Goal: Entertainment & Leisure: Participate in discussion

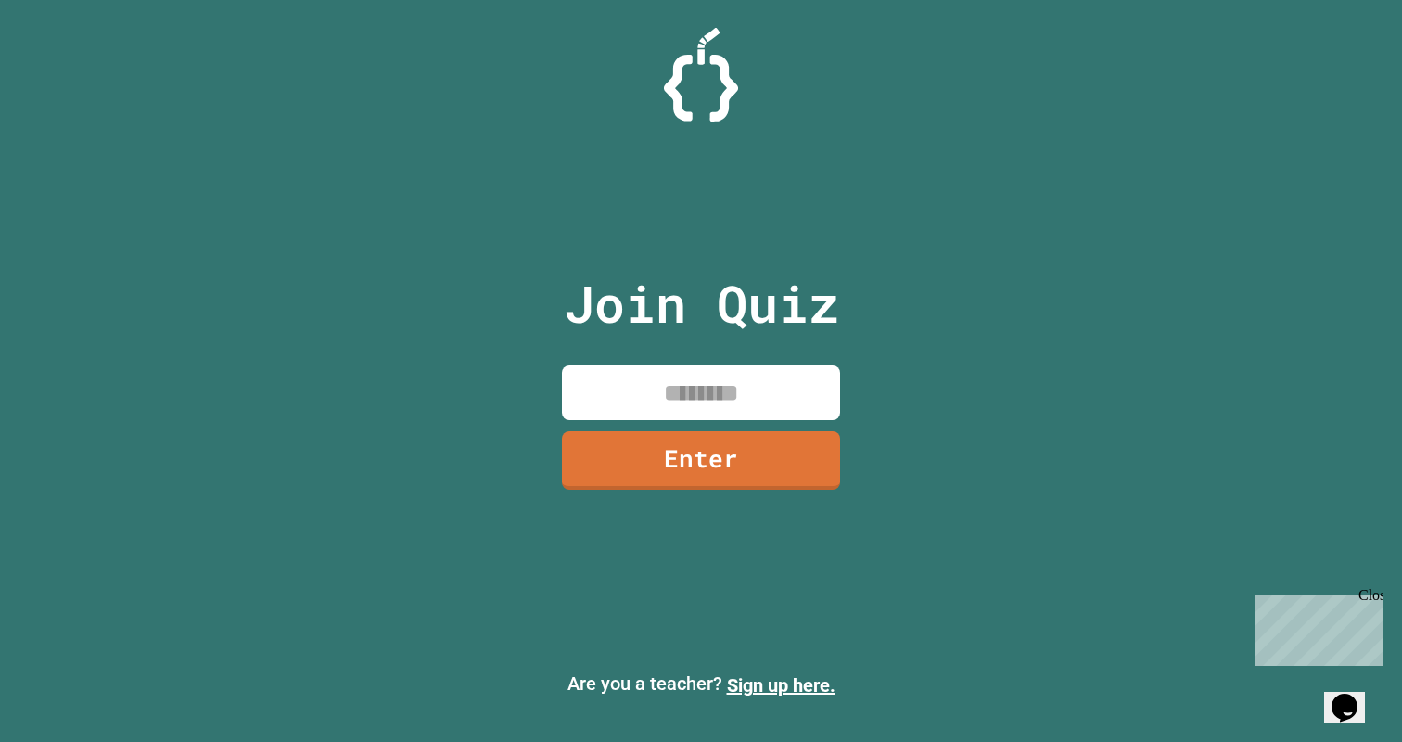
click at [774, 387] on input at bounding box center [701, 392] width 278 height 55
type input "*"
type input "********"
click at [738, 464] on link "Enter" at bounding box center [701, 458] width 269 height 61
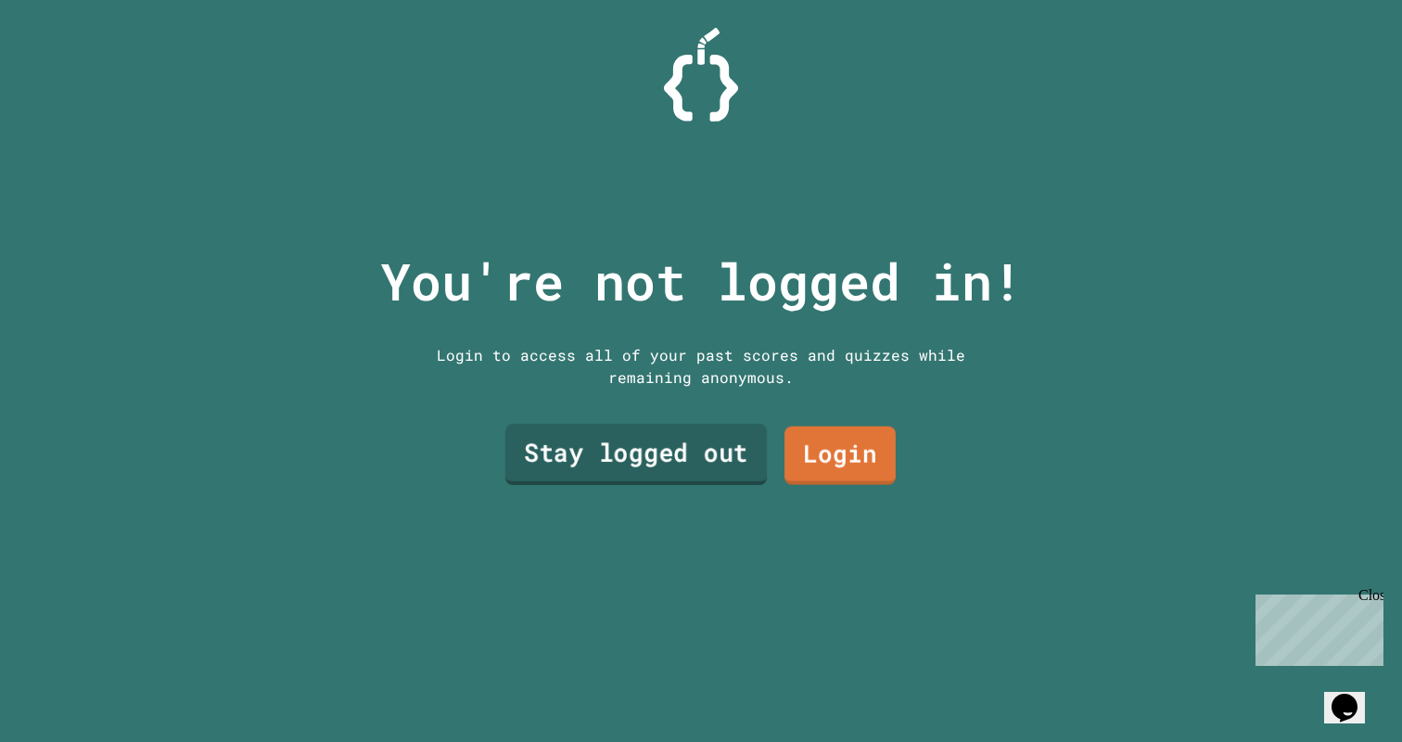
click at [642, 480] on link "Stay logged out" at bounding box center [637, 454] width 262 height 61
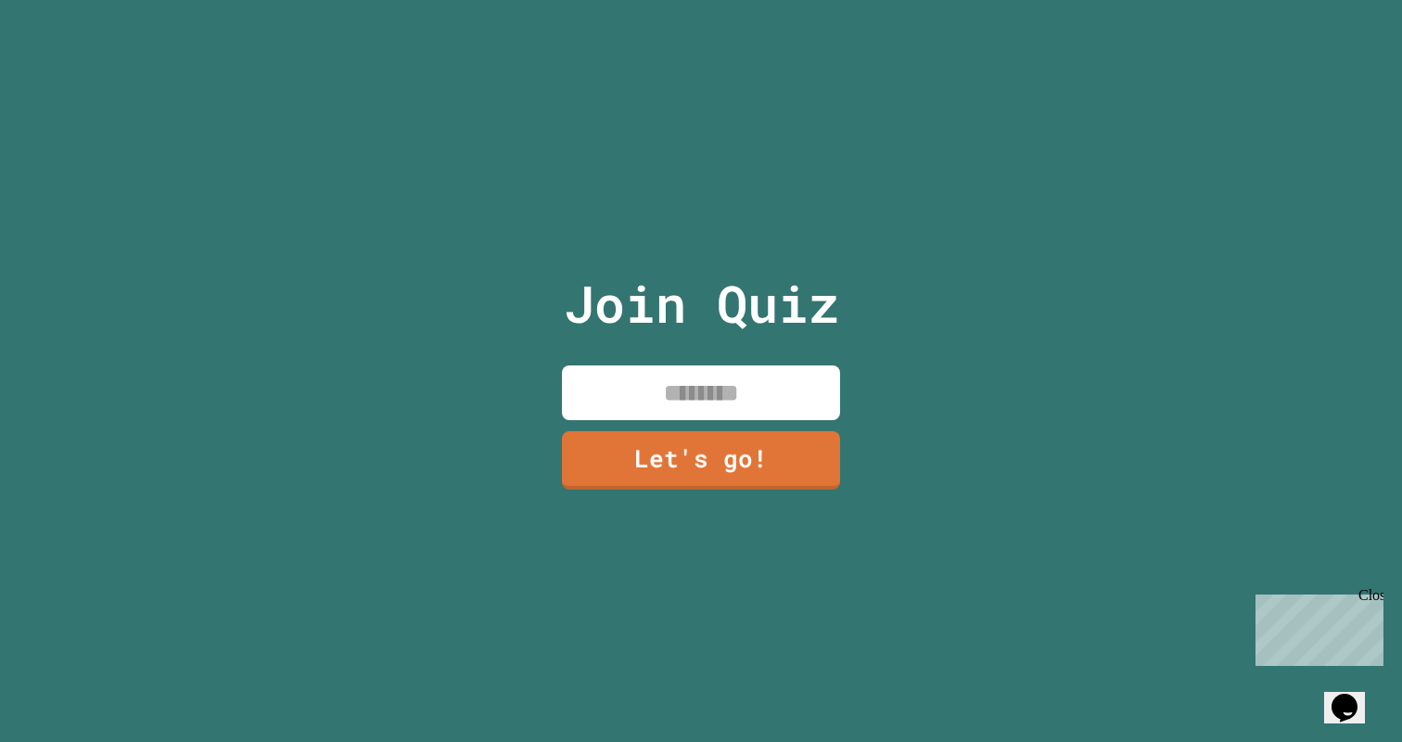
click at [636, 404] on input at bounding box center [701, 392] width 278 height 55
type input "*"
type input "******"
click at [608, 447] on link "Let's go!" at bounding box center [701, 458] width 256 height 61
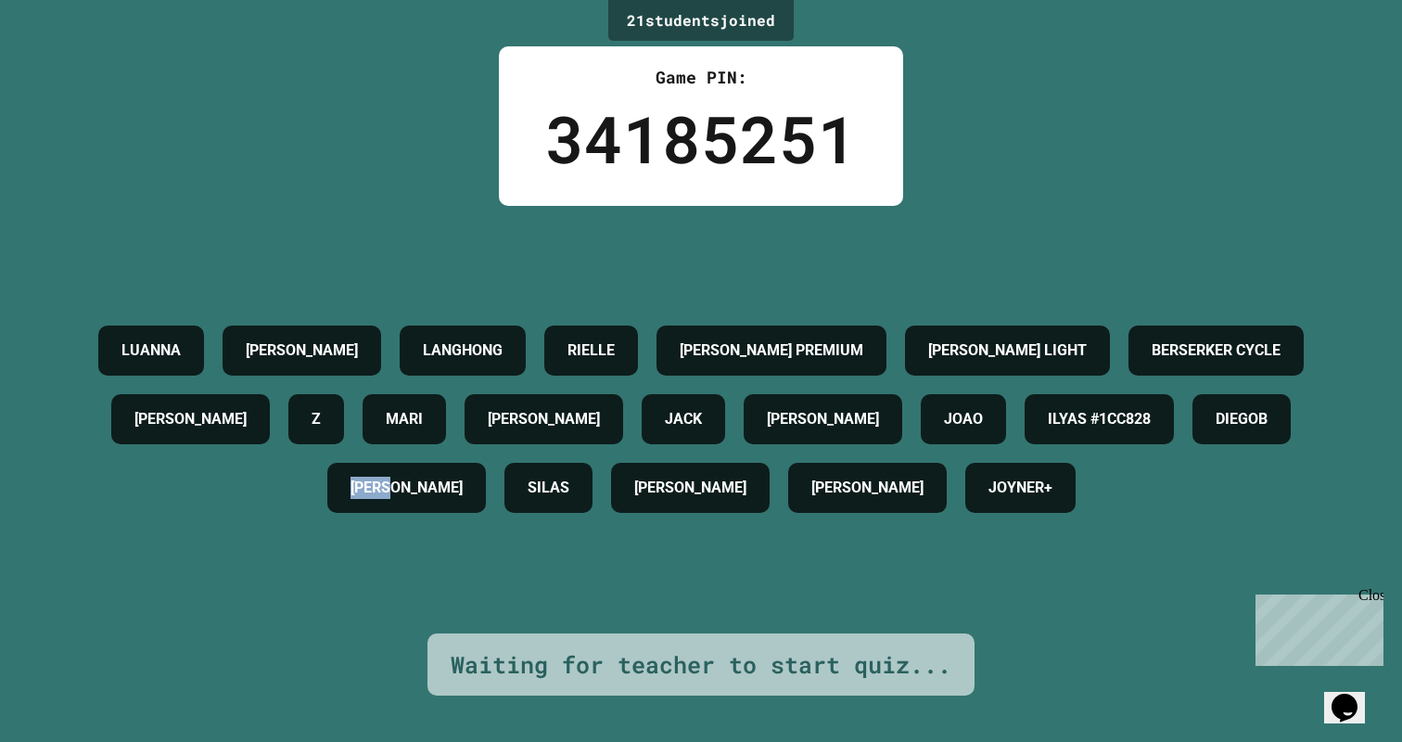
drag, startPoint x: 737, startPoint y: 465, endPoint x: 644, endPoint y: 463, distance: 93.7
click at [486, 463] on div "[PERSON_NAME]" at bounding box center [406, 488] width 159 height 50
drag, startPoint x: 157, startPoint y: 456, endPoint x: 124, endPoint y: 451, distance: 32.9
click at [944, 430] on h4 "JOAO" at bounding box center [963, 419] width 39 height 22
drag, startPoint x: 1376, startPoint y: 592, endPoint x: 2624, endPoint y: 1179, distance: 1379.6
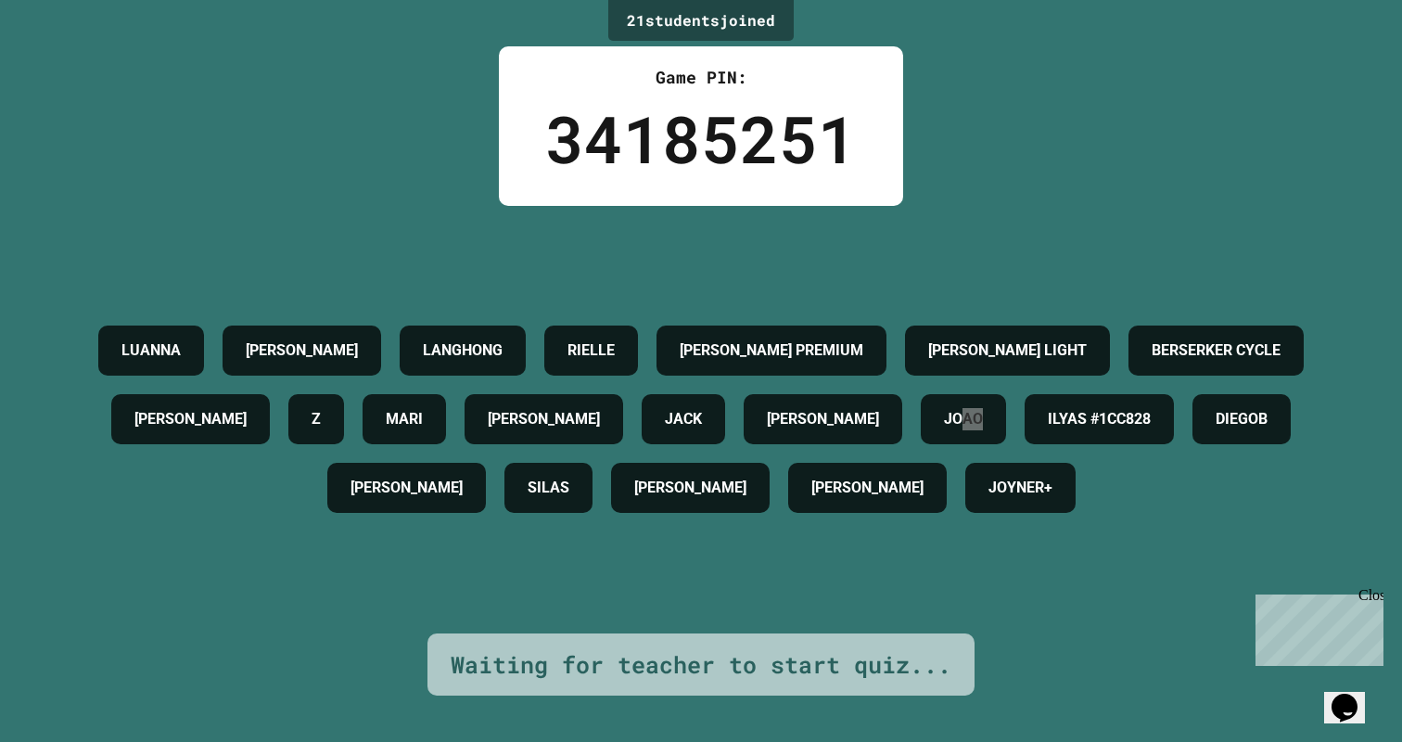
click at [1376, 592] on div "Close" at bounding box center [1370, 598] width 23 height 23
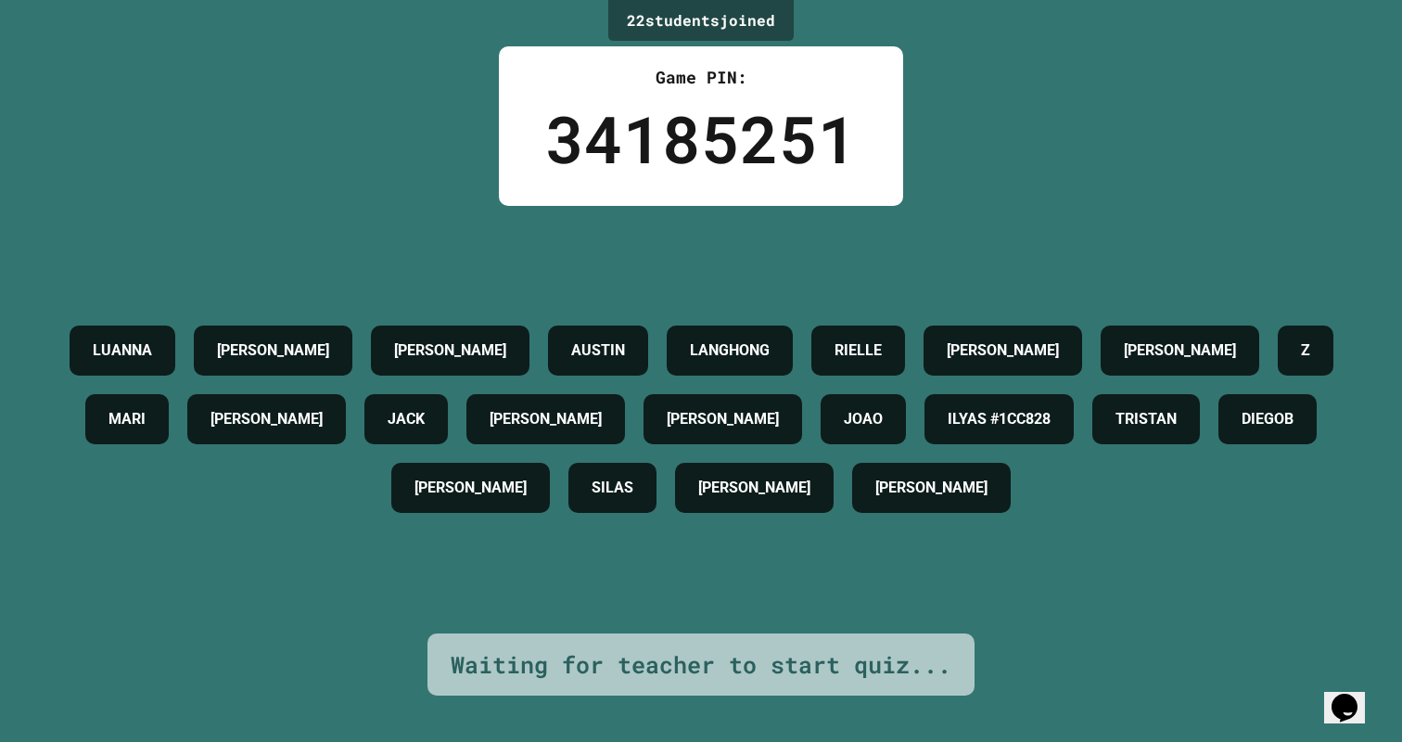
click at [1325, 491] on div "[PERSON_NAME] M [PERSON_NAME] [PERSON_NAME] E [PERSON_NAME] [PERSON_NAME] [PERS…" at bounding box center [701, 419] width 1310 height 206
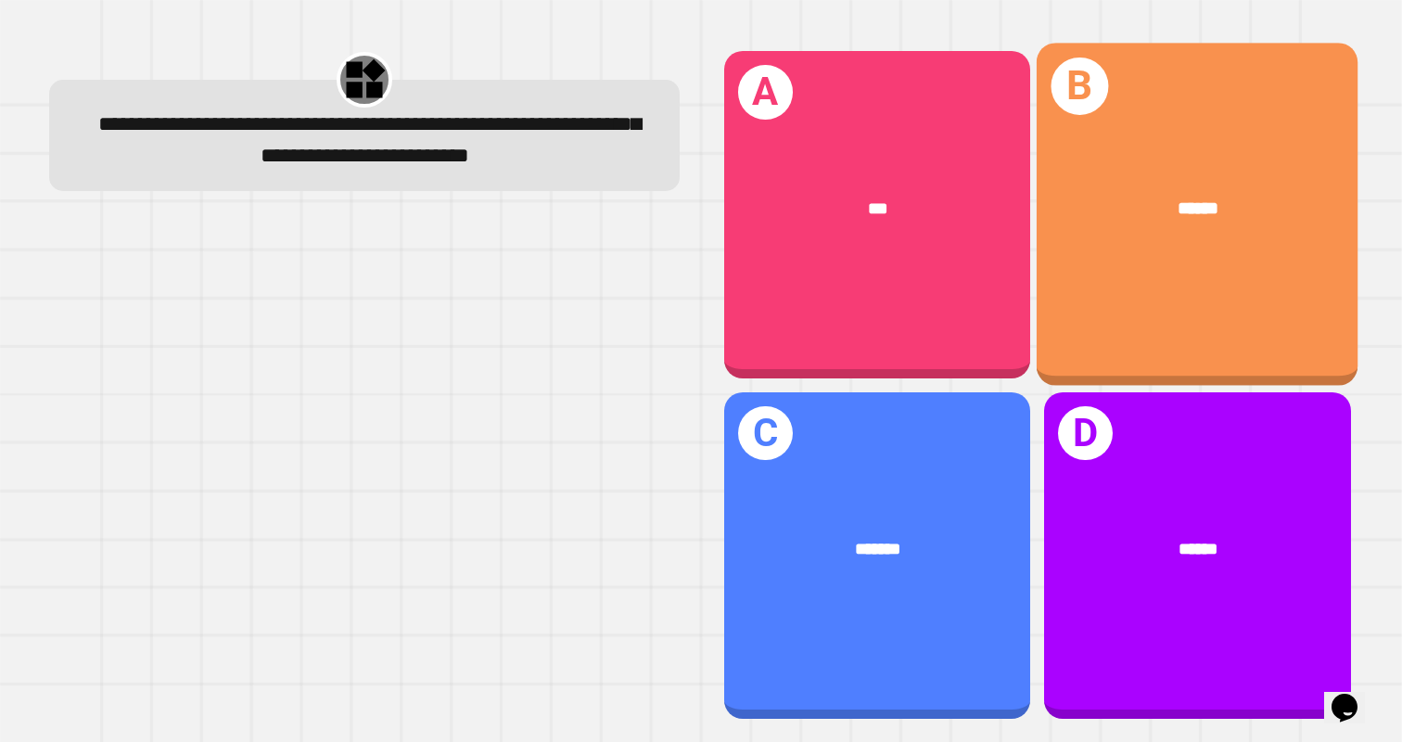
click at [1203, 202] on span "******" at bounding box center [1198, 208] width 41 height 18
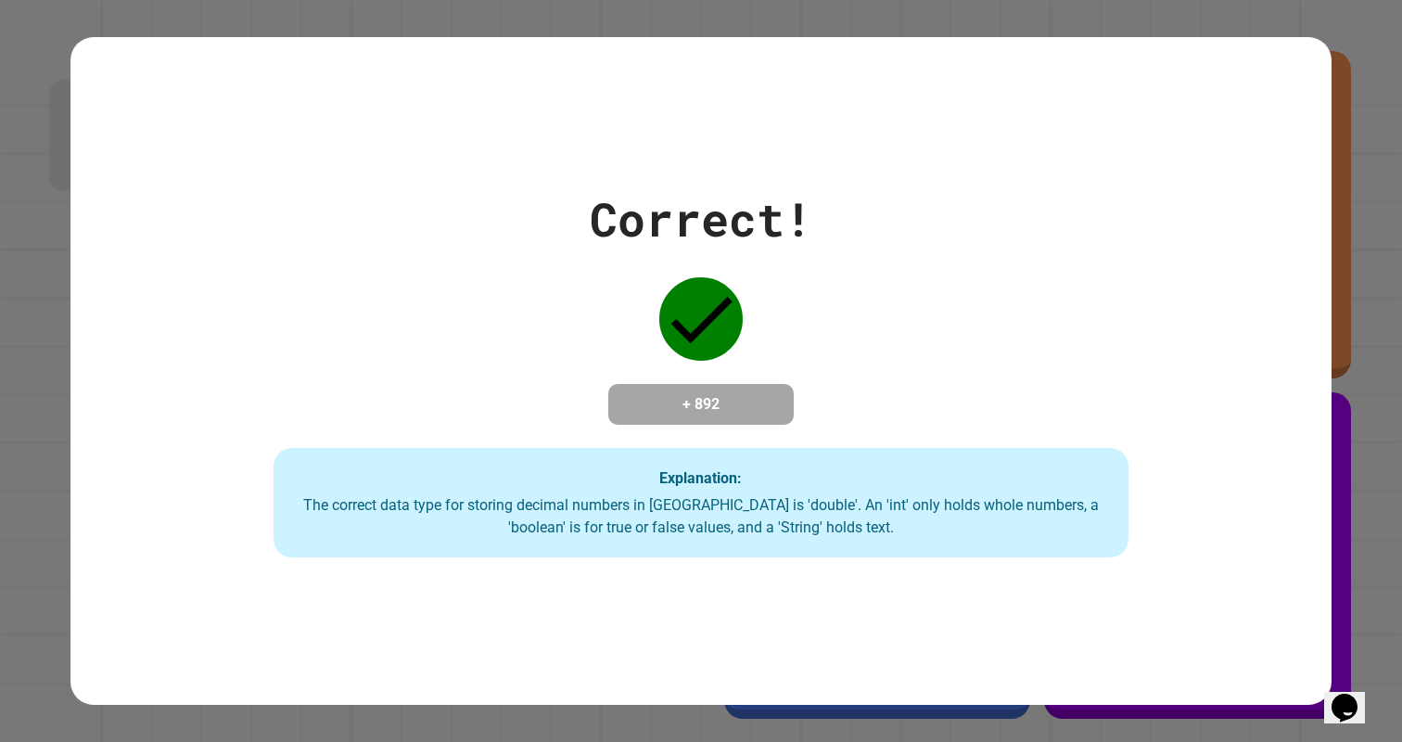
click at [1346, 499] on div "Correct! + 892 Explanation: The correct data type for storing decimal numbers i…" at bounding box center [701, 371] width 1402 height 742
click at [992, 639] on div "Correct! + 892 Explanation: The correct data type for storing decimal numbers i…" at bounding box center [701, 371] width 1262 height 668
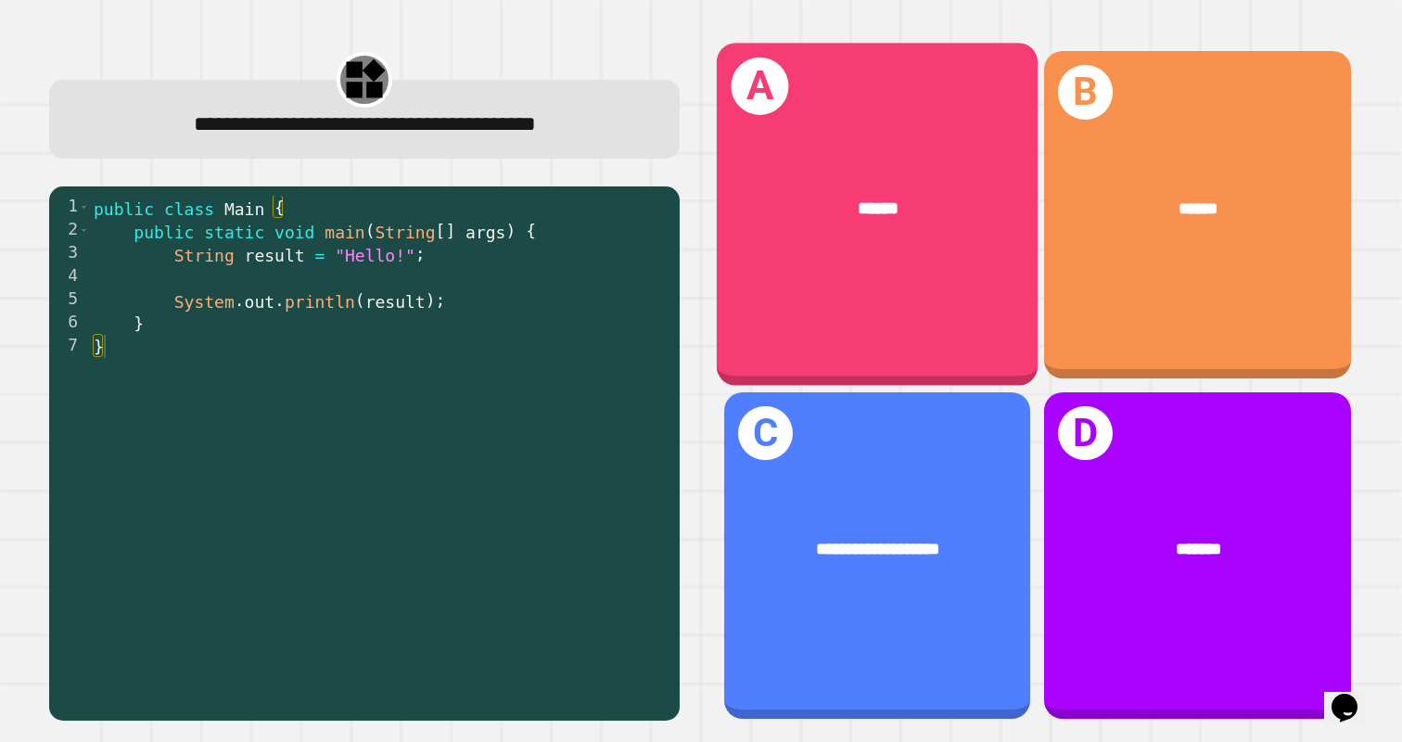
click at [924, 247] on div "******" at bounding box center [878, 209] width 322 height 99
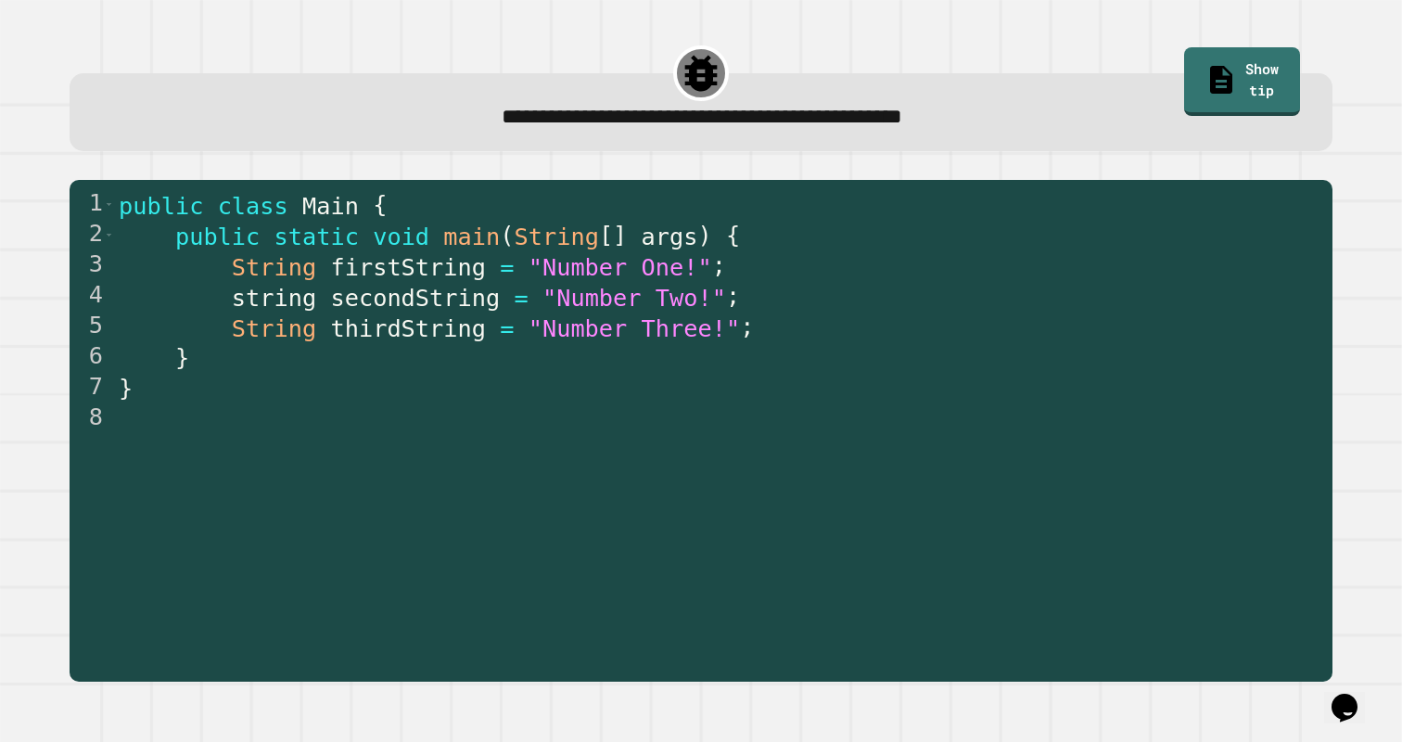
click at [540, 540] on div "public class Main { public static void main ( String [ ] args ) { String firstS…" at bounding box center [719, 449] width 1208 height 520
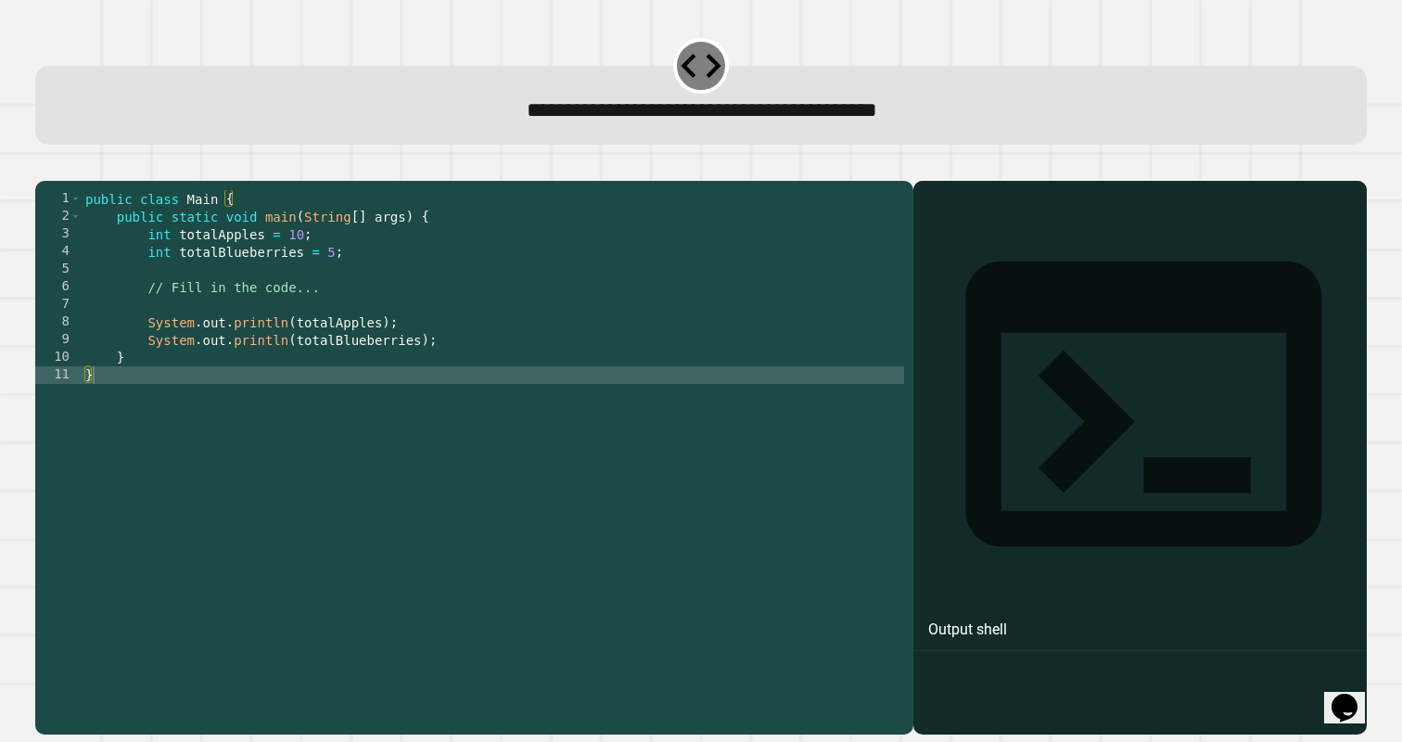
click at [336, 275] on div "public class Main { public static void main ( String [ ] args ) { int totalAppl…" at bounding box center [494, 454] width 824 height 529
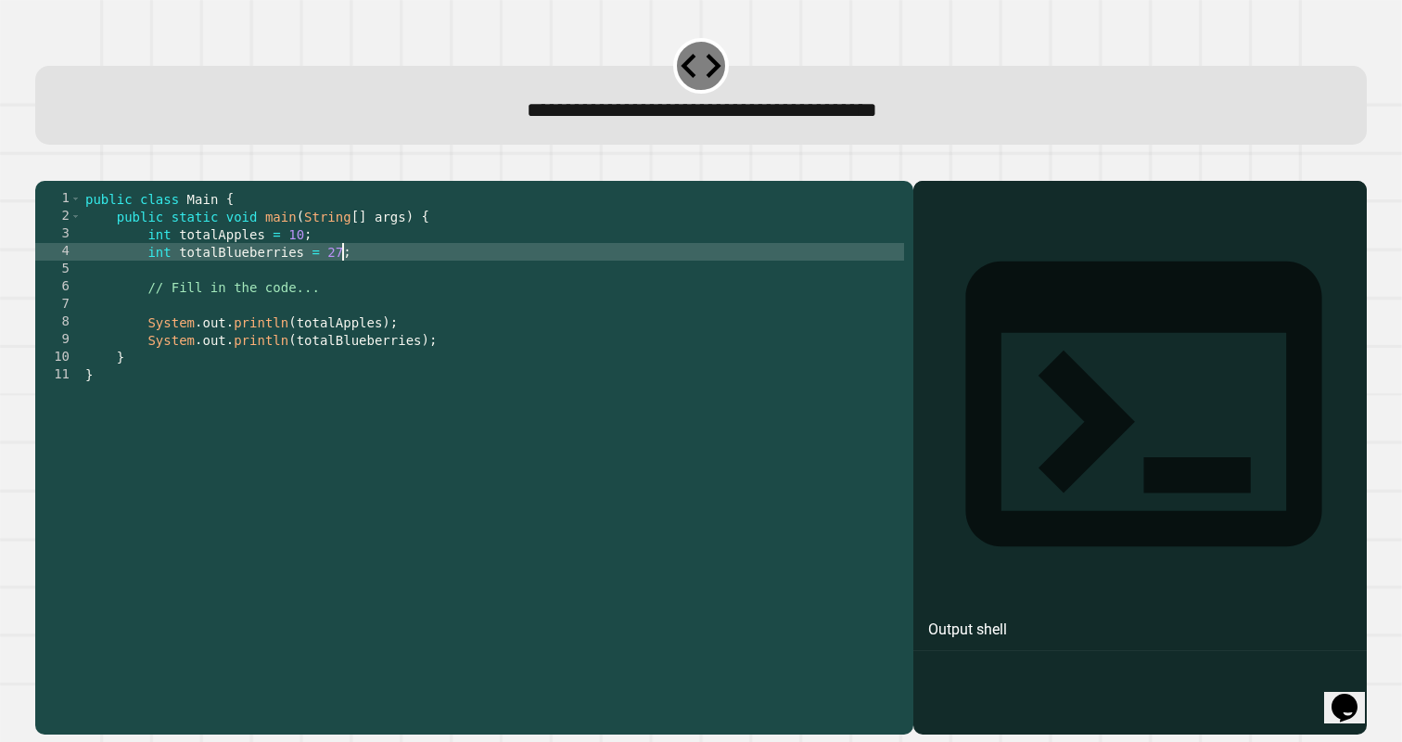
type textarea "**********"
click at [509, 399] on div "public class Main { public static void main ( String [ ] args ) { int totalAppl…" at bounding box center [494, 454] width 824 height 529
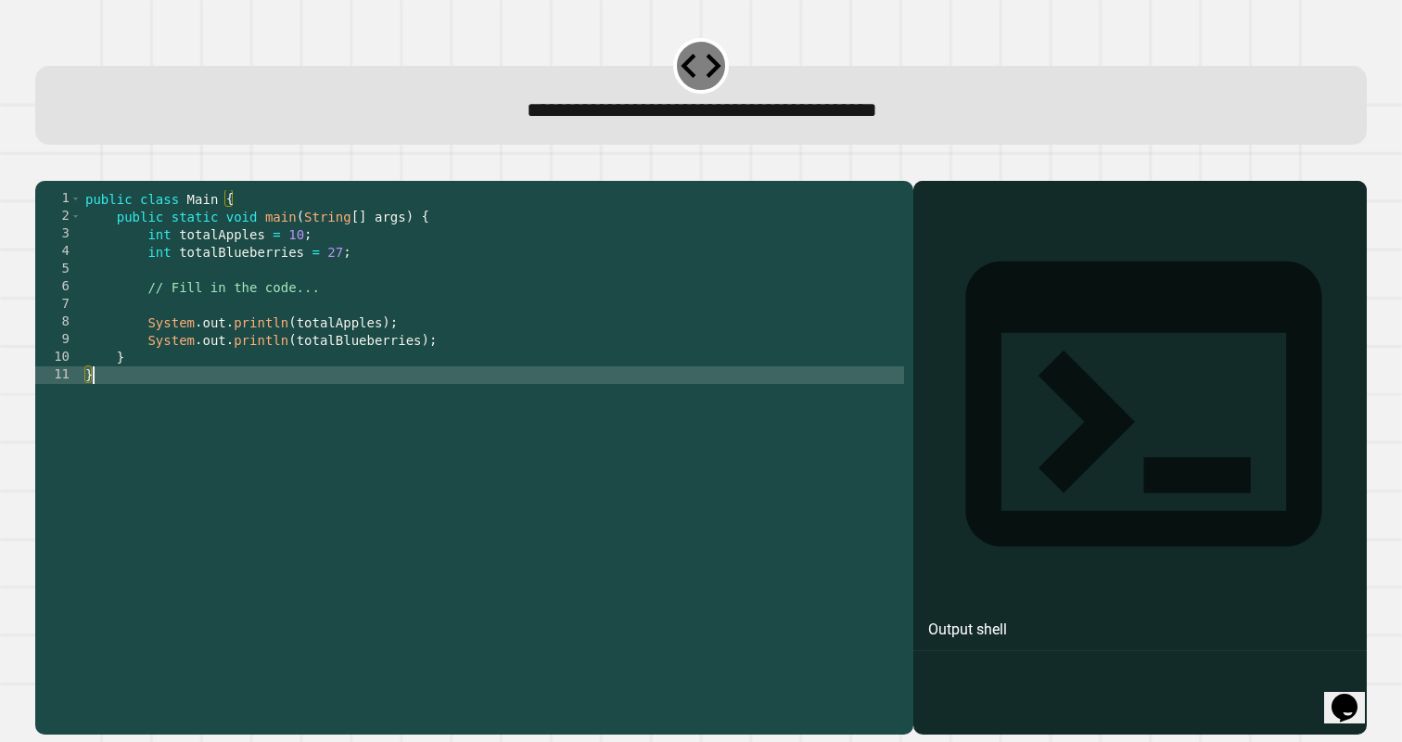
click at [1184, 367] on div at bounding box center [1140, 485] width 435 height 501
click at [966, 262] on icon at bounding box center [1144, 404] width 356 height 285
click at [712, 411] on div "public class Main { public static void main ( String [ ] args ) { int totalAppl…" at bounding box center [494, 454] width 824 height 529
click at [45, 166] on icon "button" at bounding box center [45, 166] width 0 height 0
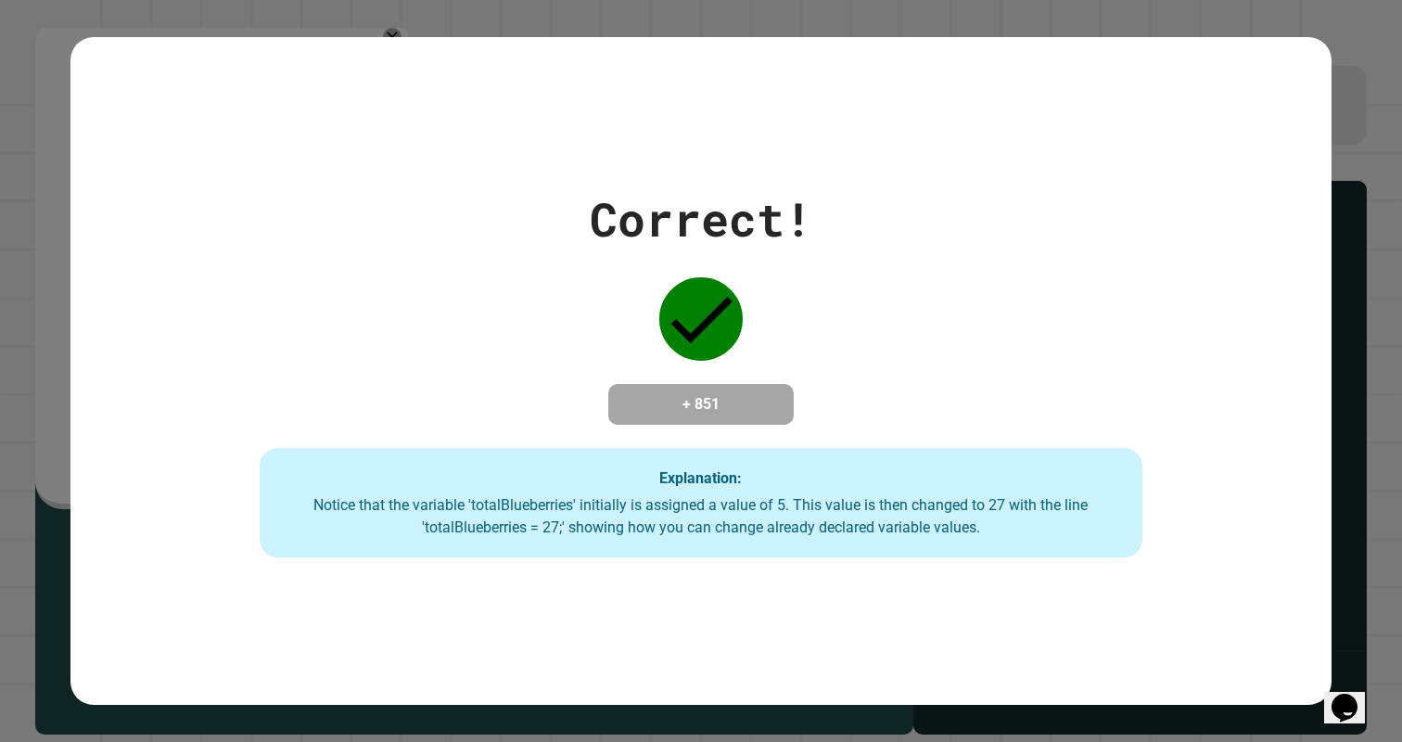
click at [349, 368] on div "Correct! + 851 Explanation: Notice that the variable 'totalBlueberries' initial…" at bounding box center [701, 371] width 1262 height 373
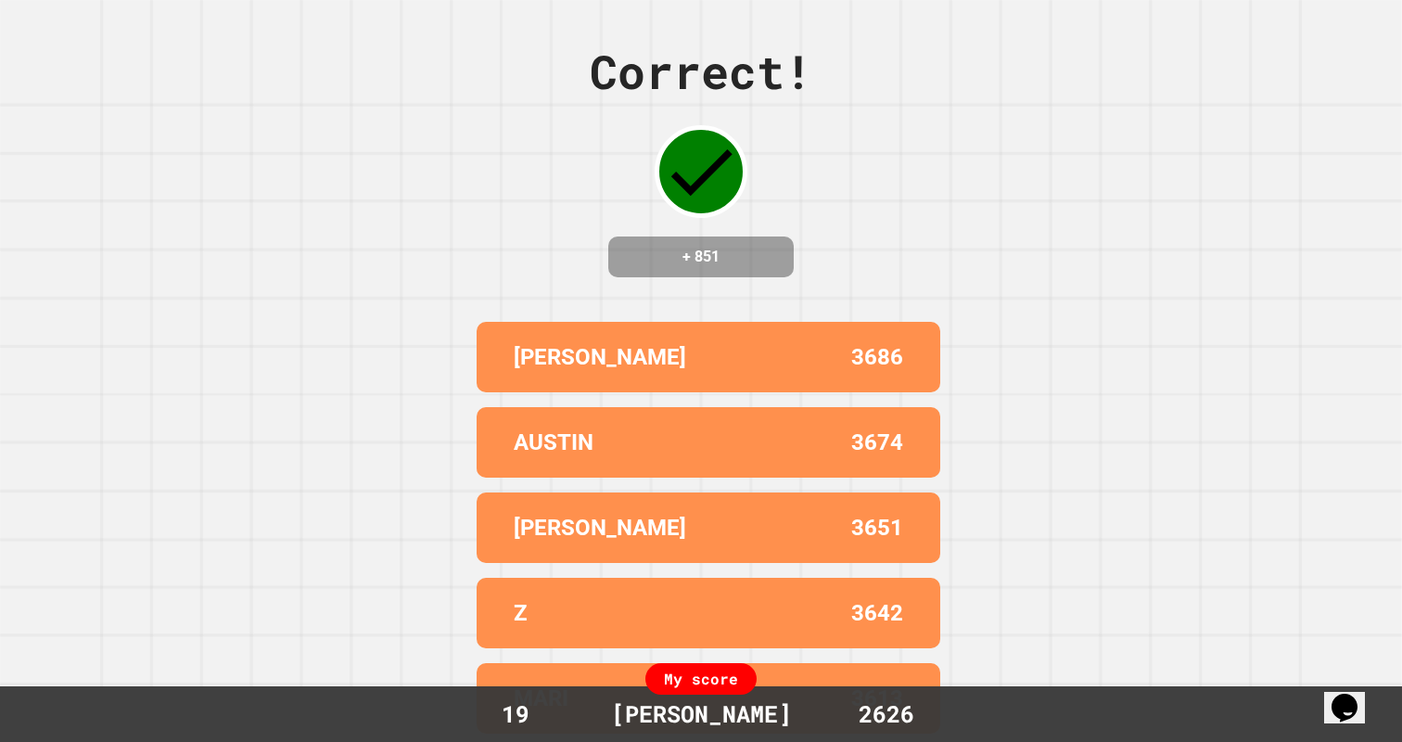
click at [673, 701] on div "[PERSON_NAME]" at bounding box center [702, 714] width 218 height 35
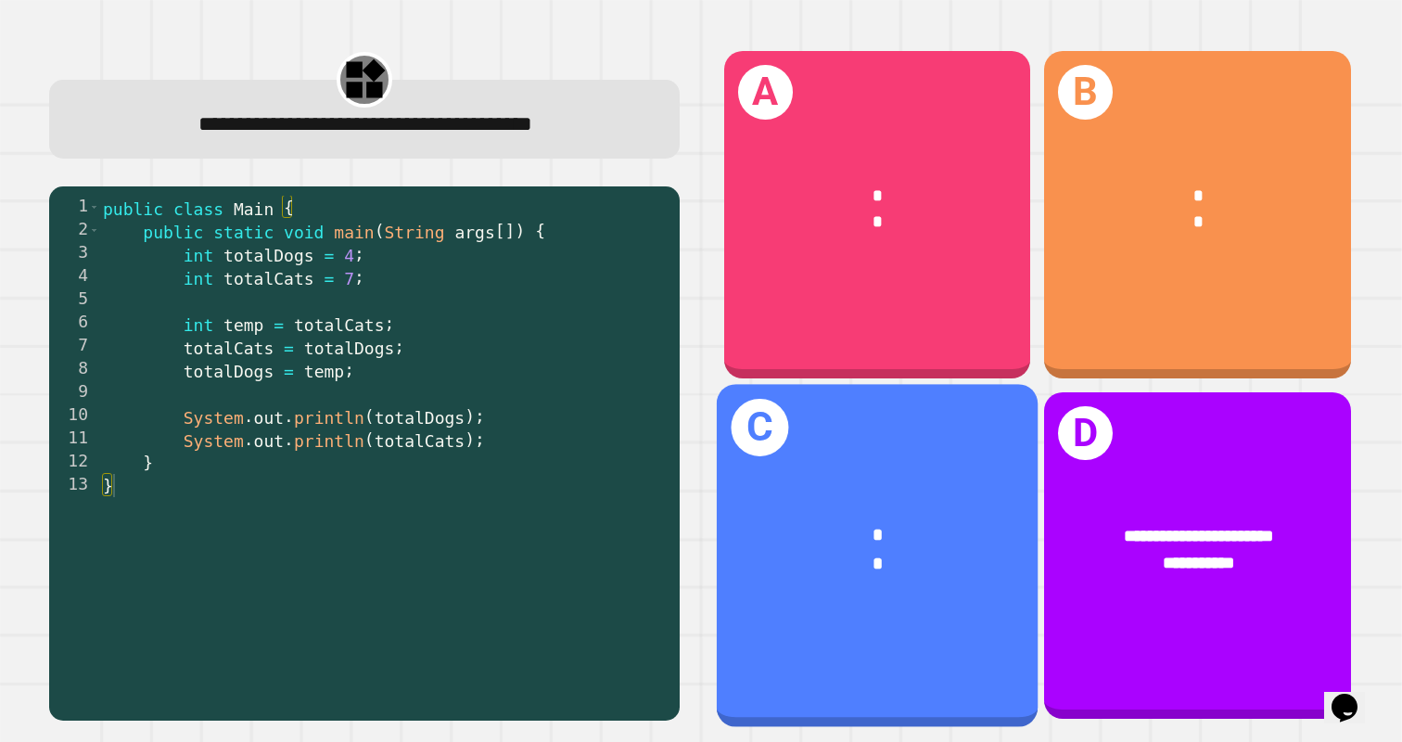
click at [897, 512] on div "* *" at bounding box center [878, 550] width 322 height 127
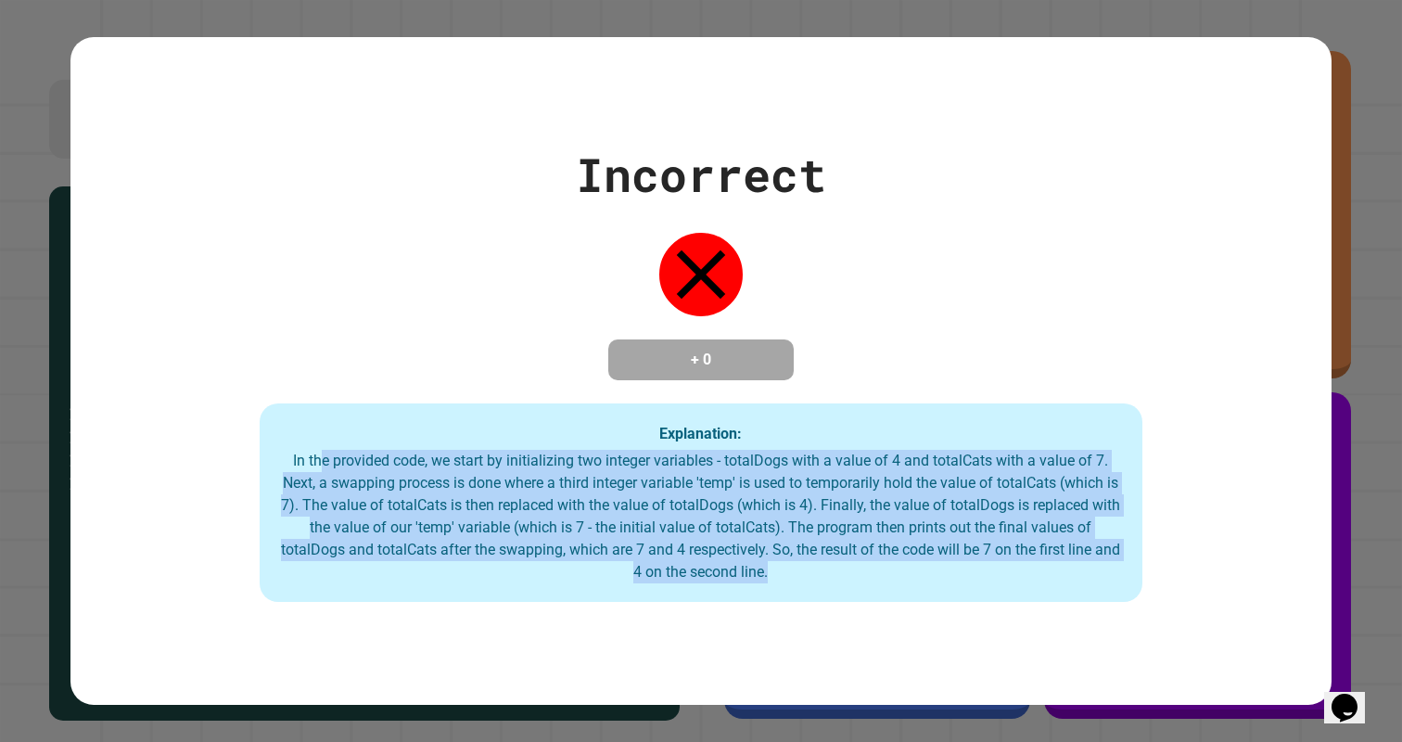
drag, startPoint x: 314, startPoint y: 458, endPoint x: 819, endPoint y: 594, distance: 523.3
click at [819, 594] on div "Explanation: In the provided code, we start by initializing two integer variabl…" at bounding box center [702, 502] width 884 height 198
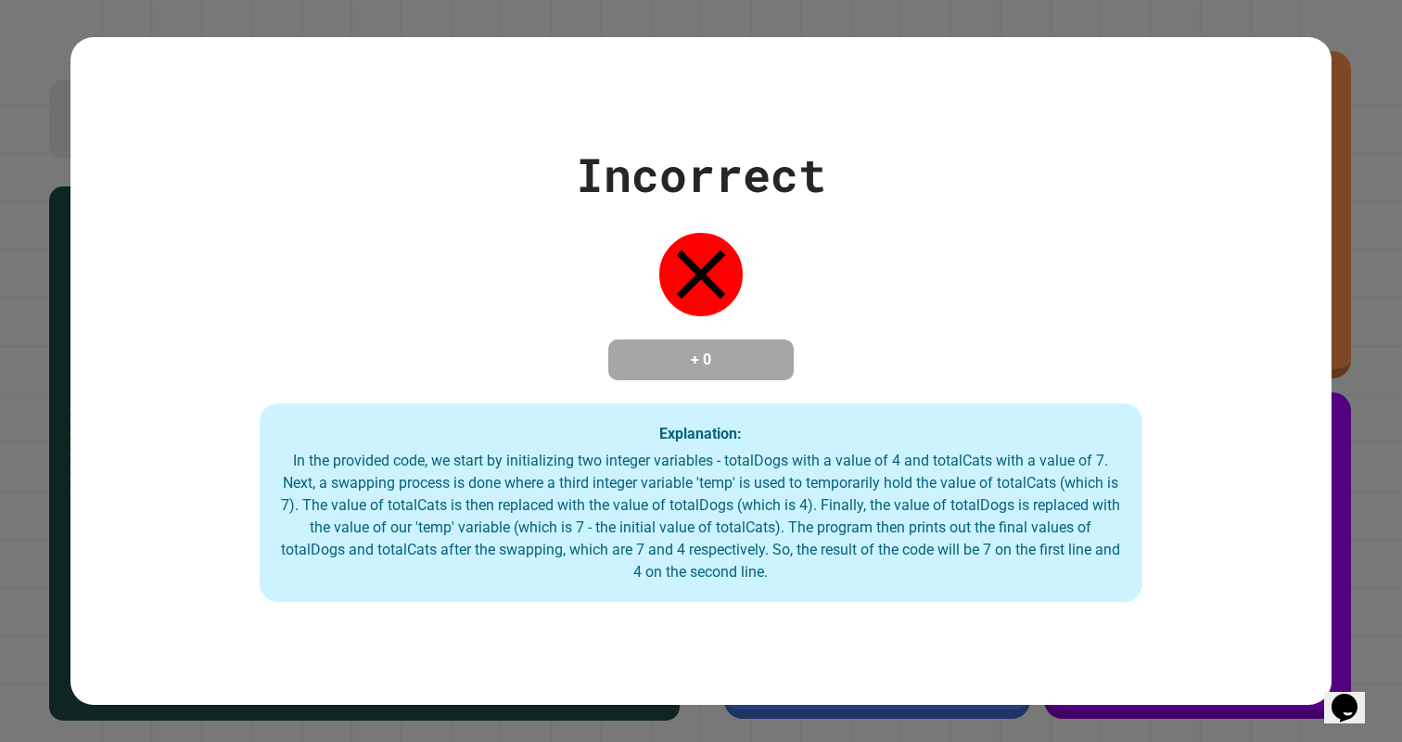
click at [966, 488] on div "In the provided code, we start by initializing two integer variables - totalDog…" at bounding box center [701, 517] width 847 height 134
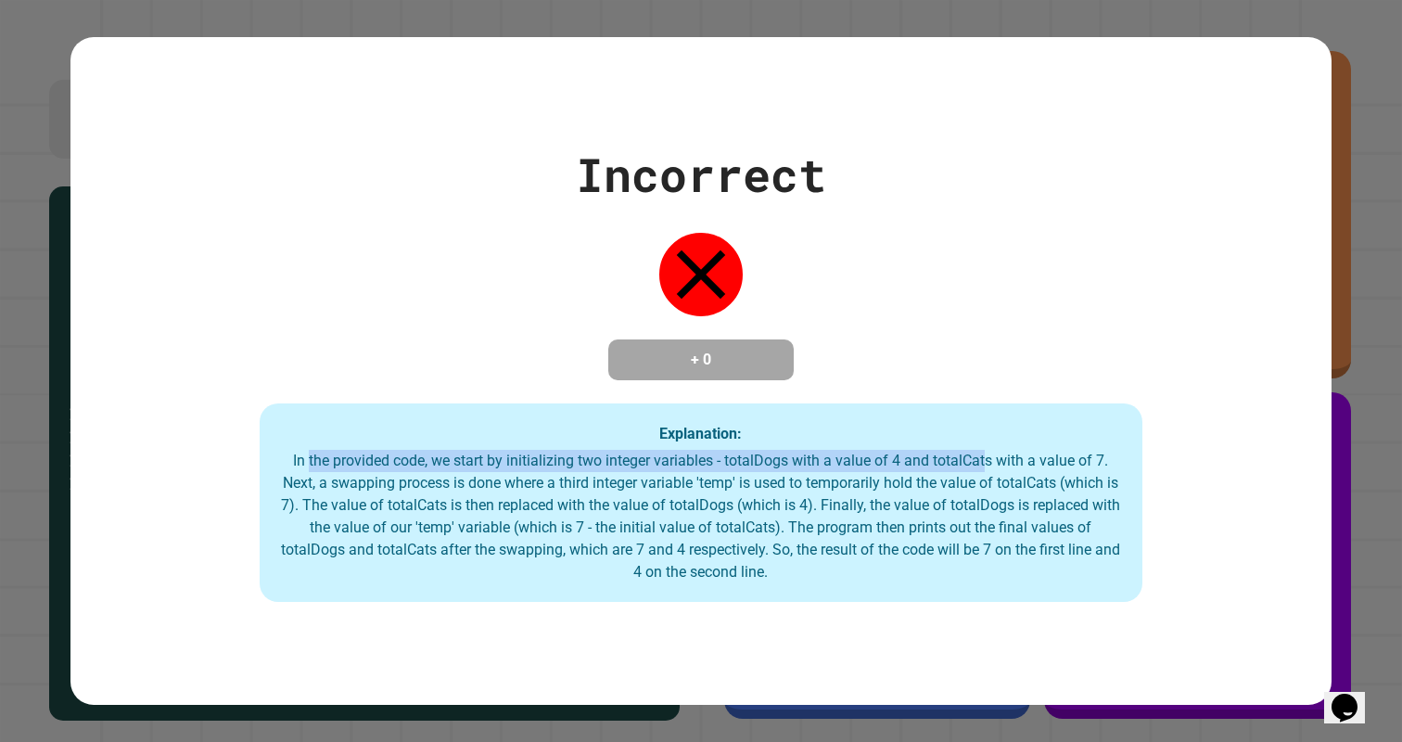
drag, startPoint x: 300, startPoint y: 458, endPoint x: 993, endPoint y: 505, distance: 695.4
click at [996, 477] on div "In the provided code, we start by initializing two integer variables - totalDog…" at bounding box center [701, 517] width 847 height 134
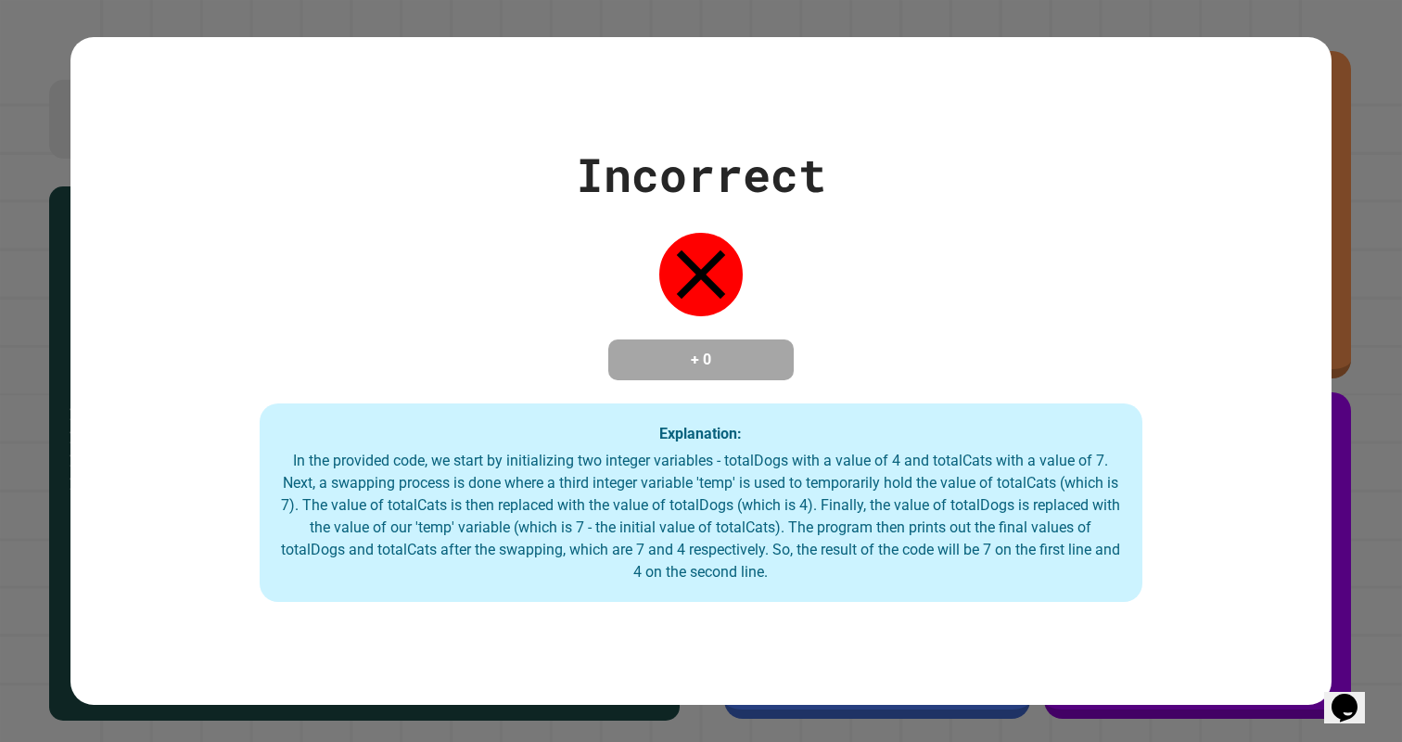
click at [993, 505] on div "In the provided code, we start by initializing two integer variables - totalDog…" at bounding box center [701, 517] width 847 height 134
click at [1046, 477] on div "In the provided code, we start by initializing two integer variables - totalDog…" at bounding box center [701, 517] width 847 height 134
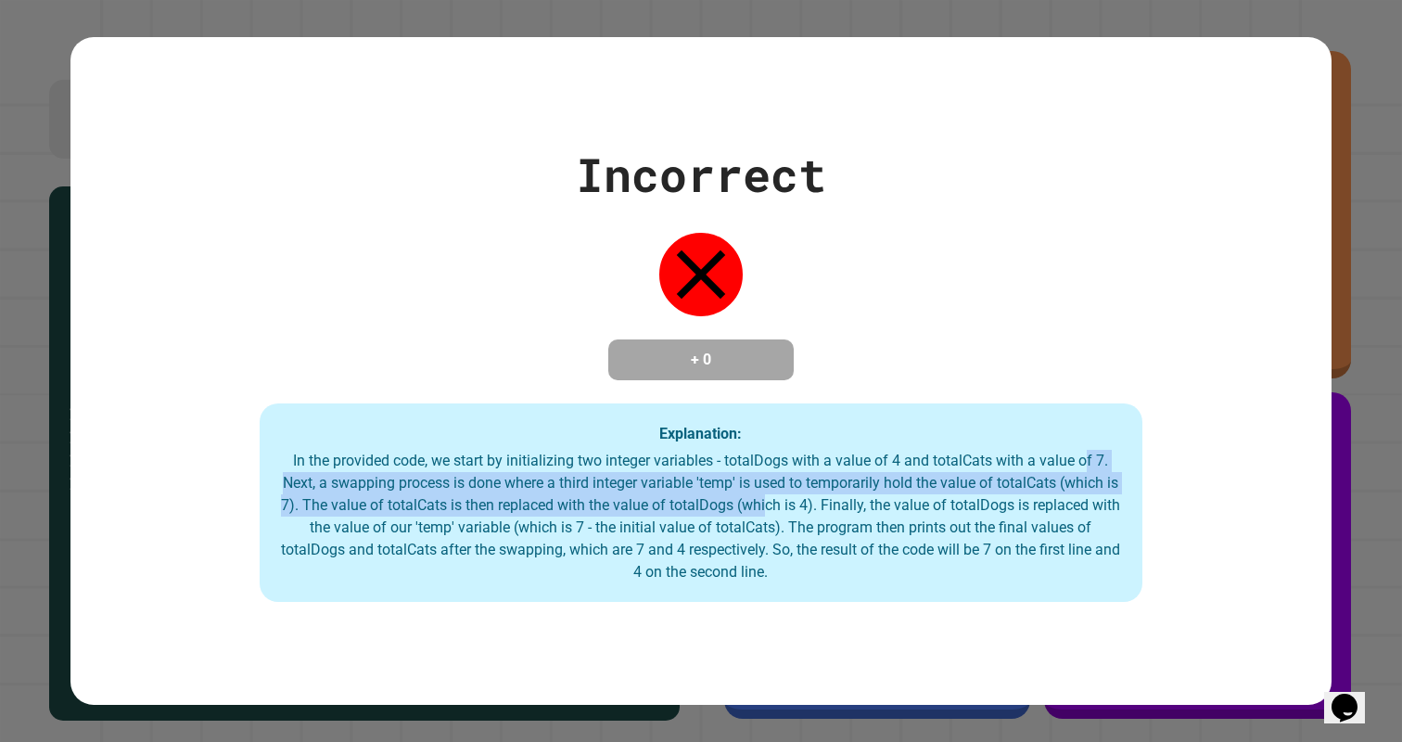
drag, startPoint x: 1095, startPoint y: 474, endPoint x: 846, endPoint y: 505, distance: 251.4
click at [847, 505] on div "In the provided code, we start by initializing two integer variables - totalDog…" at bounding box center [701, 517] width 847 height 134
click at [846, 505] on div "In the provided code, we start by initializing two integer variables - totalDog…" at bounding box center [701, 517] width 847 height 134
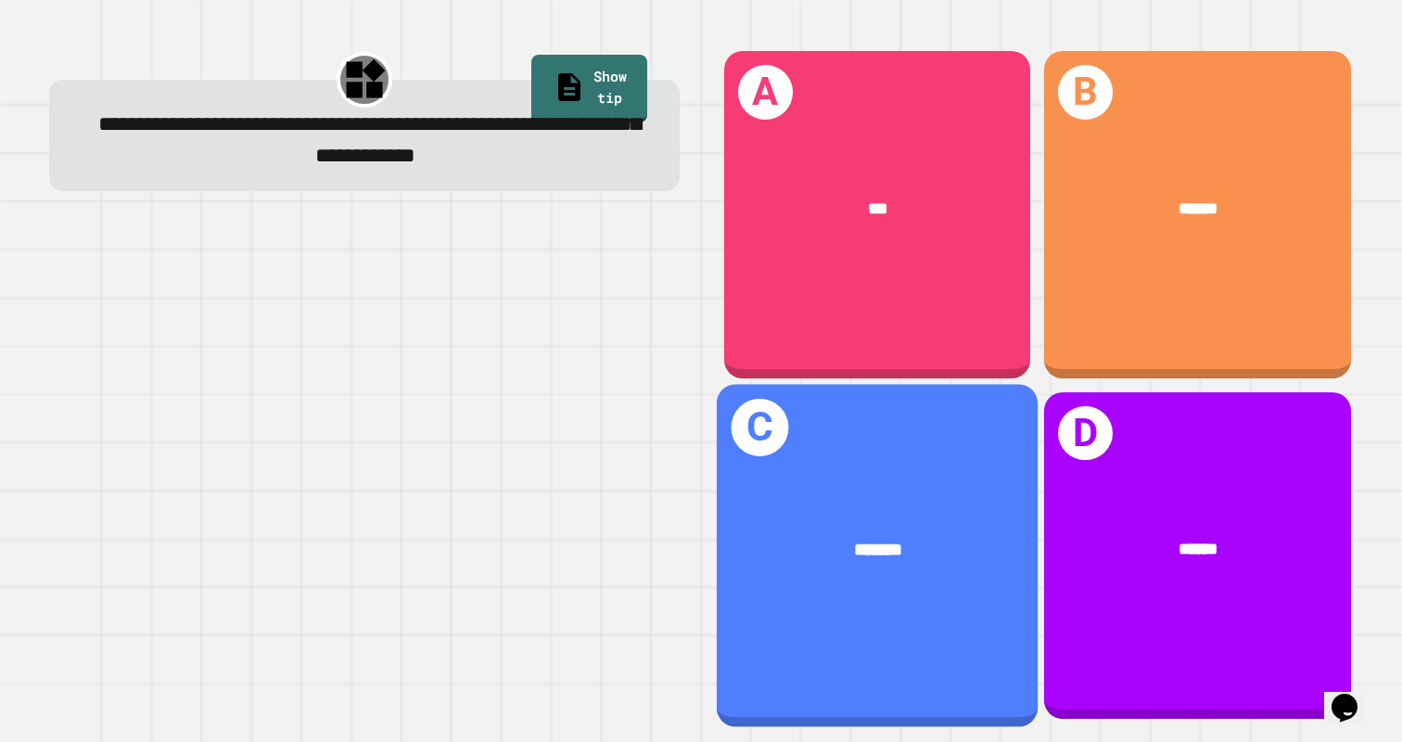
click at [942, 521] on div "*******" at bounding box center [878, 550] width 322 height 99
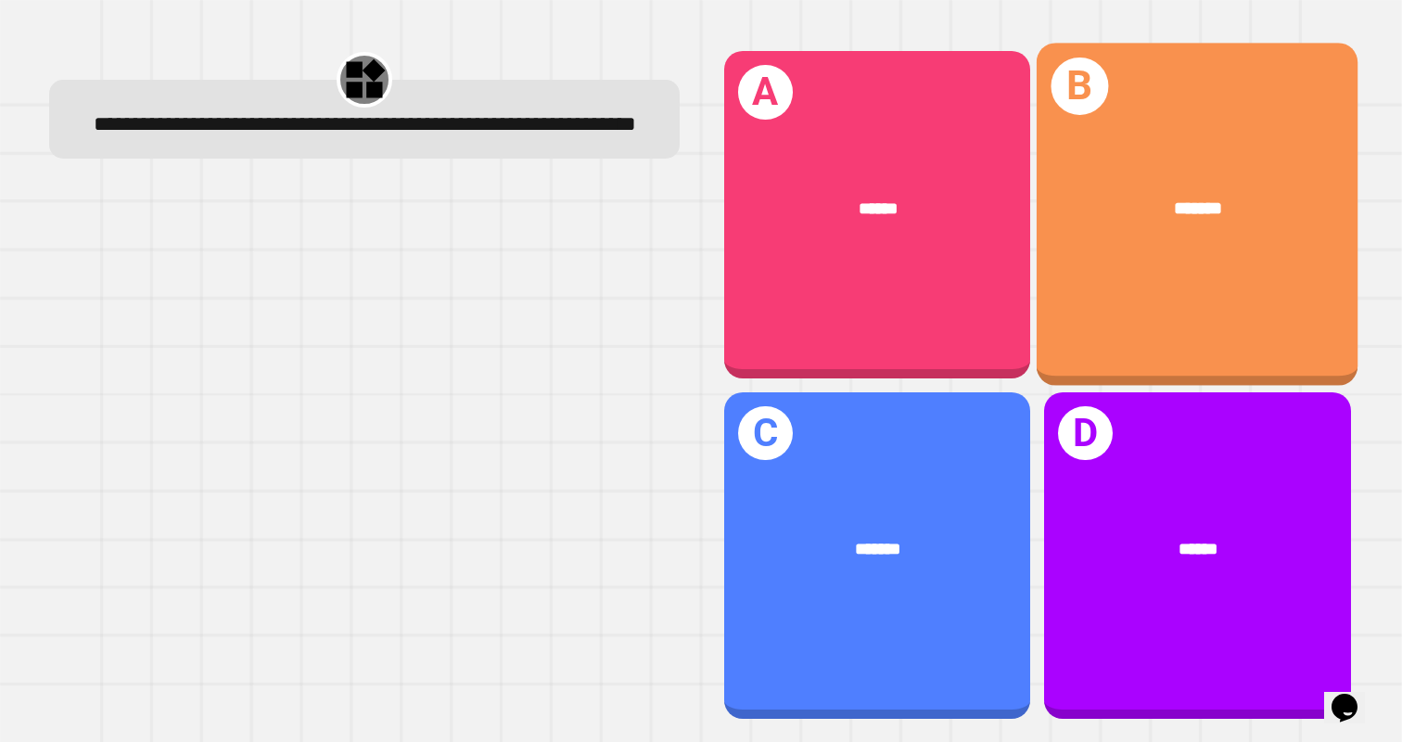
click at [921, 284] on div "A ******" at bounding box center [877, 214] width 306 height 326
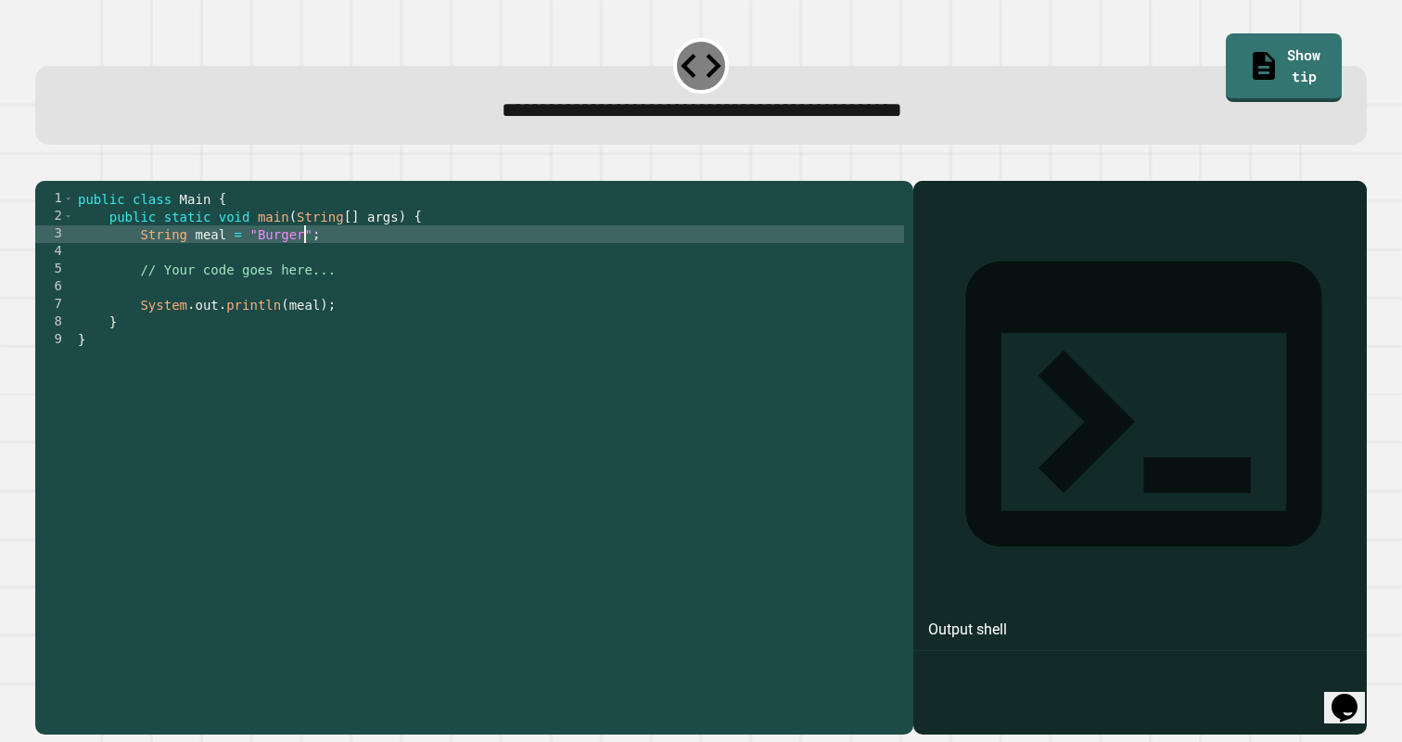
click at [301, 263] on div "public class Main { public static void main ( String [ ] args ) { String meal =…" at bounding box center [489, 454] width 831 height 529
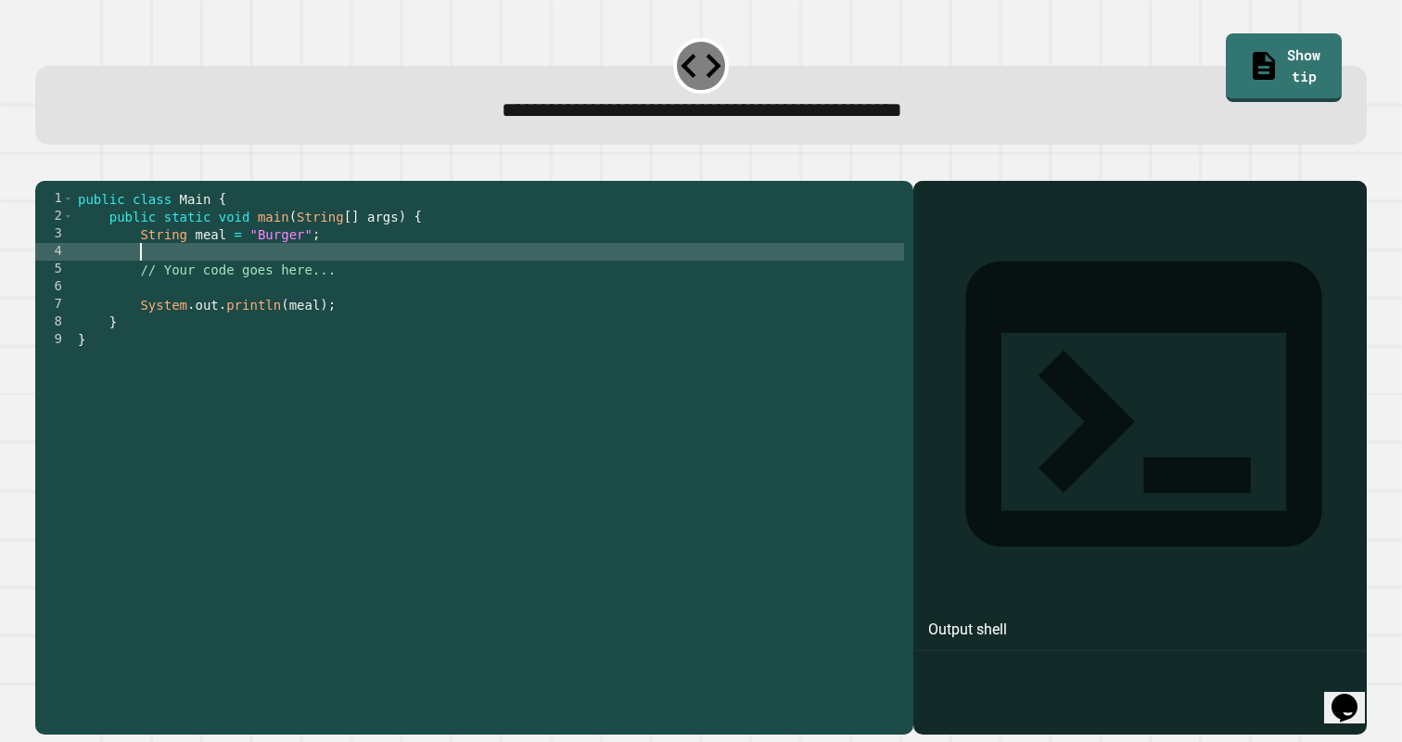
click at [277, 285] on div "public class Main { public static void main ( String [ ] args ) { String meal =…" at bounding box center [489, 454] width 831 height 529
type textarea "*"
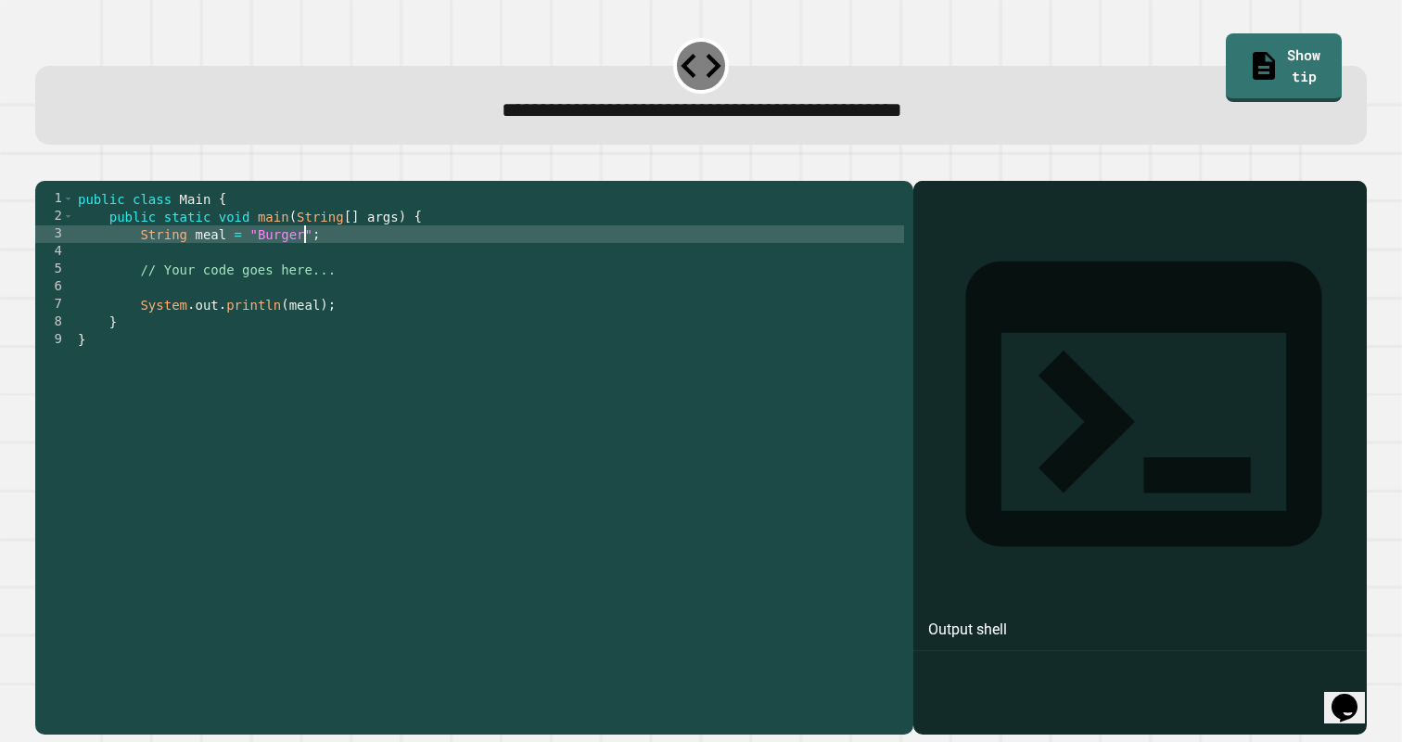
click at [303, 262] on div "public class Main { public static void main ( String [ ] args ) { String meal =…" at bounding box center [489, 454] width 831 height 529
type textarea "**********"
click at [290, 282] on div "public class Main { public static void main ( String [ ] args ) { String meal =…" at bounding box center [489, 454] width 831 height 529
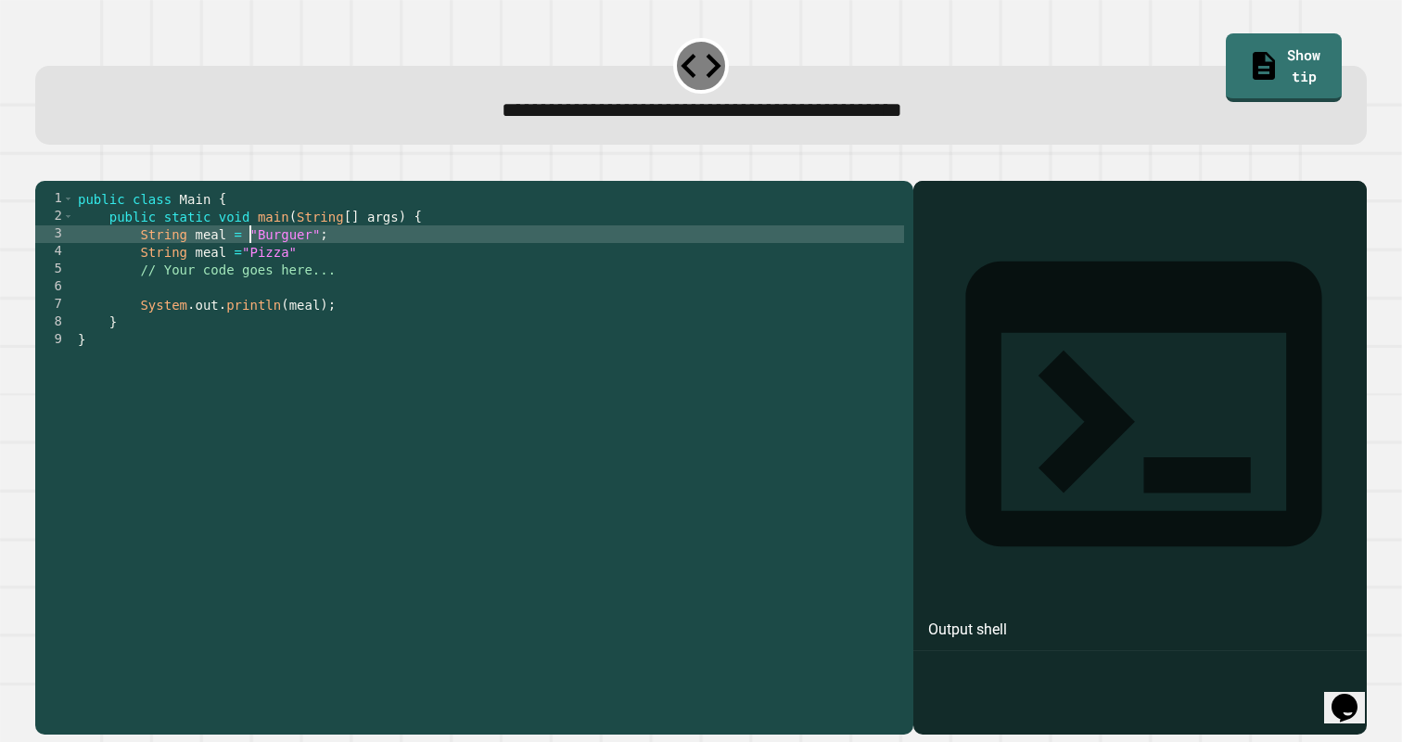
click at [251, 267] on div "public class Main { public static void main ( String [ ] args ) { String meal =…" at bounding box center [489, 454] width 831 height 529
type textarea "**********"
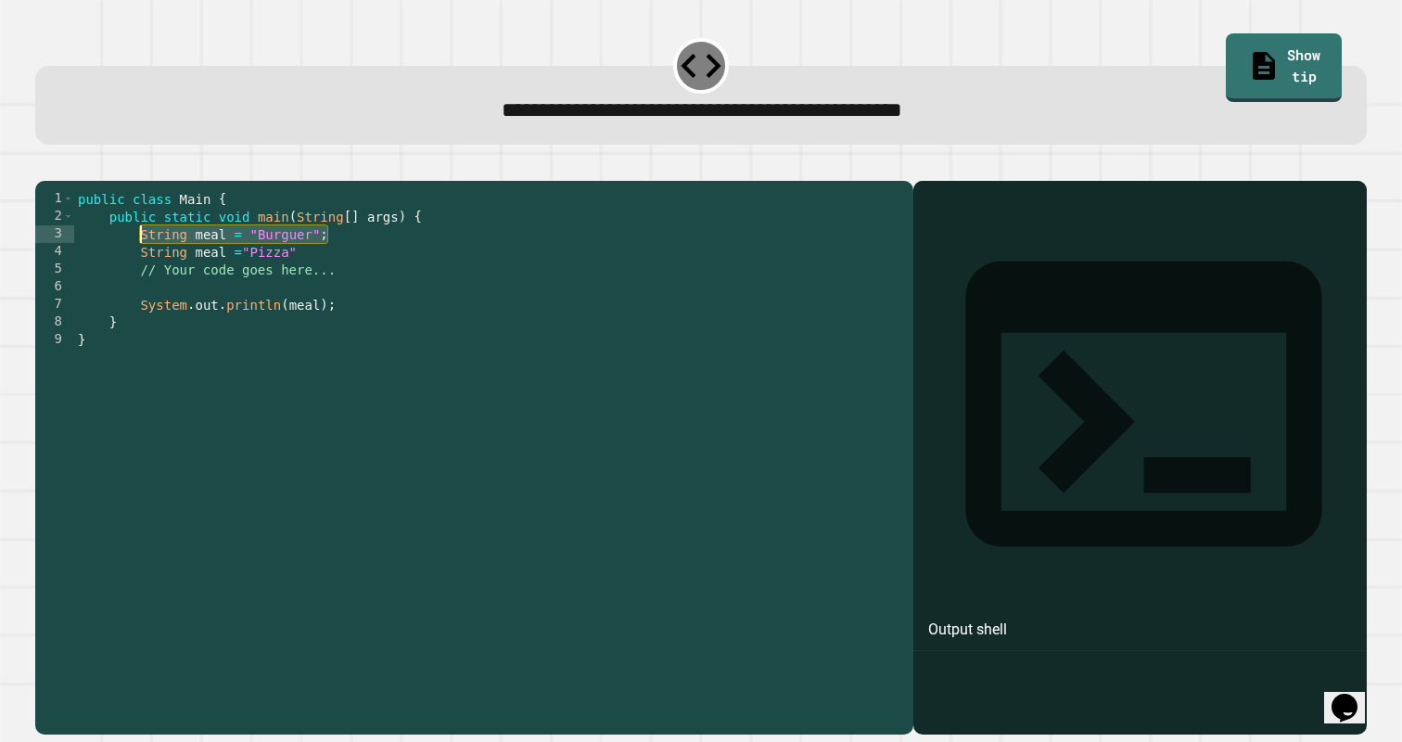
drag, startPoint x: 333, startPoint y: 268, endPoint x: 134, endPoint y: 259, distance: 198.7
click at [134, 259] on div "public class Main { public static void main ( String [ ] args ) { String meal =…" at bounding box center [489, 454] width 831 height 529
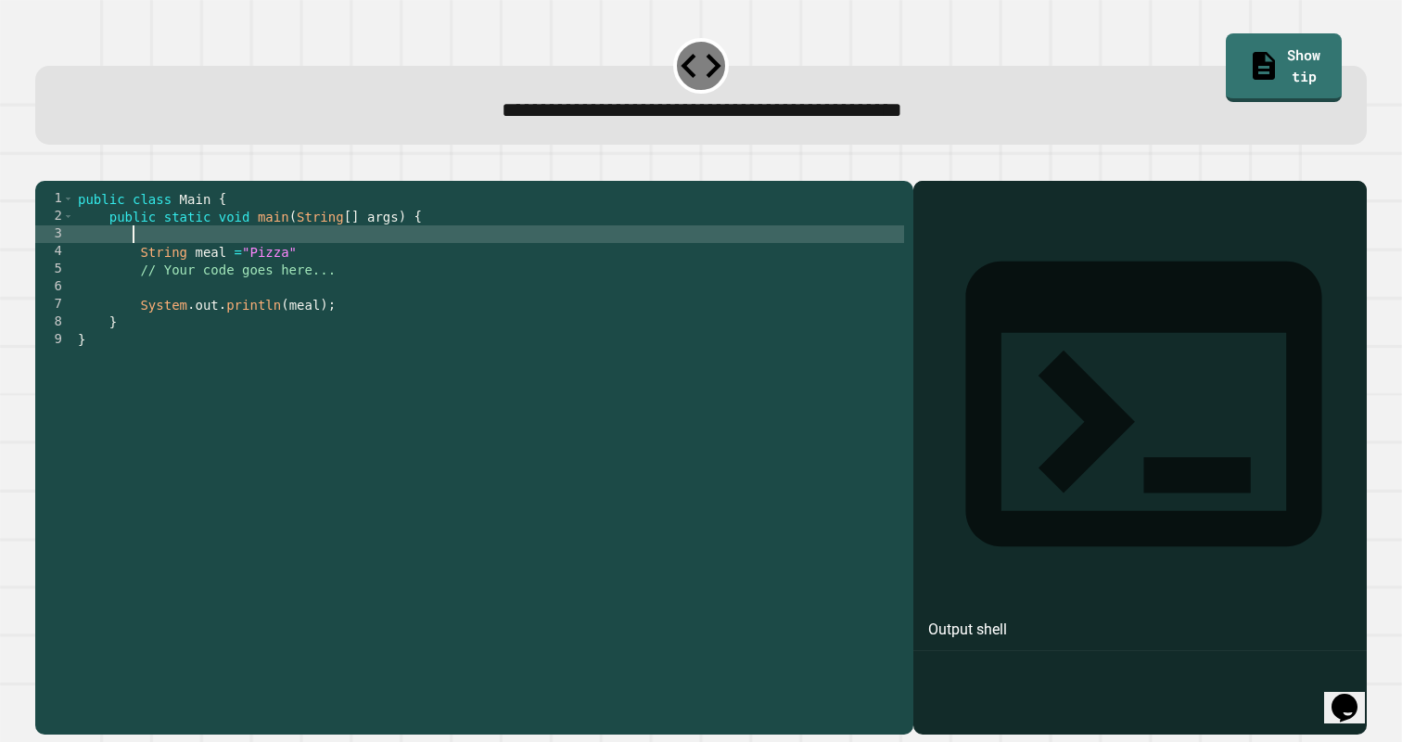
click at [45, 166] on icon "button" at bounding box center [45, 166] width 0 height 0
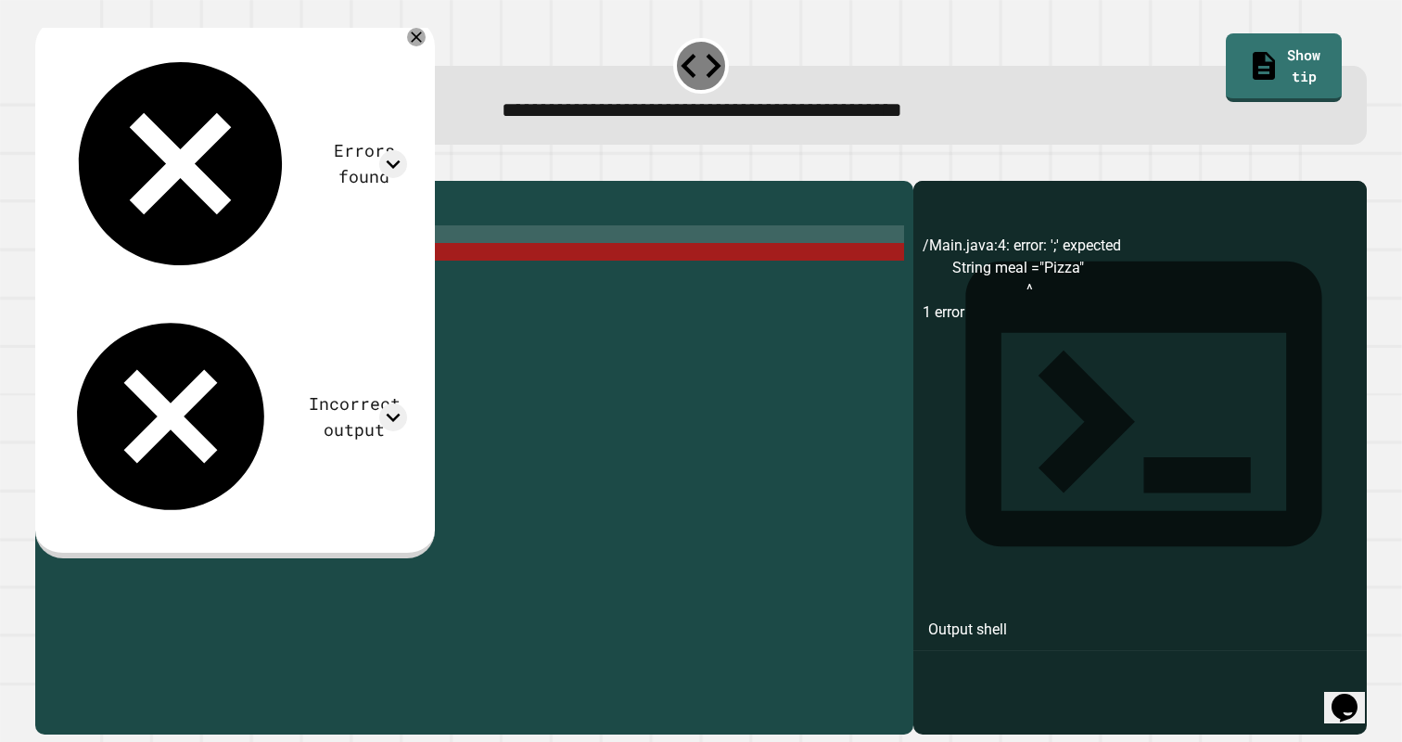
click at [133, 271] on div "public class Main { public static void main ( String [ ] args ) { String meal =…" at bounding box center [489, 454] width 831 height 529
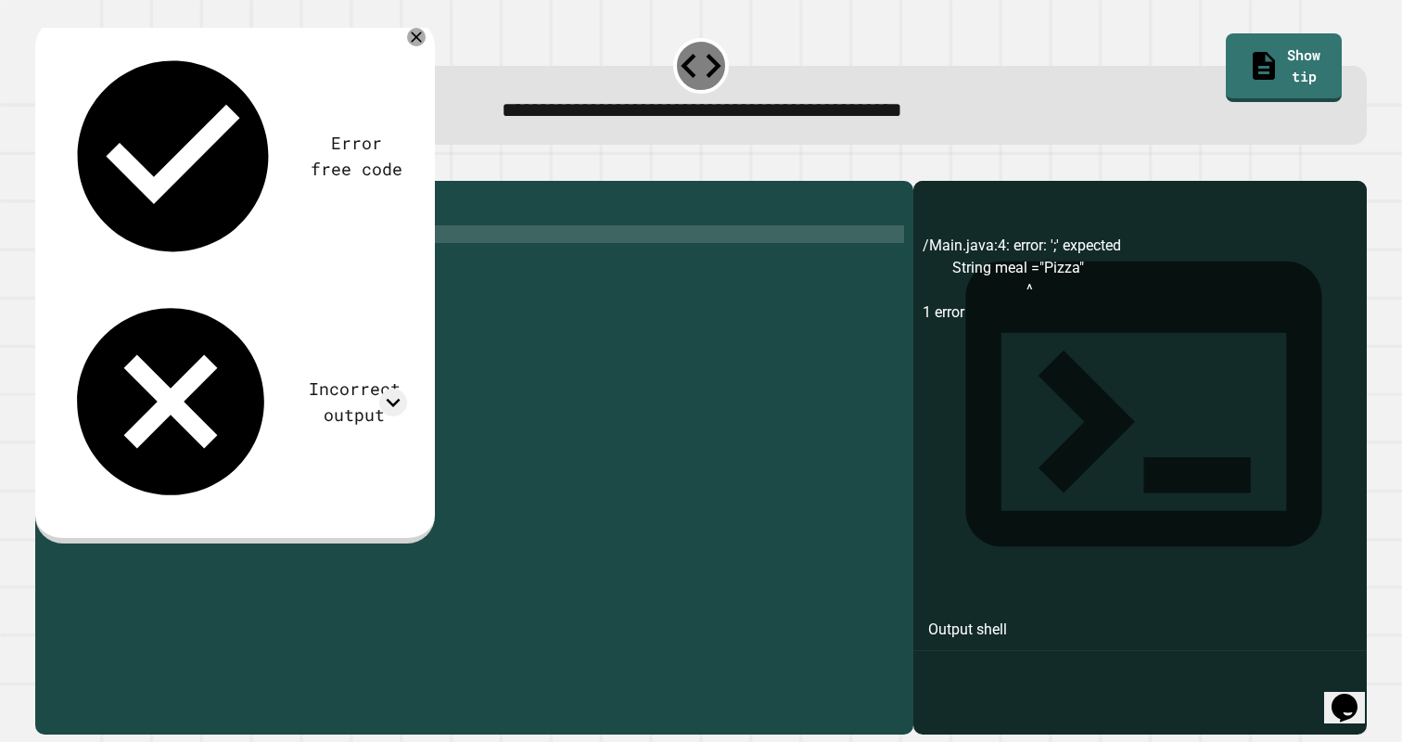
type textarea "**********"
click at [45, 166] on button "button" at bounding box center [45, 166] width 0 height 0
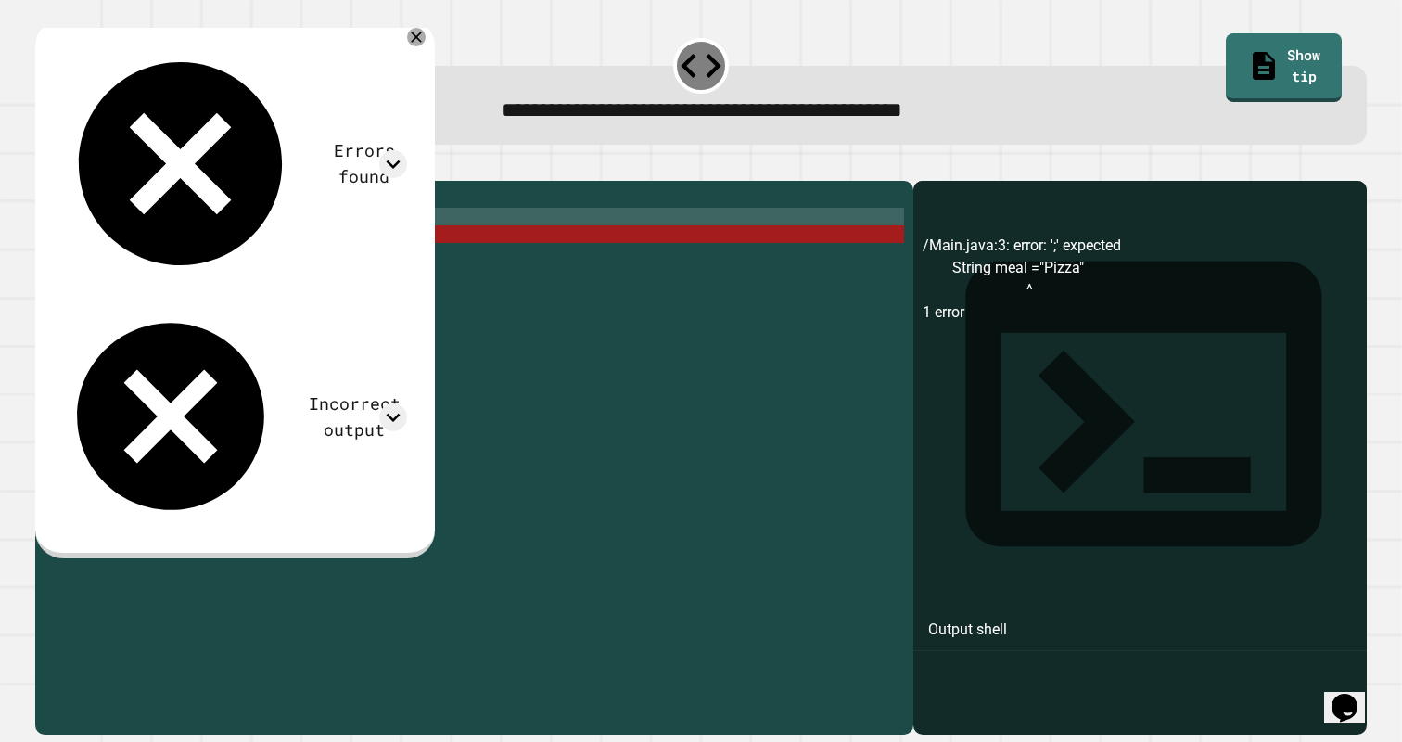
click at [426, 37] on icon at bounding box center [416, 37] width 19 height 19
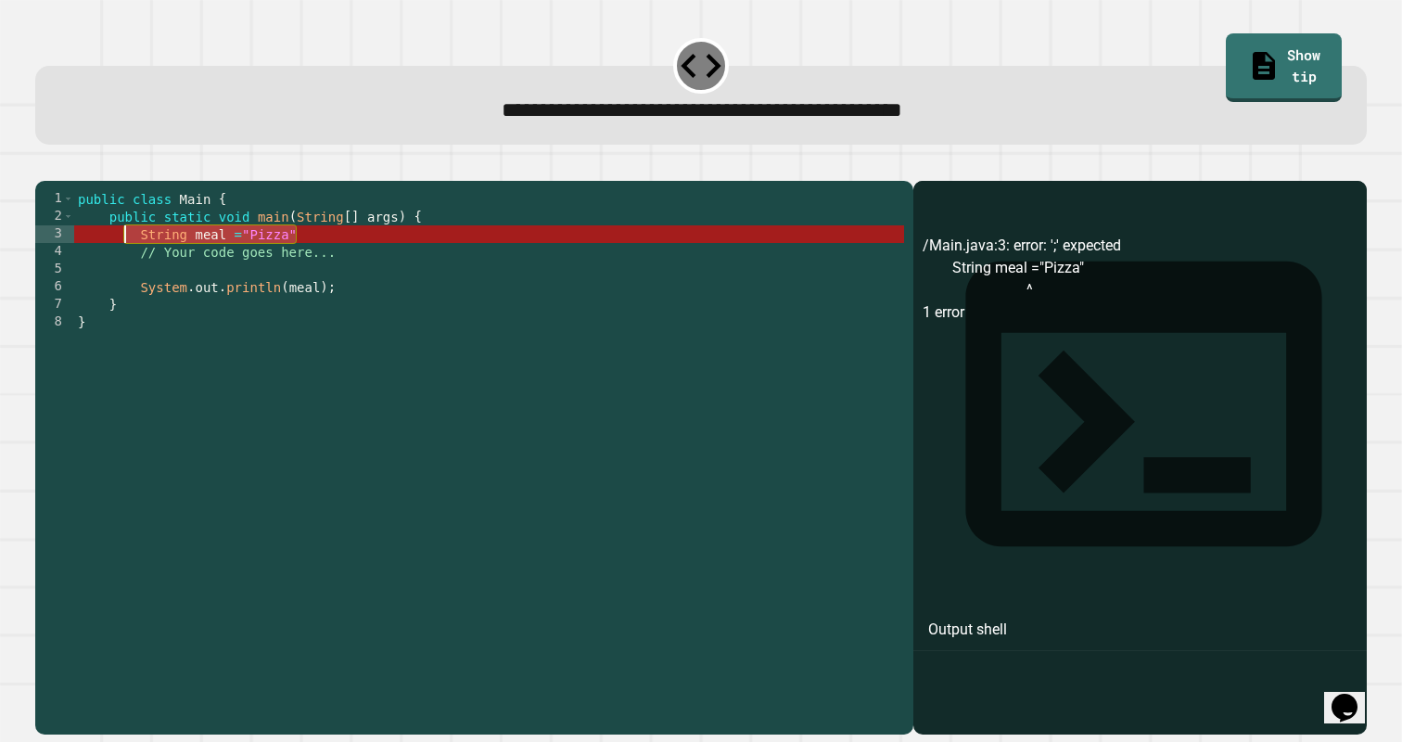
drag, startPoint x: 301, startPoint y: 267, endPoint x: 130, endPoint y: 264, distance: 170.7
click at [129, 264] on div "public class Main { public static void main ( String [ ] args ) { String meal =…" at bounding box center [489, 454] width 831 height 529
click at [161, 298] on div "public class Main { public static void main ( String [ ] args ) { String meal =…" at bounding box center [489, 454] width 831 height 529
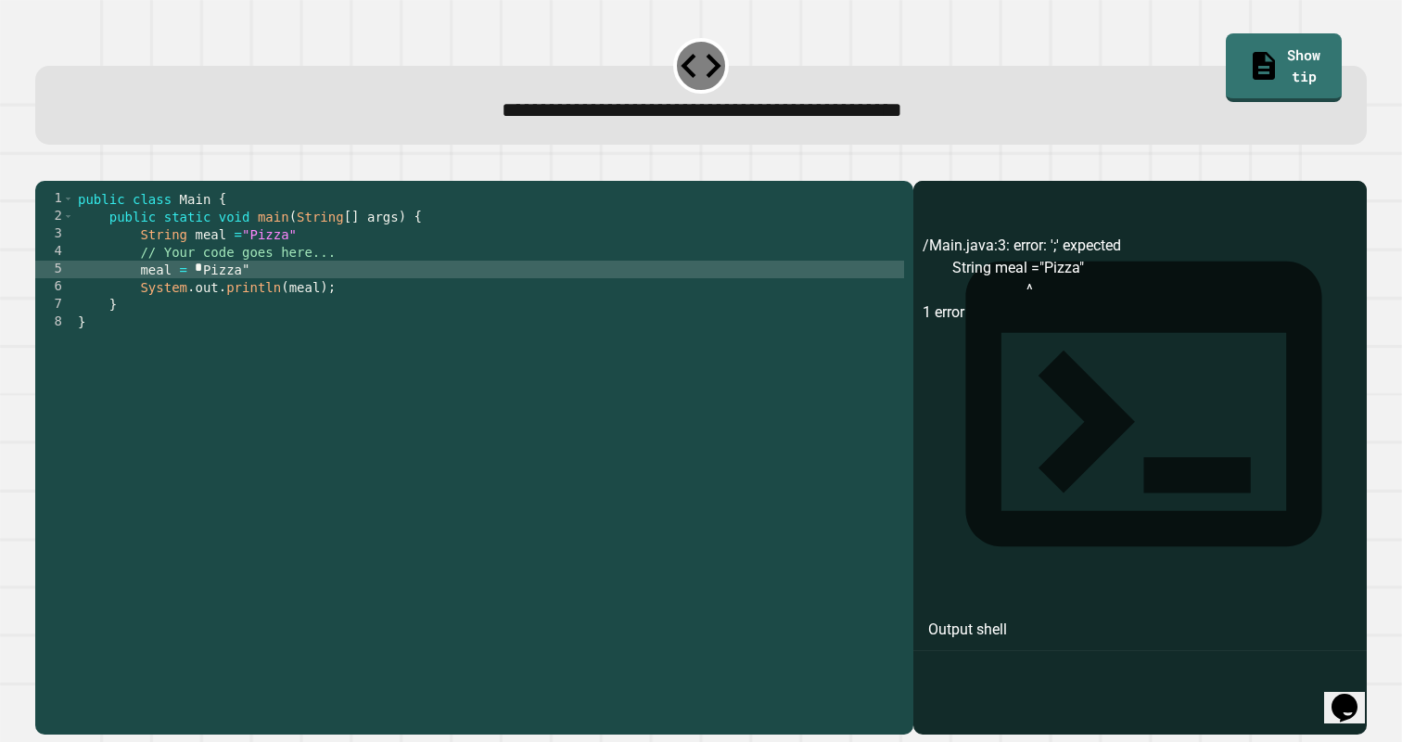
scroll to position [0, 1]
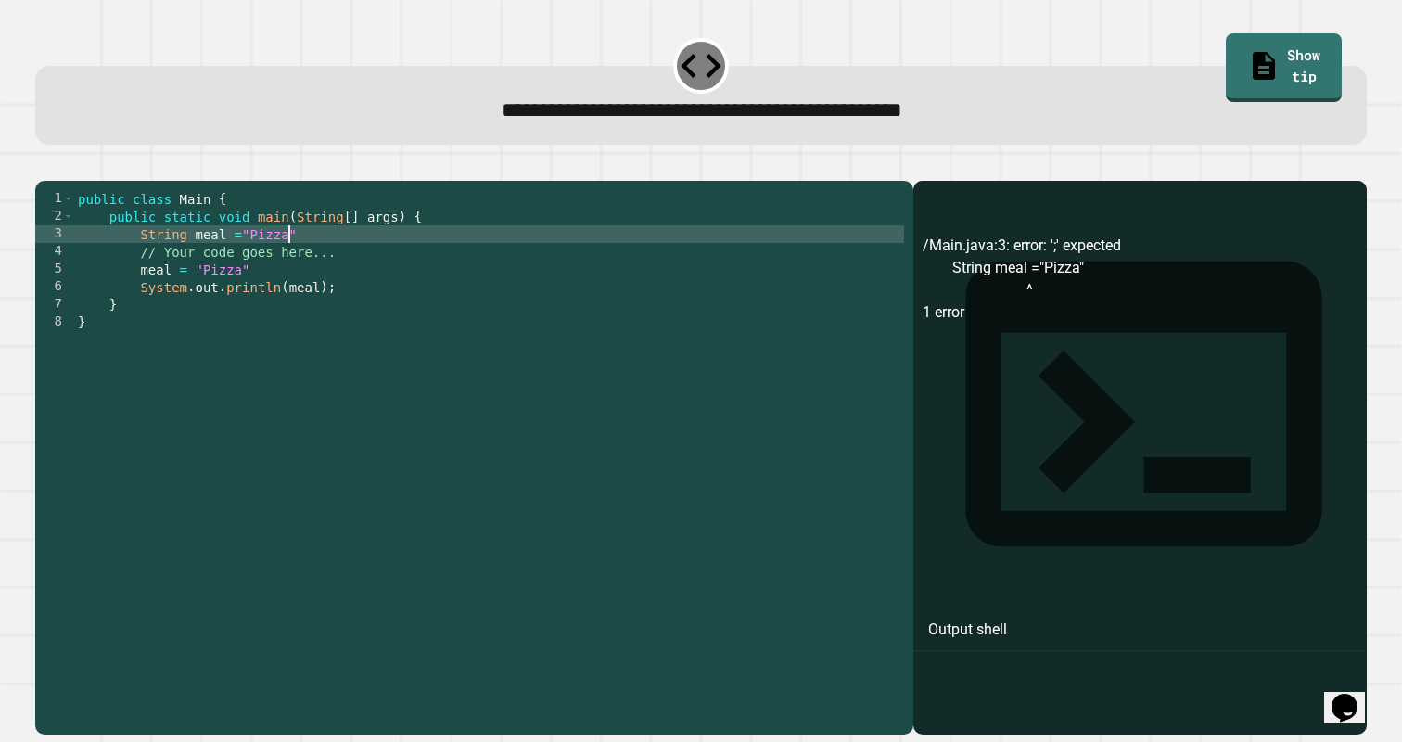
click at [290, 262] on div "public class Main { public static void main ( String [ ] args ) { String meal =…" at bounding box center [489, 454] width 831 height 529
click at [45, 166] on icon "button" at bounding box center [45, 166] width 0 height 0
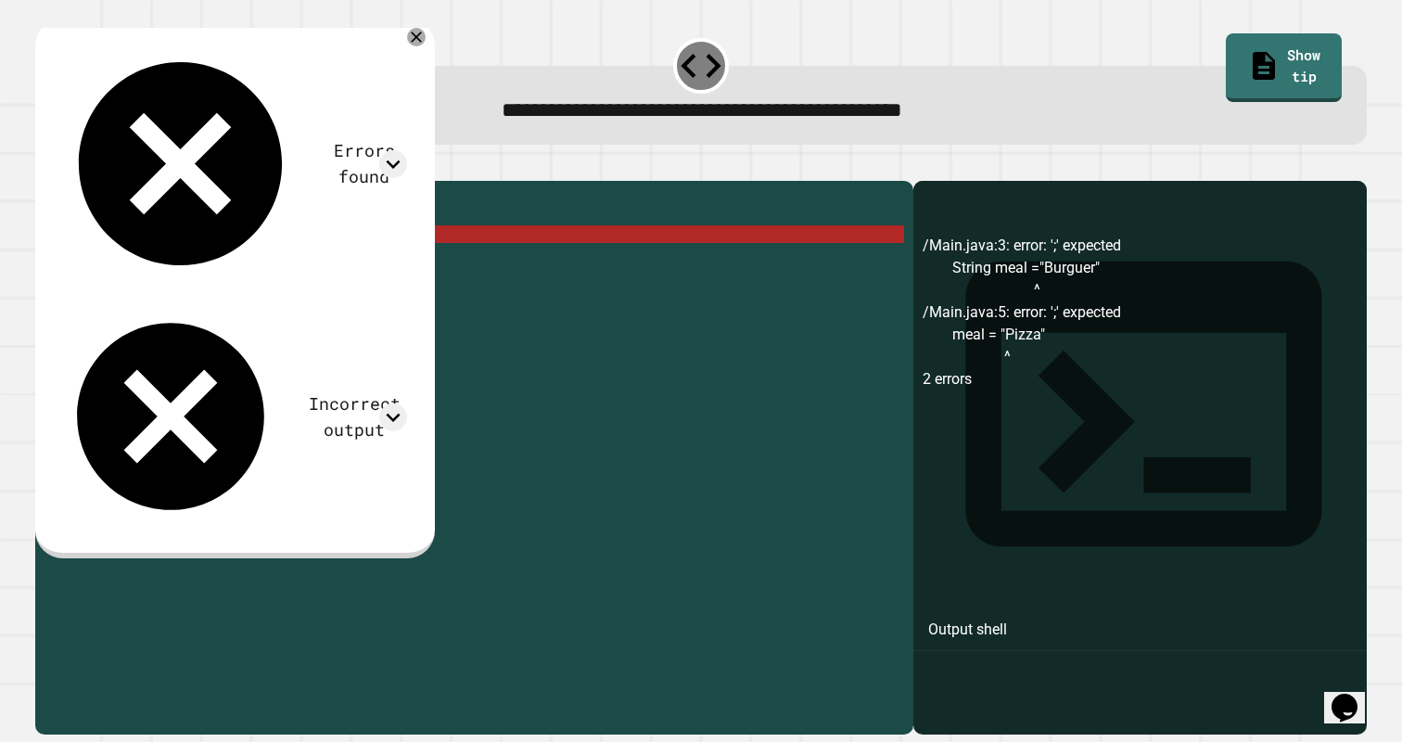
click at [332, 269] on div "public class Main { public static void main ( String [ ] args ) { String meal =…" at bounding box center [489, 454] width 831 height 529
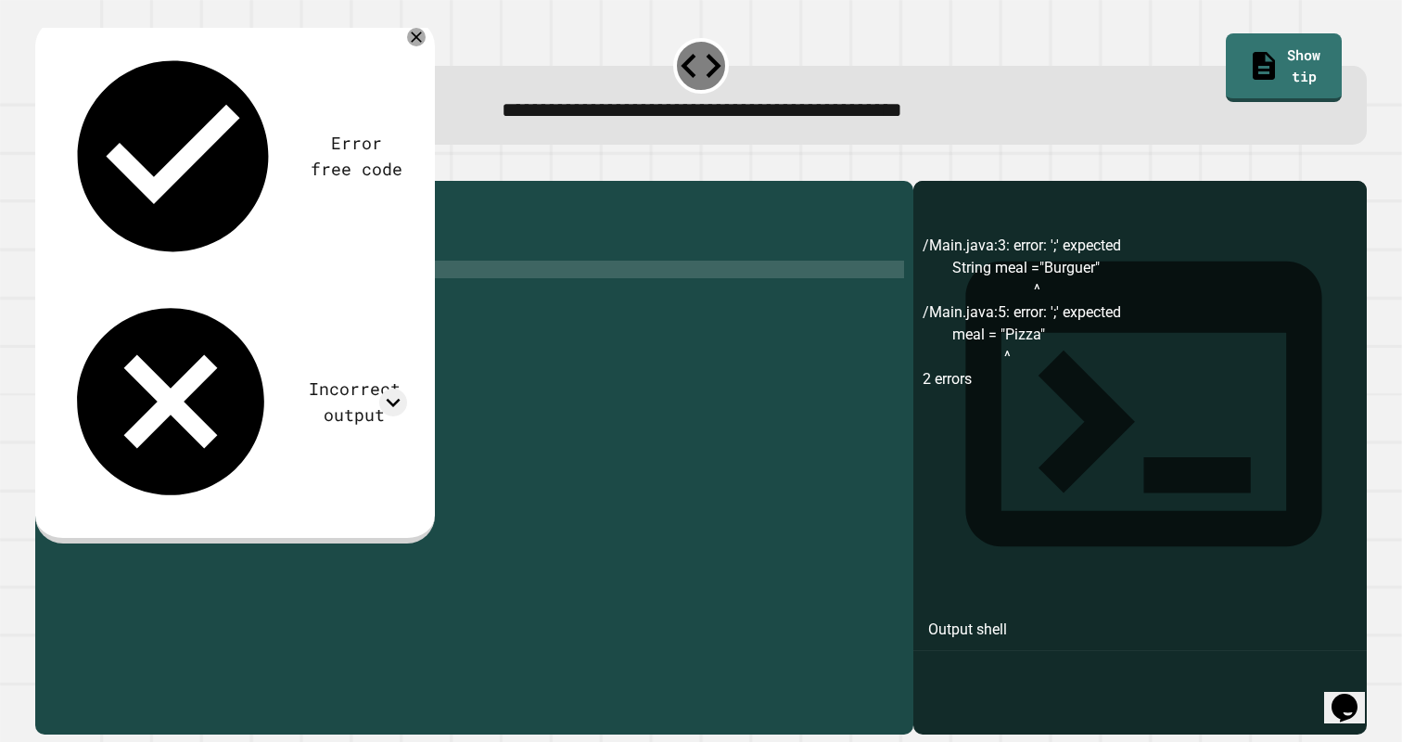
click at [270, 297] on div "public class Main { public static void main ( String [ ] args ) { String meal =…" at bounding box center [489, 454] width 831 height 529
type textarea "**********"
click at [45, 166] on button "button" at bounding box center [45, 166] width 0 height 0
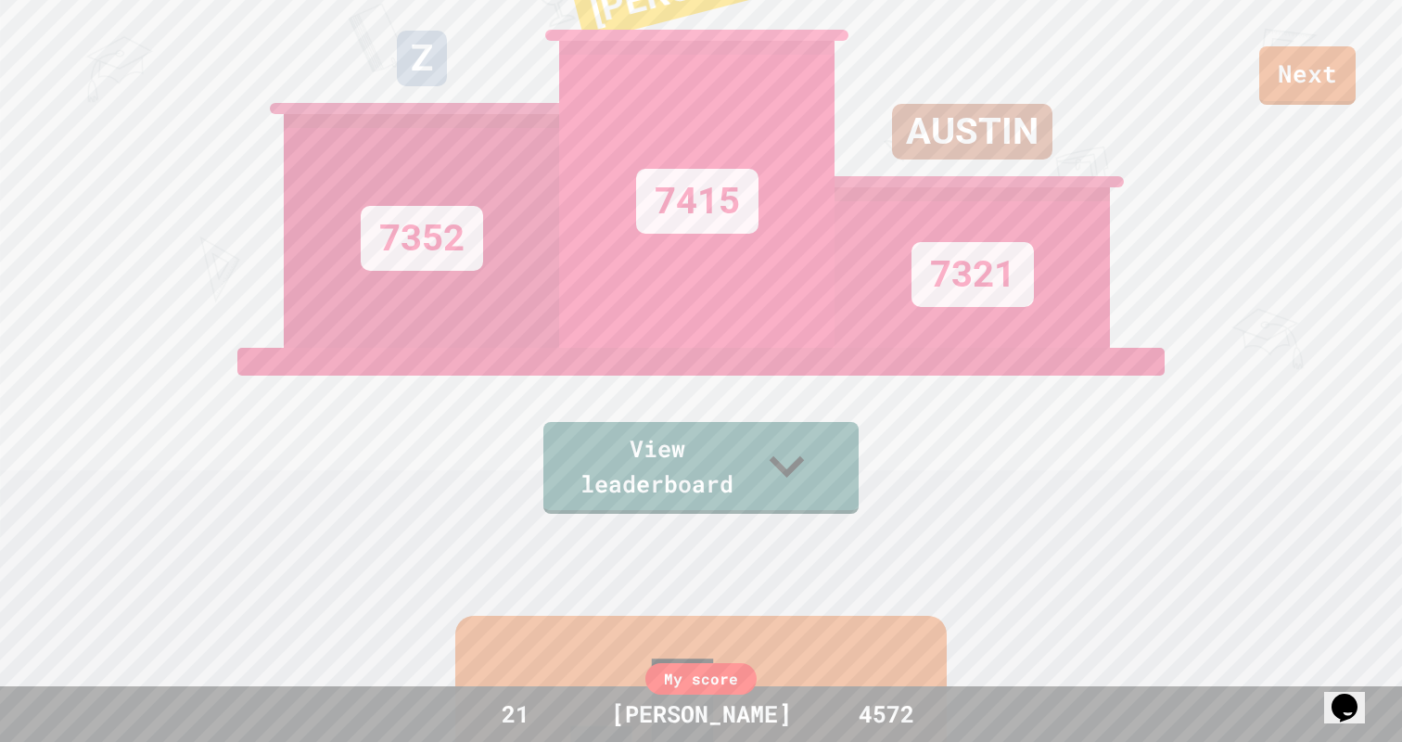
scroll to position [382, 0]
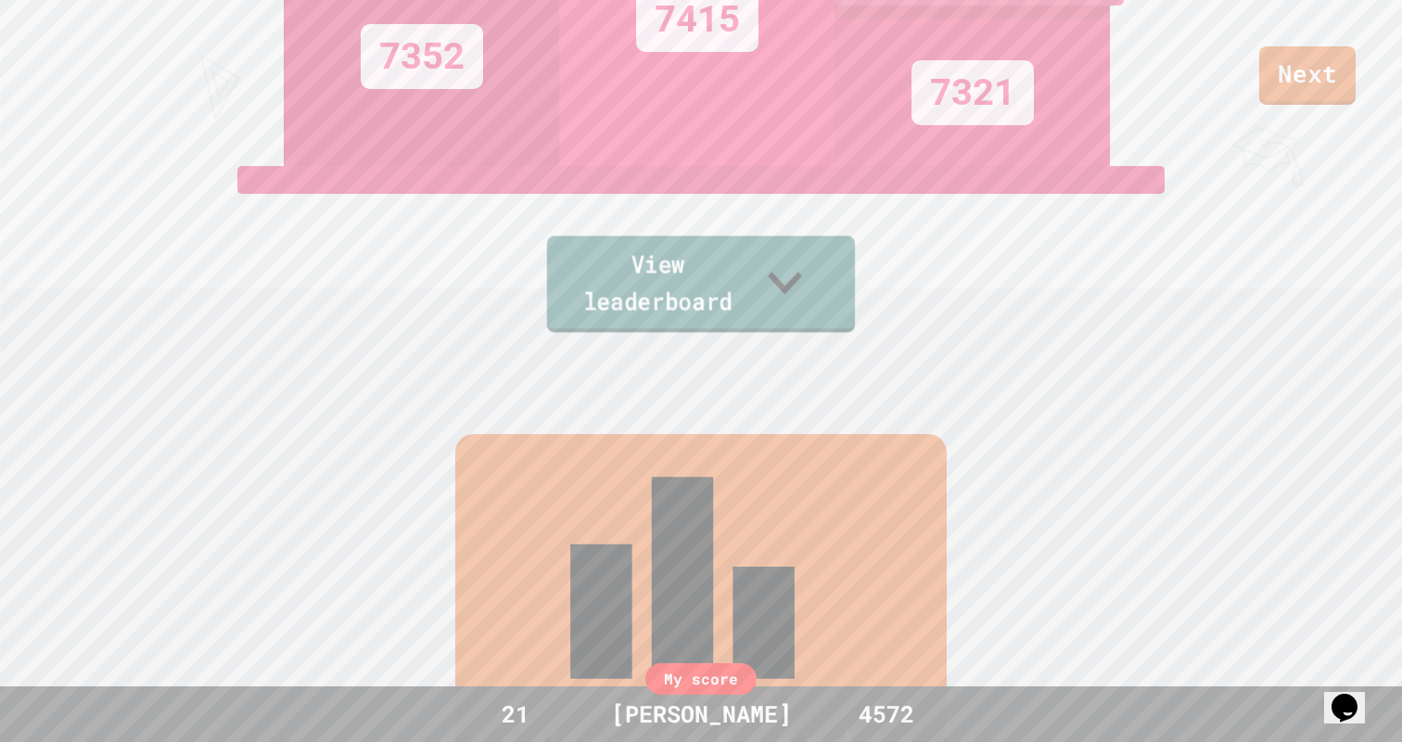
click at [749, 280] on link "View leaderboard" at bounding box center [701, 284] width 308 height 96
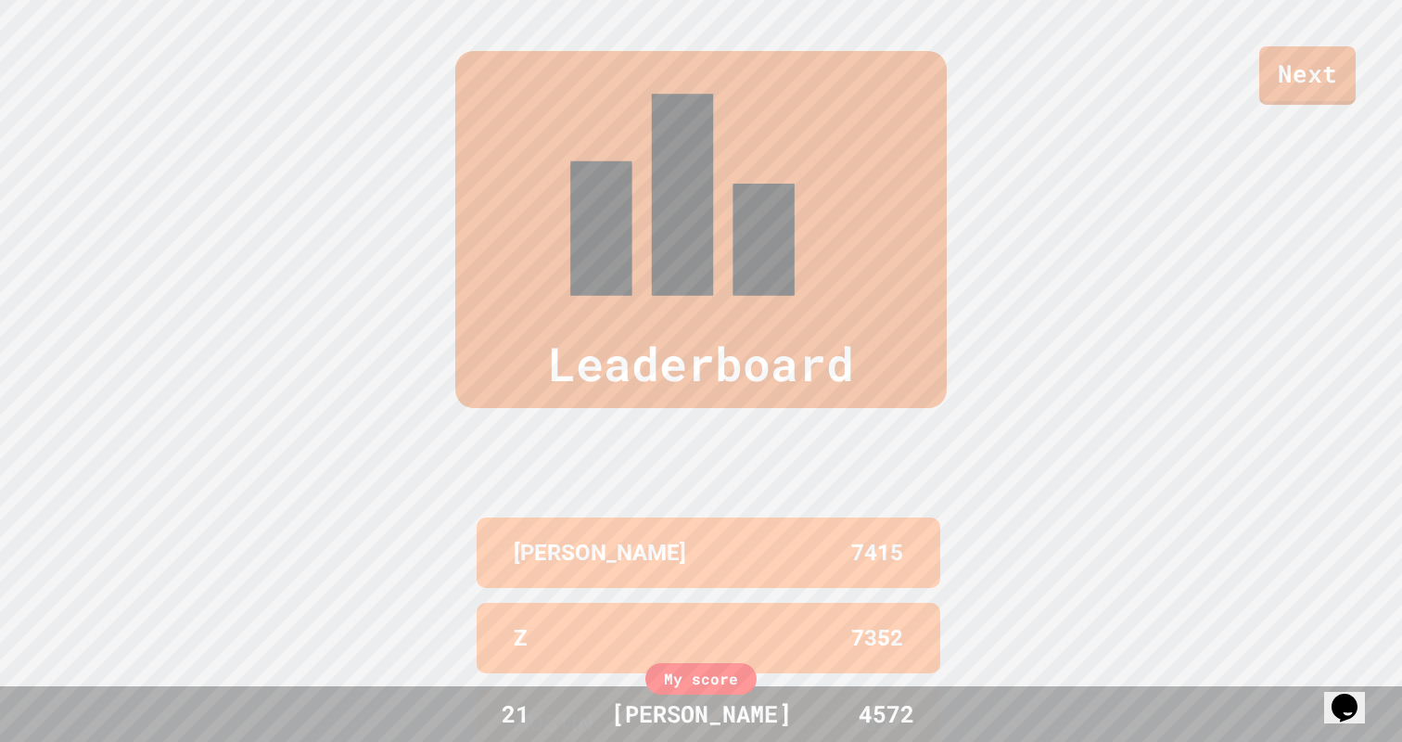
scroll to position [0, 0]
click at [730, 85] on div "Next" at bounding box center [701, 52] width 1402 height 105
click at [1317, 46] on link "Next" at bounding box center [1307, 74] width 97 height 59
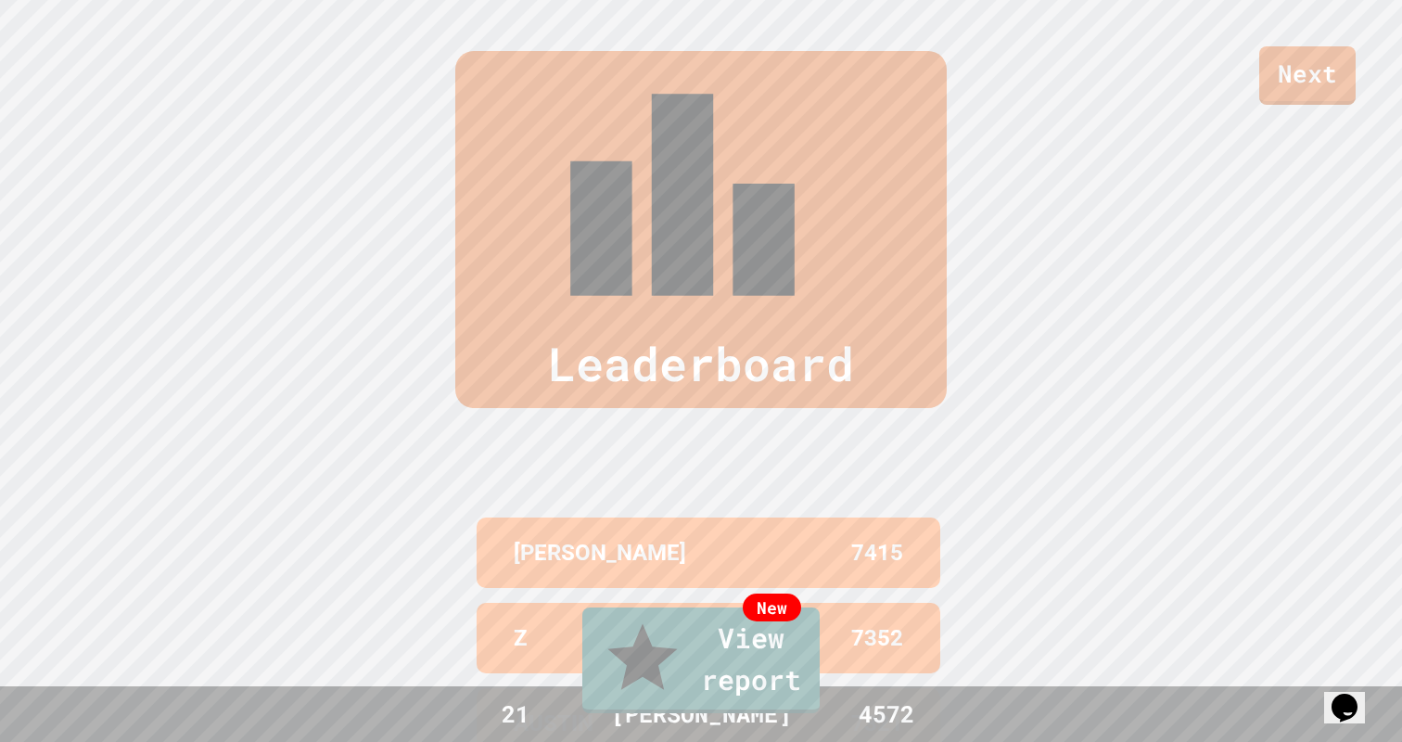
click at [792, 673] on link "New View report" at bounding box center [701, 658] width 232 height 111
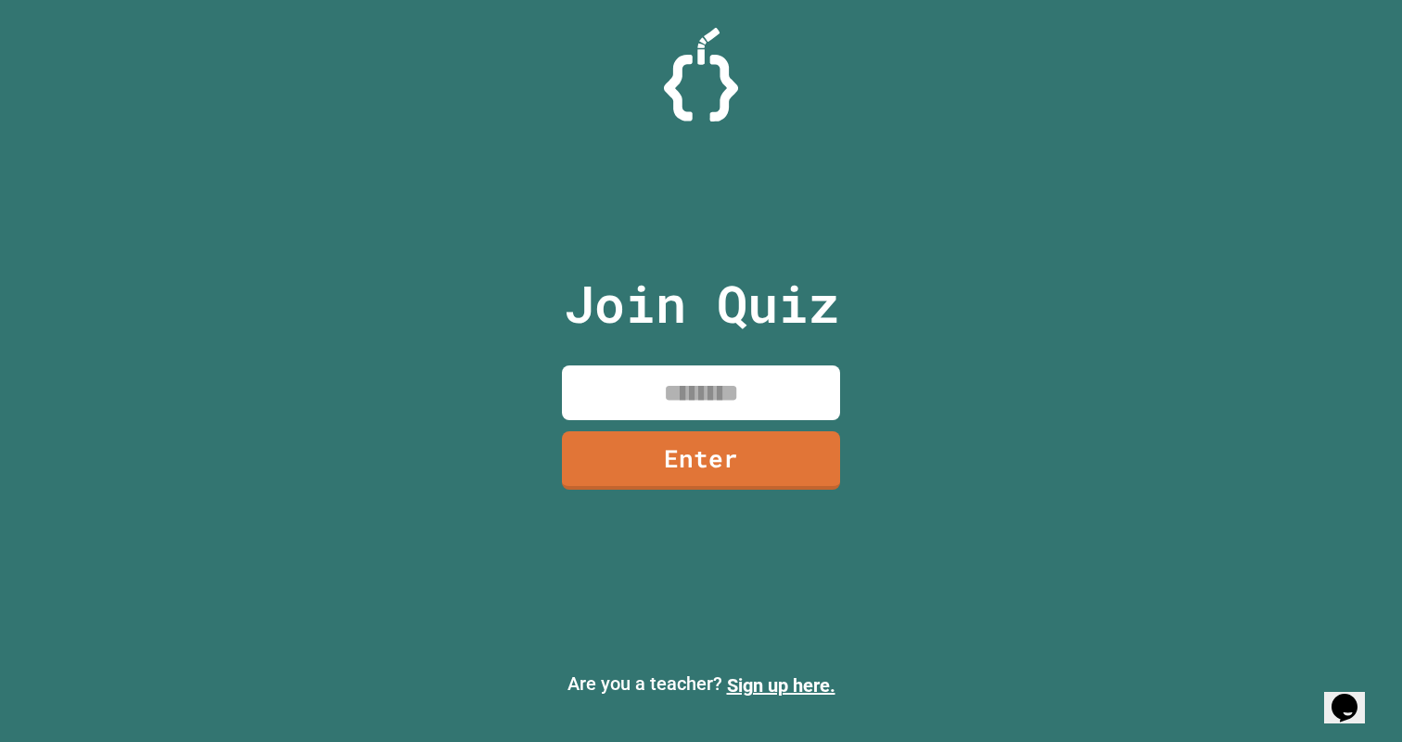
click at [692, 434] on link "Enter" at bounding box center [701, 460] width 278 height 58
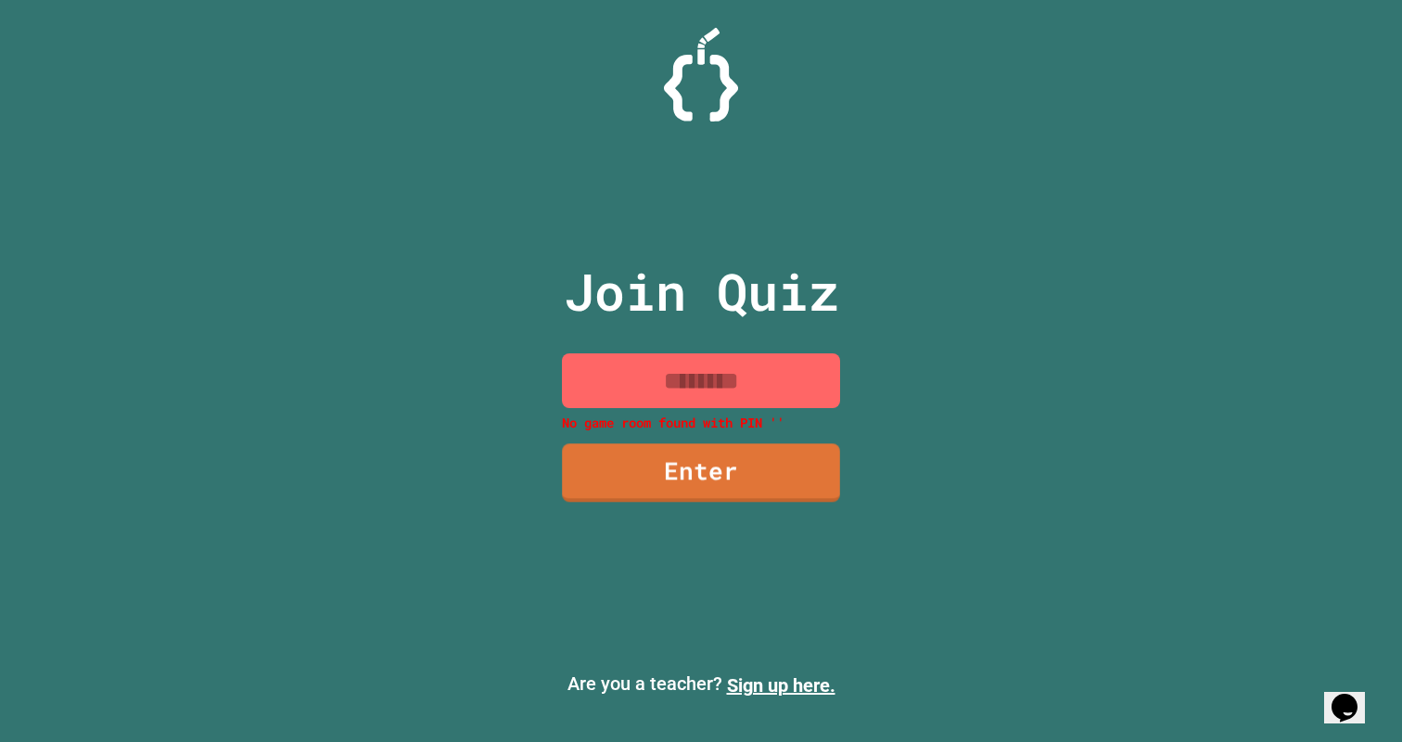
click at [692, 400] on input at bounding box center [701, 380] width 278 height 55
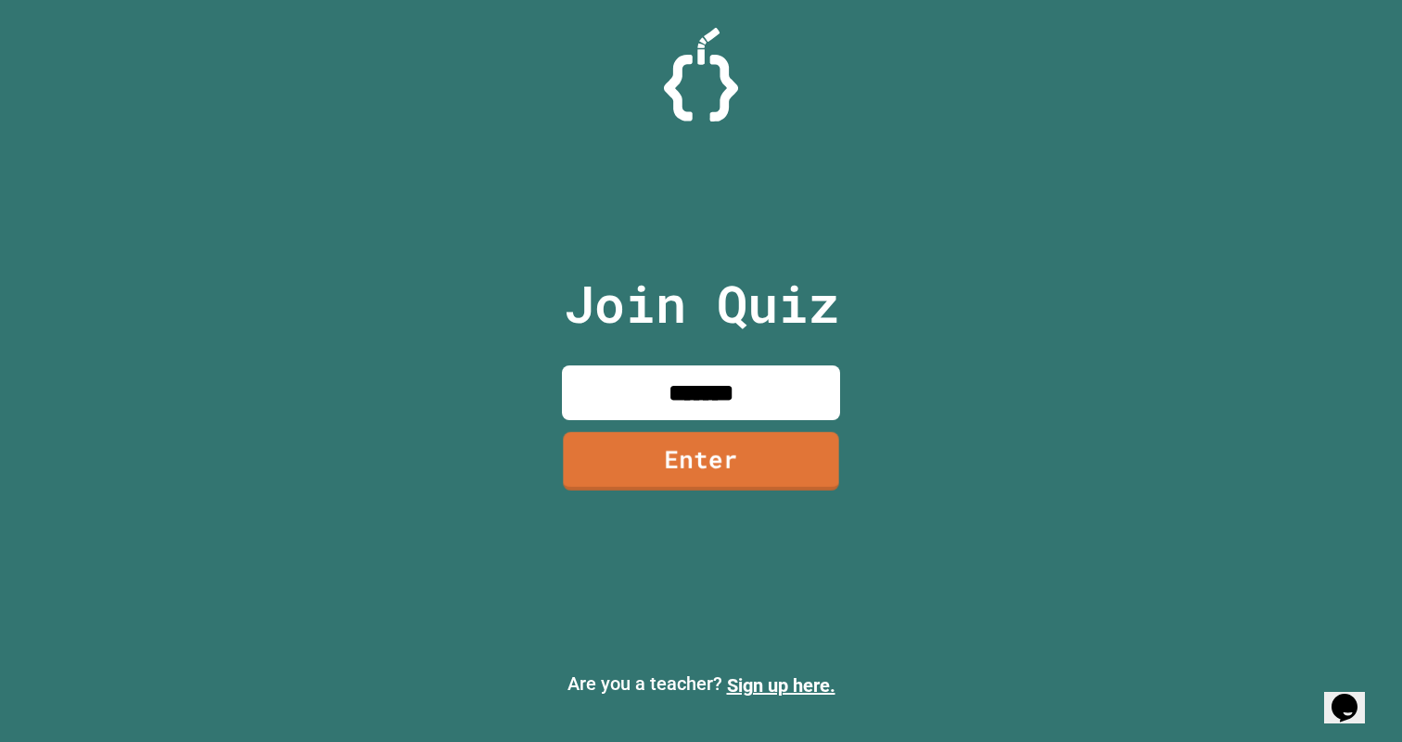
click at [685, 464] on link "Enter" at bounding box center [700, 461] width 275 height 58
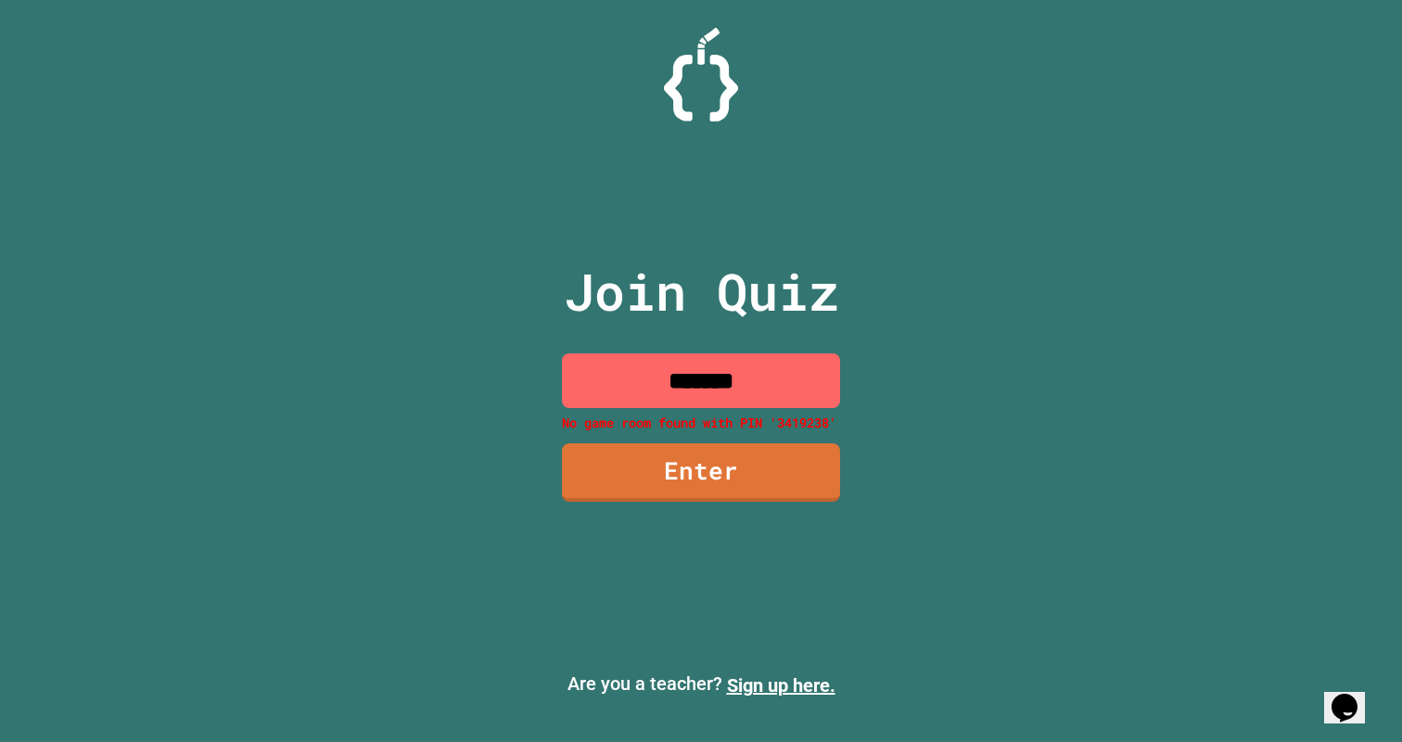
click at [755, 371] on input "*******" at bounding box center [701, 380] width 278 height 55
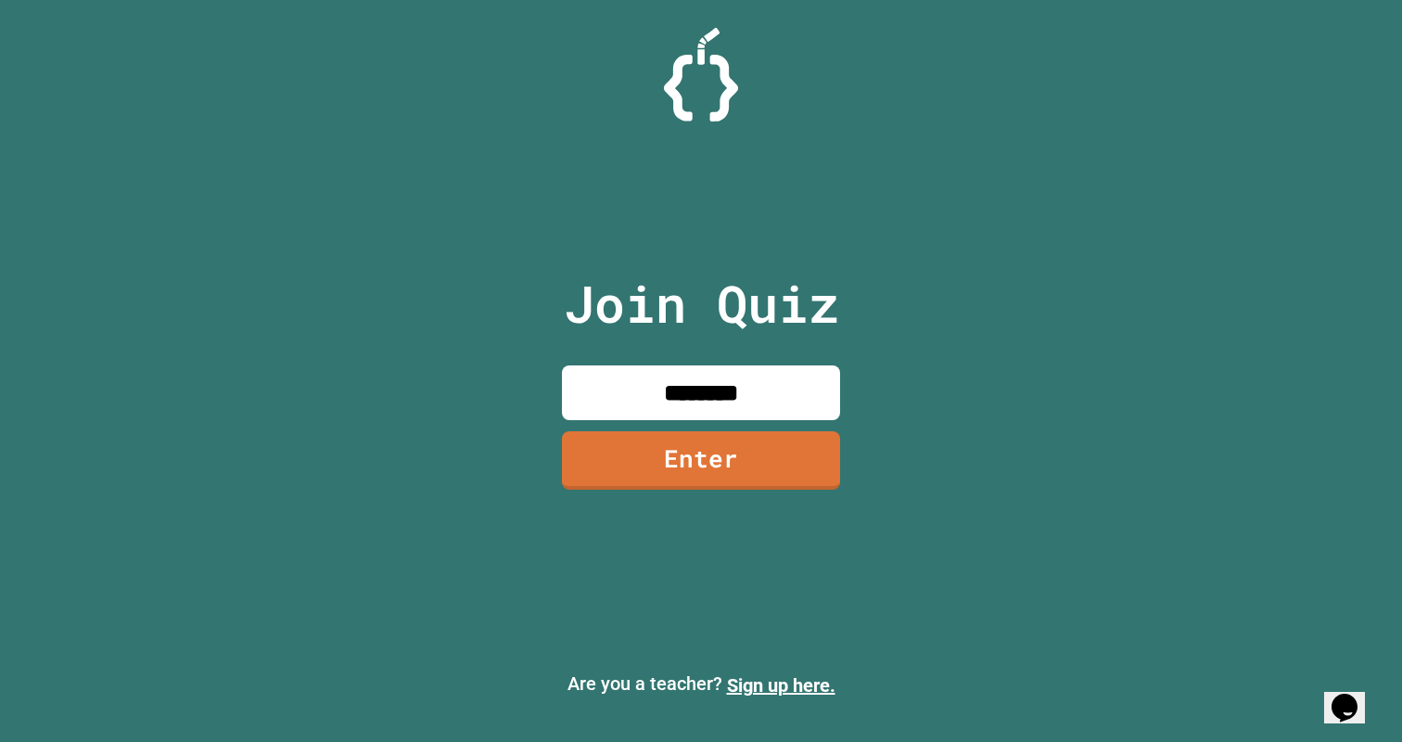
click at [776, 411] on input "********" at bounding box center [701, 392] width 278 height 55
type input "********"
click at [775, 458] on link "Enter" at bounding box center [702, 458] width 264 height 61
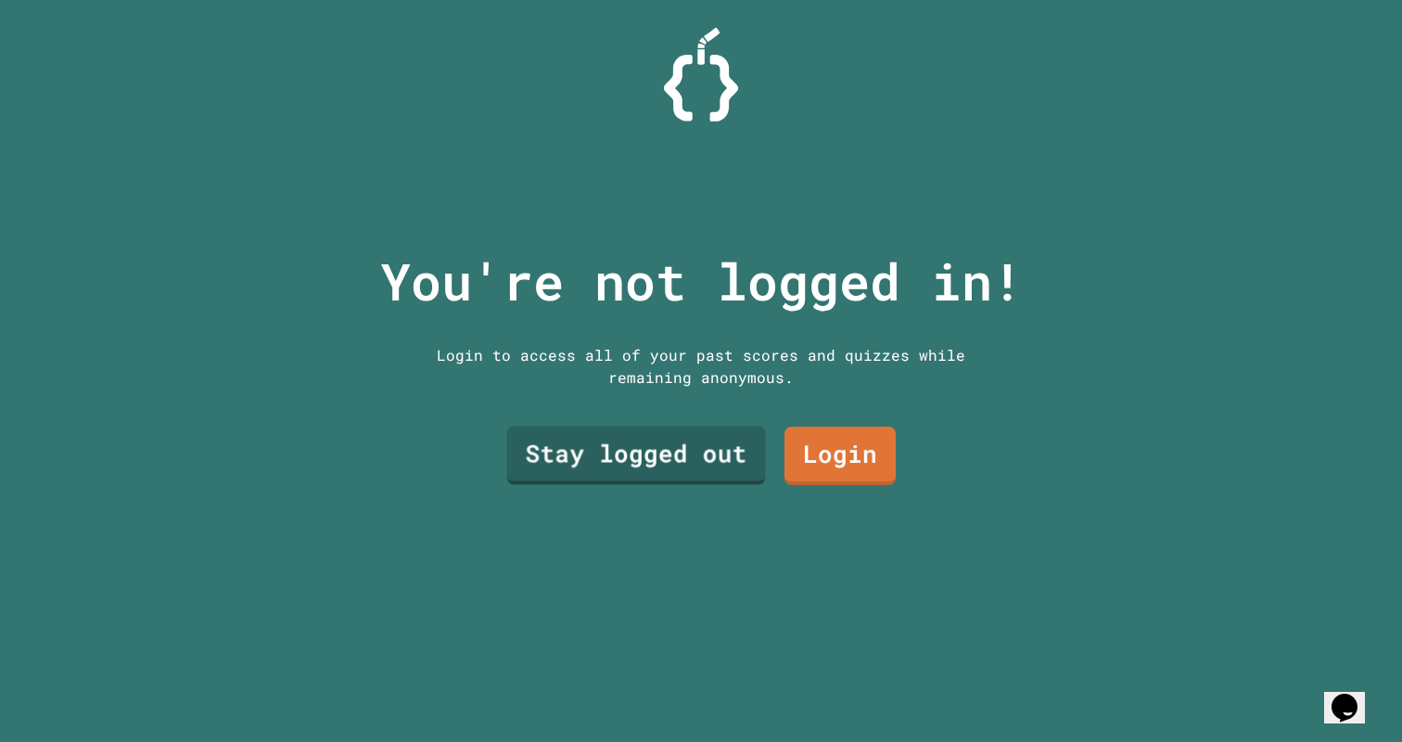
click at [770, 467] on div "Stay logged out Login" at bounding box center [701, 455] width 408 height 77
click at [725, 476] on link "Stay logged out" at bounding box center [636, 452] width 239 height 61
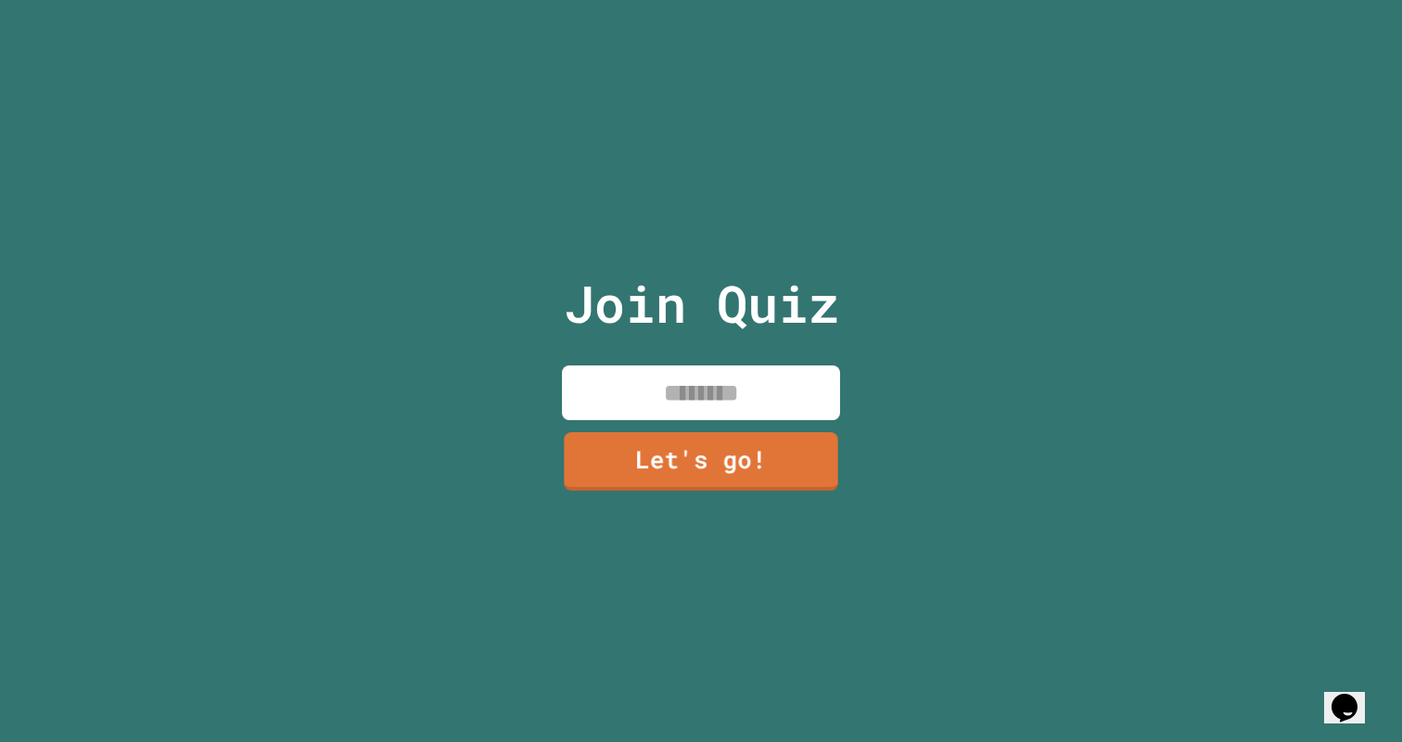
click at [640, 388] on input at bounding box center [701, 392] width 278 height 55
click at [673, 384] on input at bounding box center [701, 392] width 278 height 55
type input "******"
click at [629, 428] on div "Join Quiz ****** Let's go!" at bounding box center [701, 371] width 313 height 742
click at [629, 439] on link "Let's go!" at bounding box center [701, 460] width 278 height 58
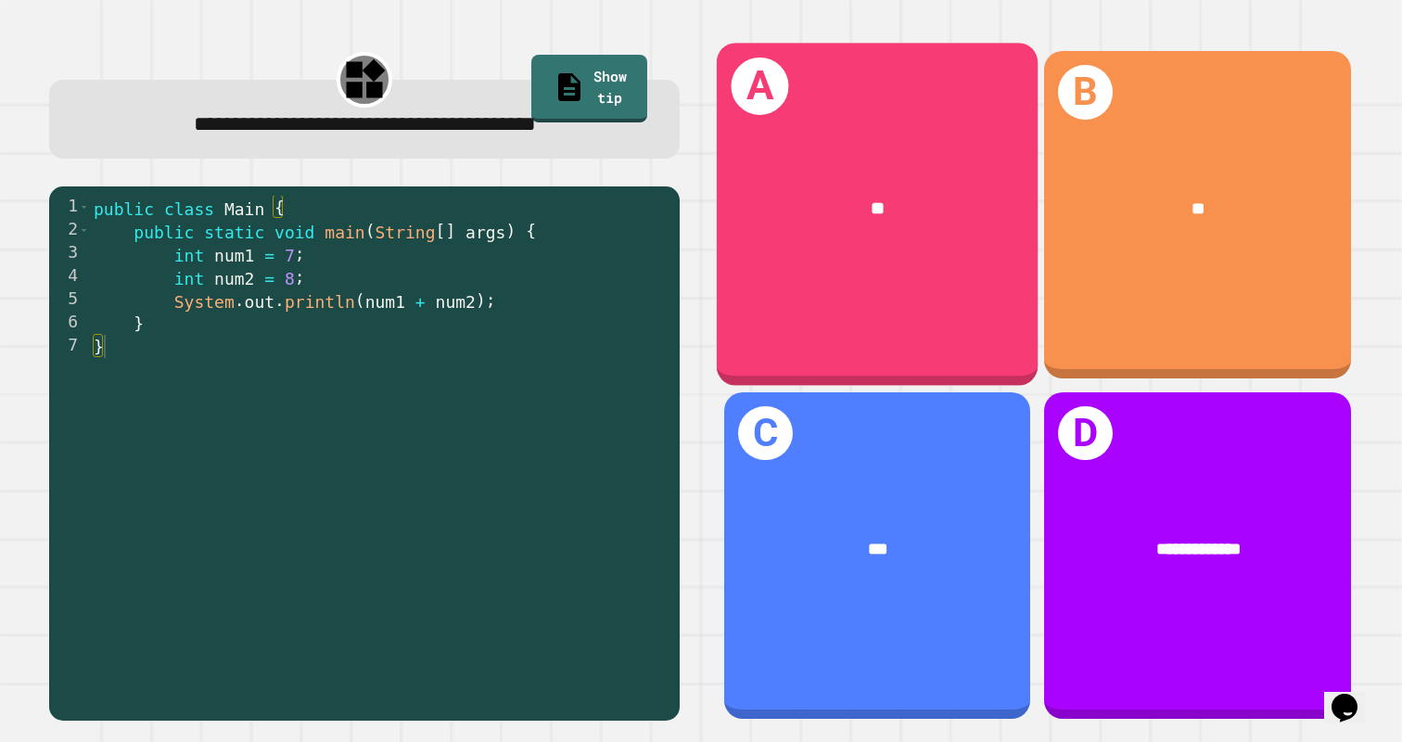
click at [891, 326] on div "A **" at bounding box center [878, 215] width 322 height 343
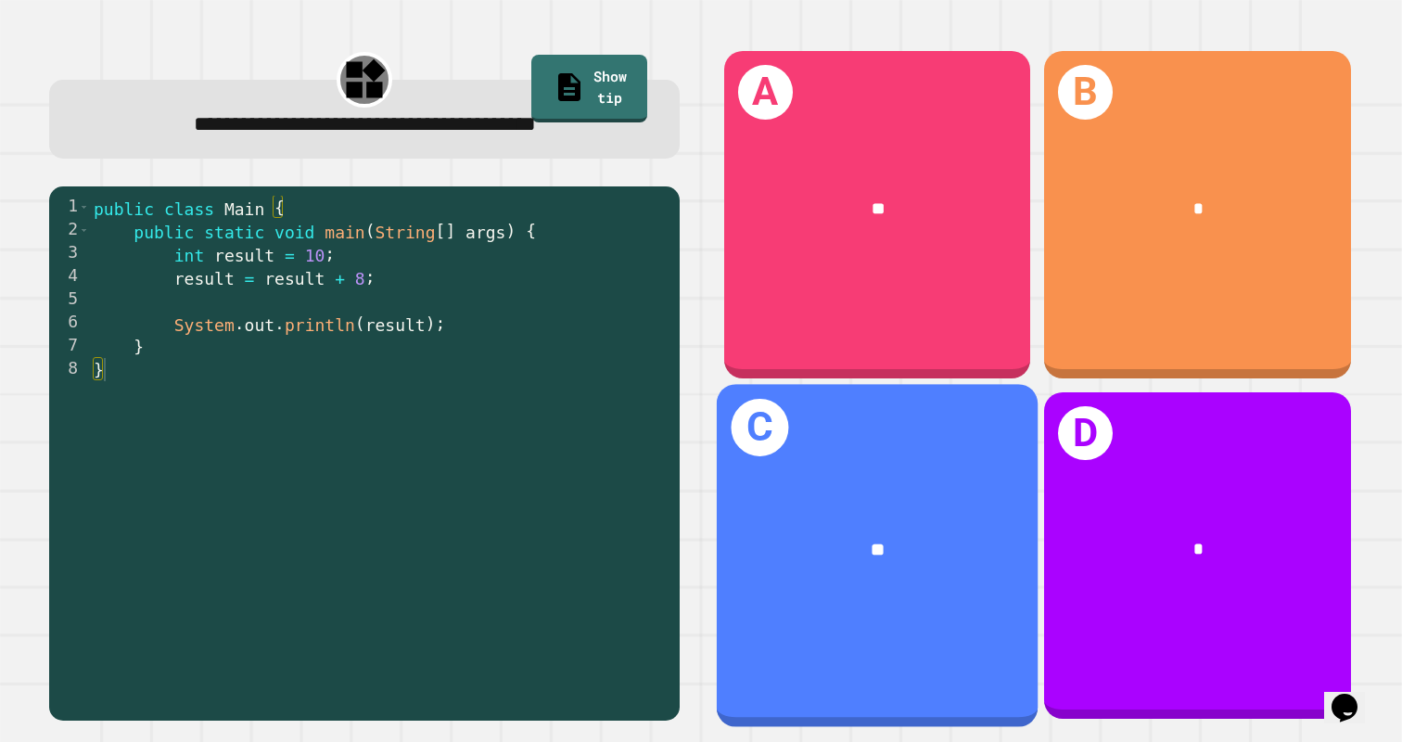
click at [966, 507] on div "**" at bounding box center [878, 550] width 322 height 99
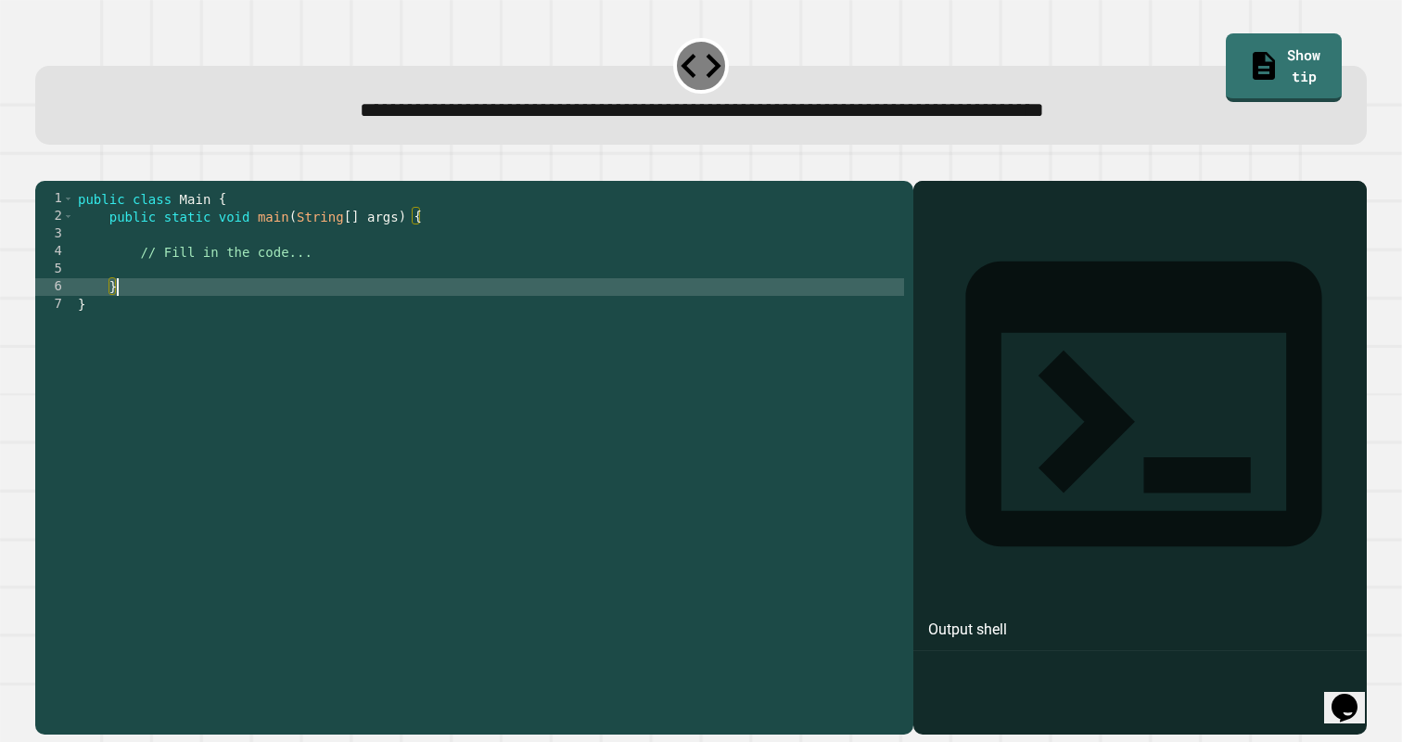
click at [215, 308] on div "public class Main { public static void main ( String [ ] args ) { // Fill in th…" at bounding box center [489, 454] width 831 height 529
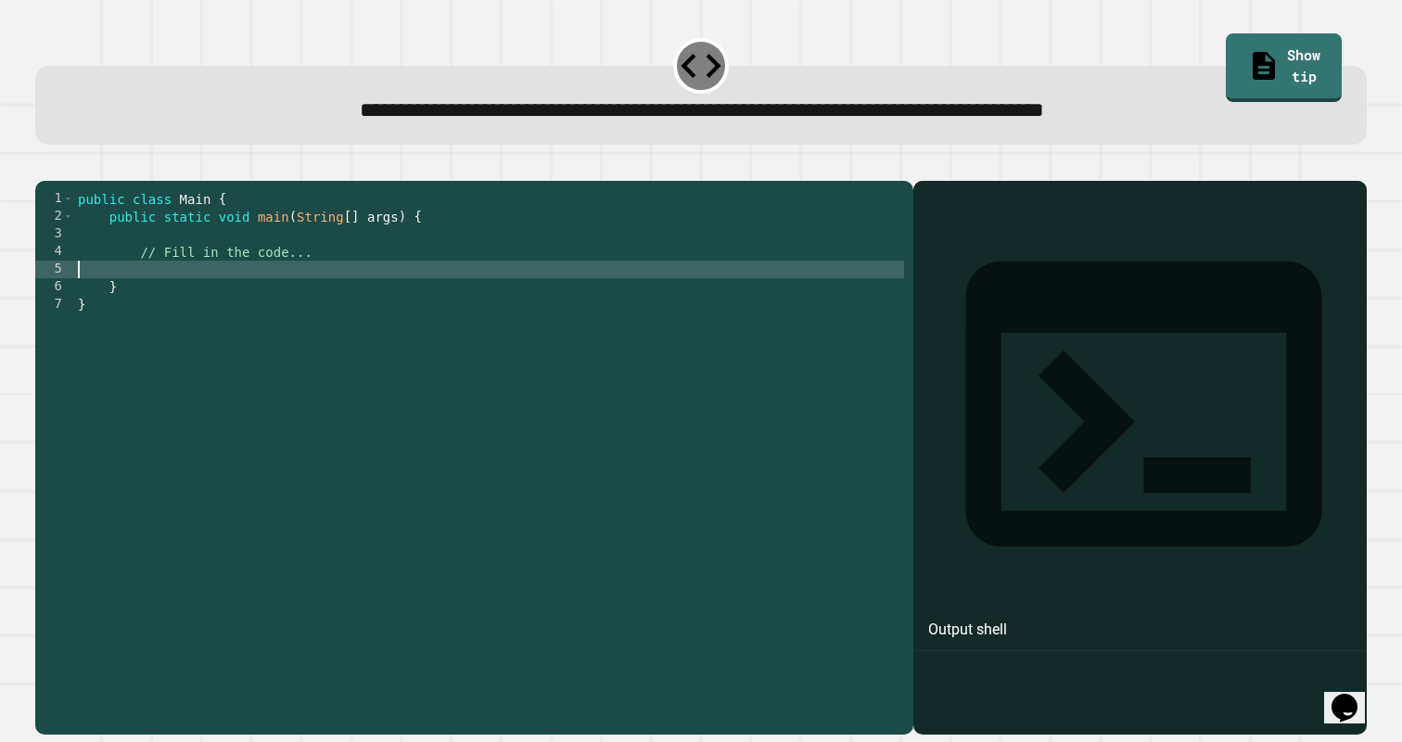
click at [215, 299] on div "public class Main { public static void main ( String [ ] args ) { // Fill in th…" at bounding box center [489, 454] width 831 height 529
type textarea "*****"
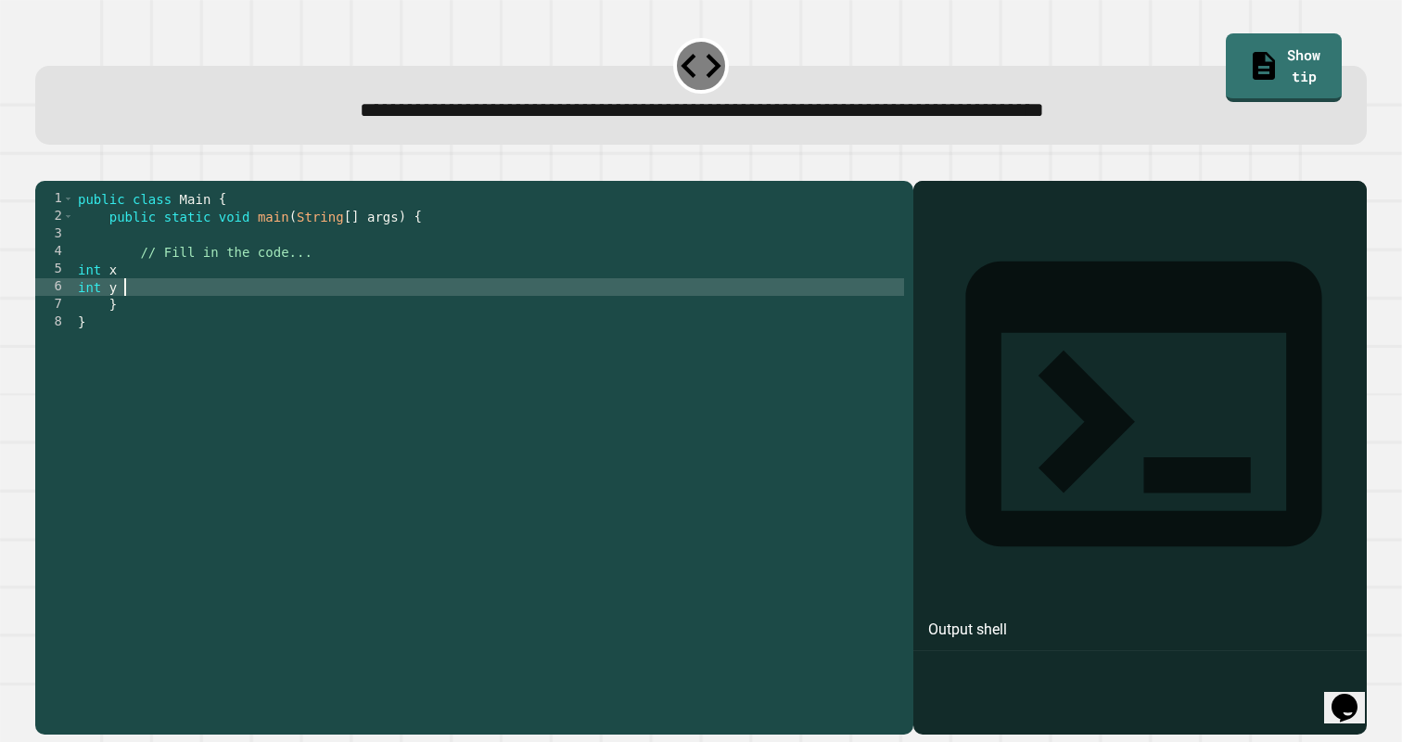
scroll to position [0, 3]
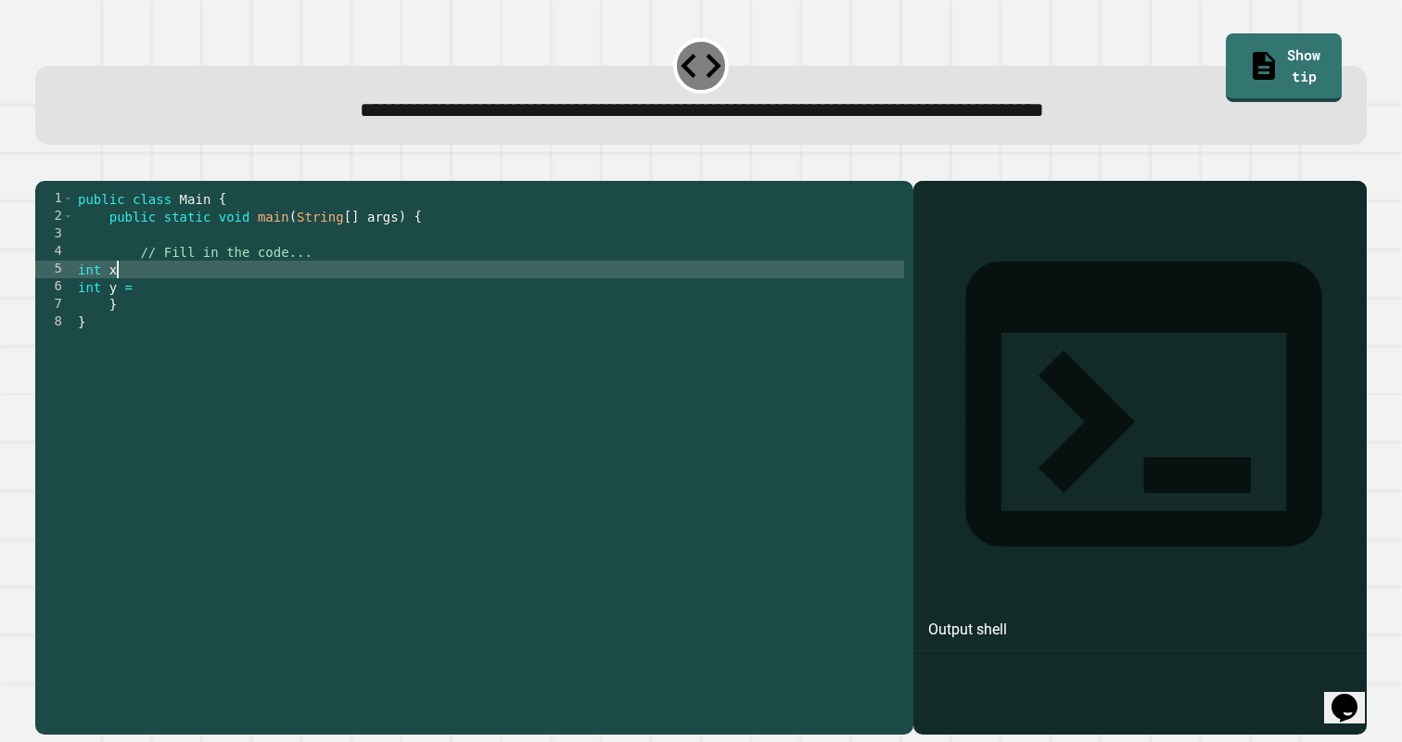
click at [202, 292] on div "public class Main { public static void main ( String [ ] args ) { // Fill in th…" at bounding box center [489, 454] width 831 height 529
click at [191, 326] on div "public class Main { public static void main ( String [ ] args ) { // Fill in th…" at bounding box center [489, 454] width 831 height 529
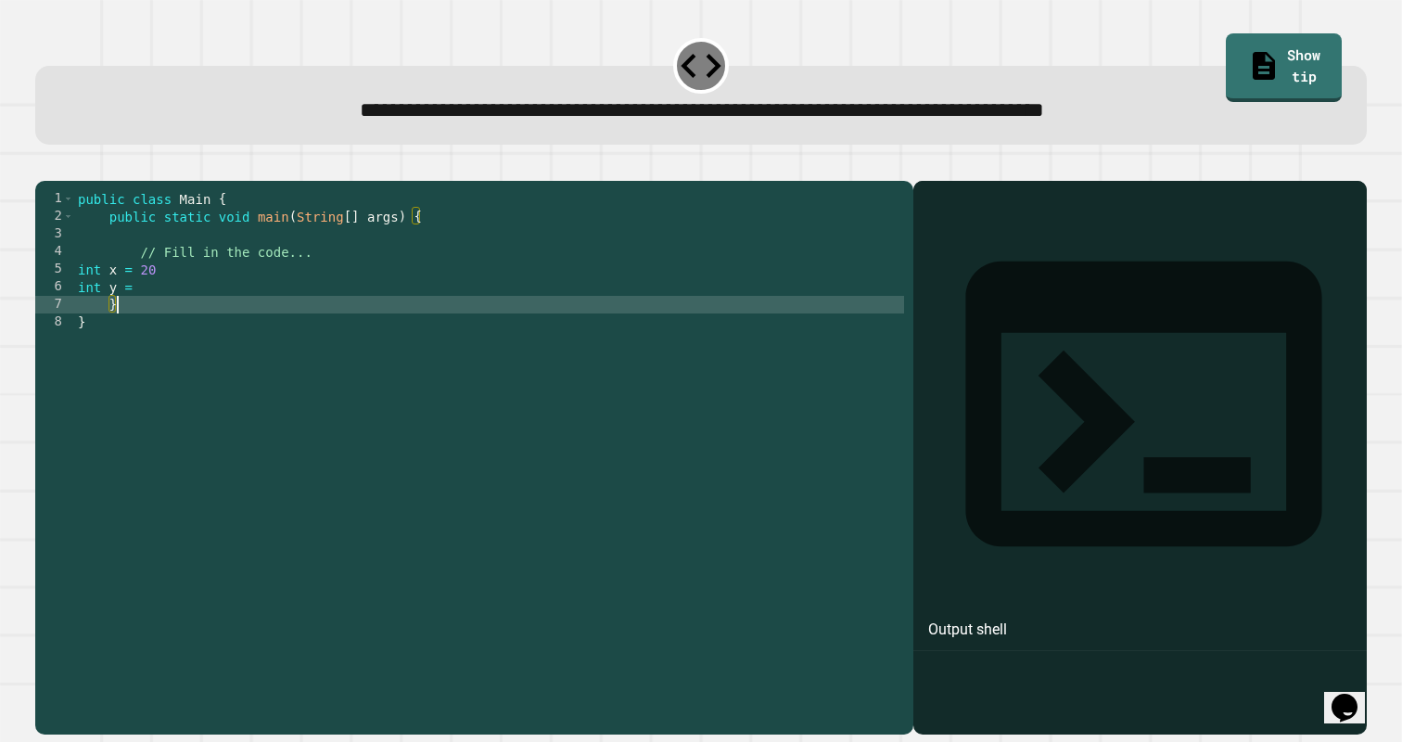
scroll to position [0, 2]
click at [189, 312] on div "public class Main { public static void main ( String [ ] args ) { // Fill in th…" at bounding box center [489, 454] width 831 height 529
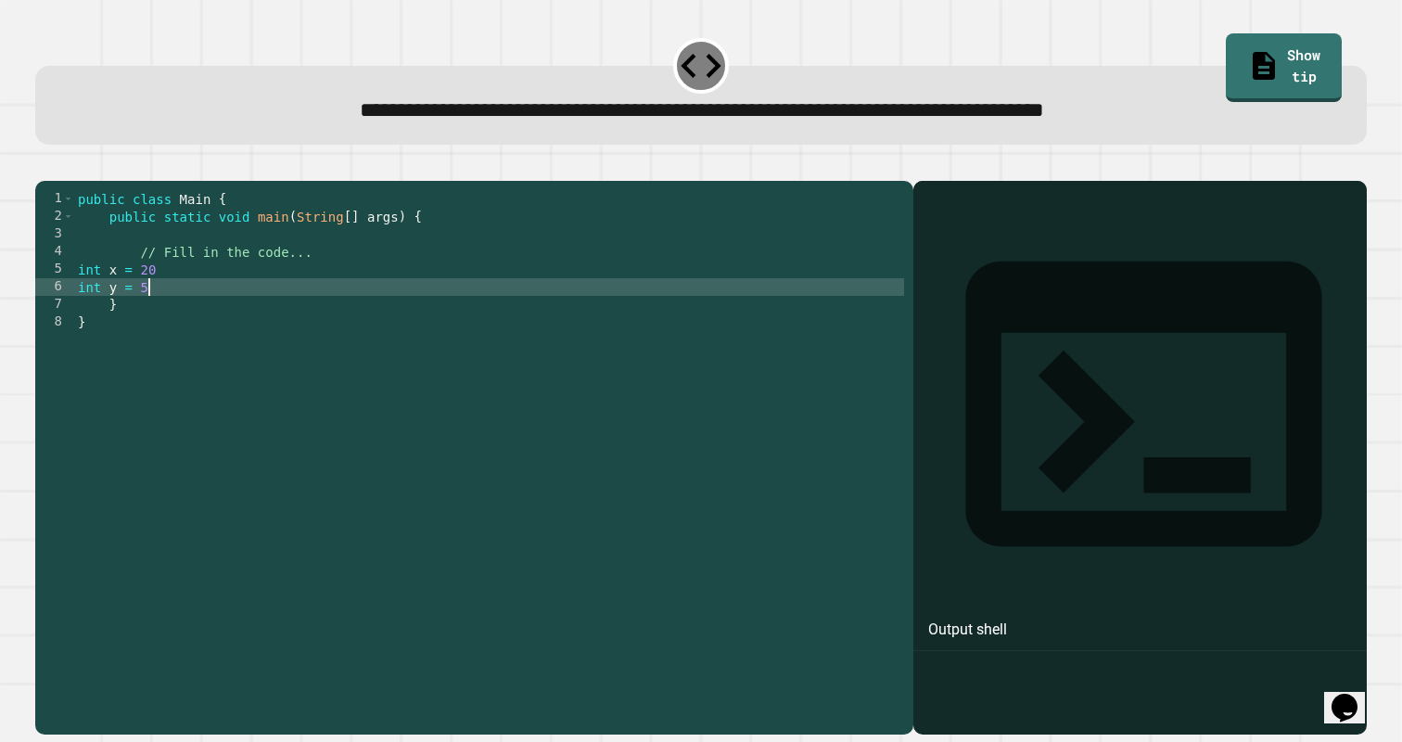
type textarea "**********"
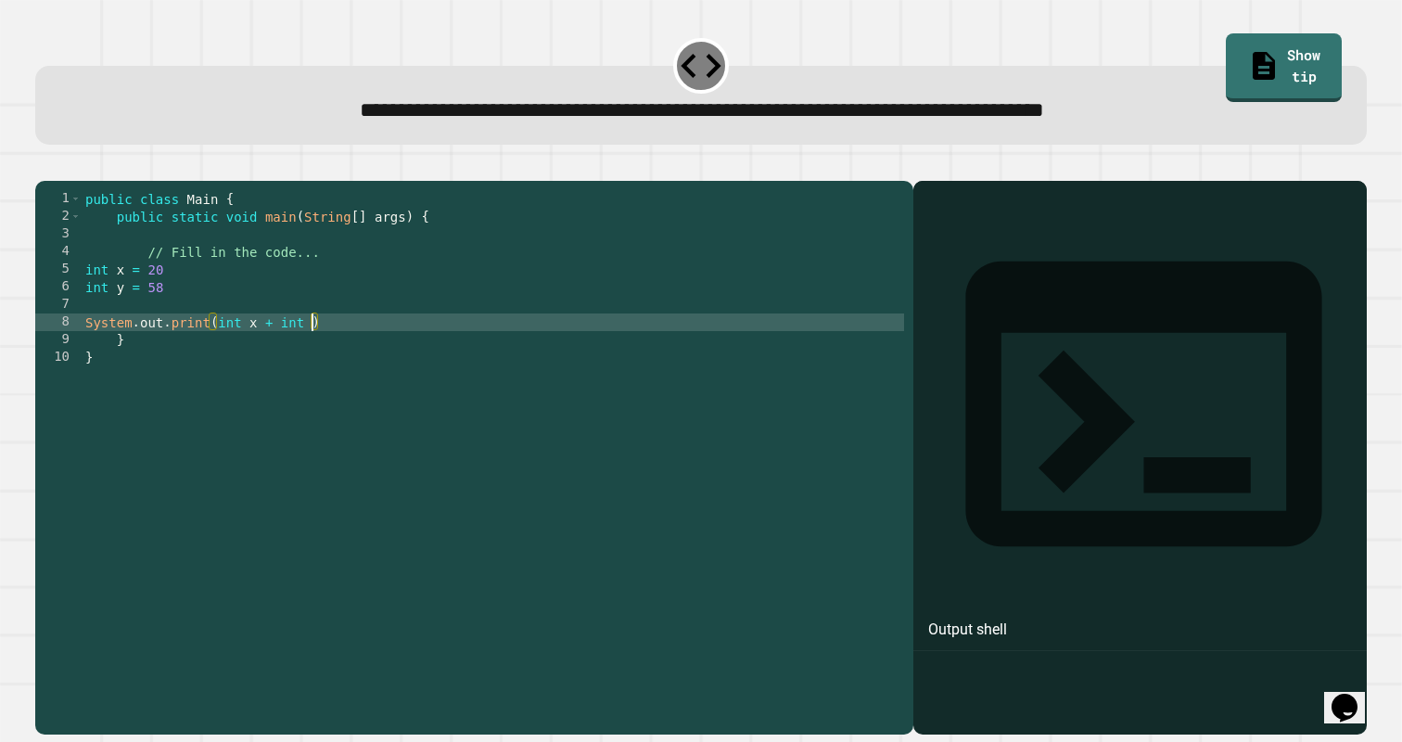
scroll to position [0, 16]
click at [45, 166] on icon "button" at bounding box center [45, 166] width 0 height 0
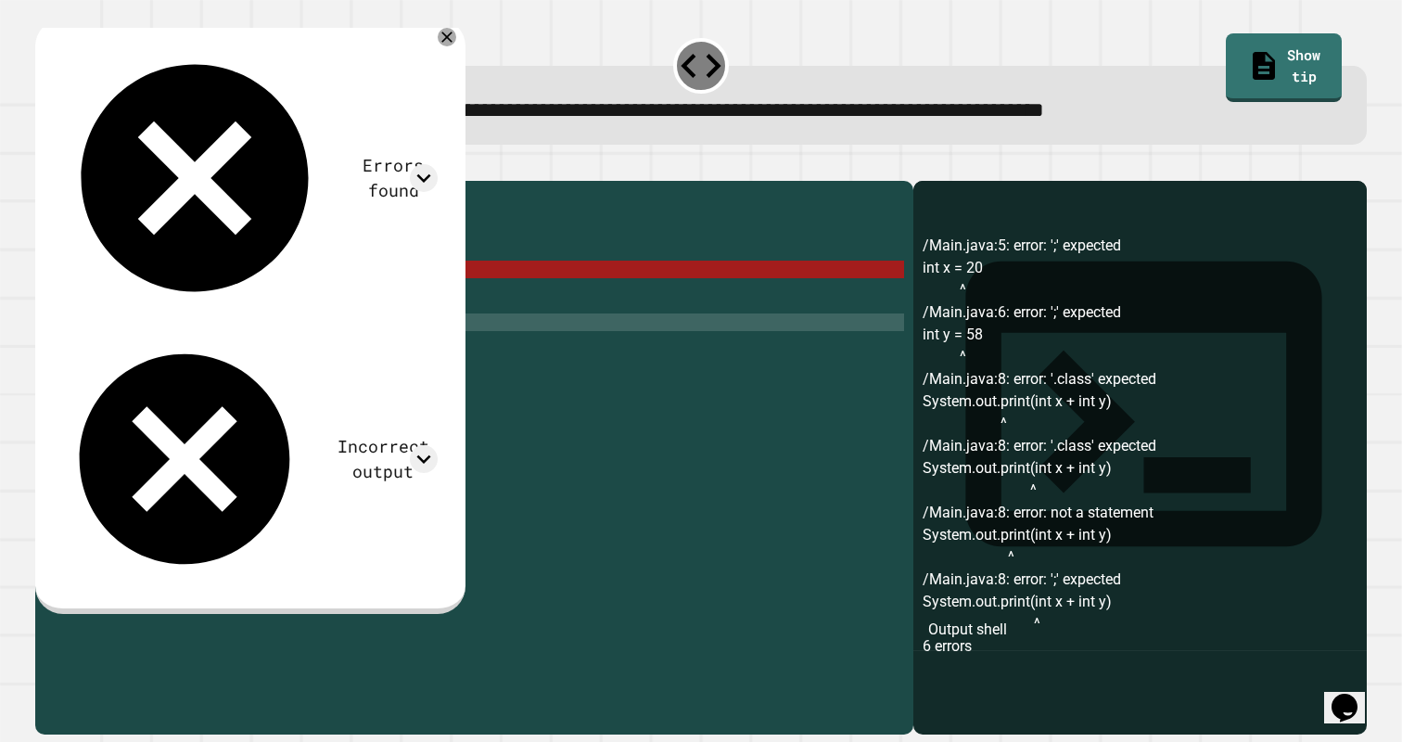
scroll to position [0, 5]
click at [315, 293] on div "public class Main { public static void main ( String [ ] args ) { // Fill in th…" at bounding box center [494, 454] width 824 height 529
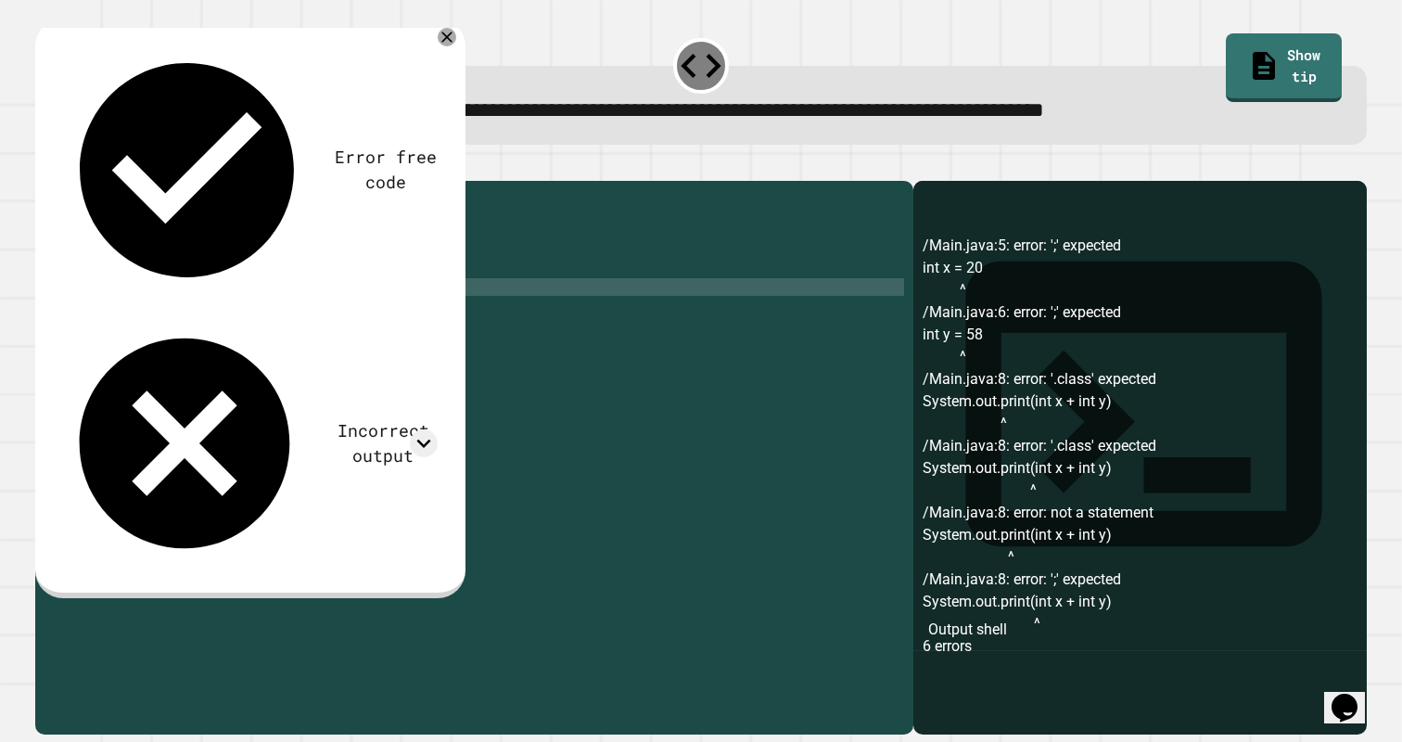
click at [259, 320] on div "public class Main { public static void main ( String [ ] args ) { // Fill in th…" at bounding box center [494, 454] width 824 height 529
click at [339, 361] on div "public class Main { public static void main ( String [ ] args ) { // Fill in th…" at bounding box center [494, 454] width 824 height 529
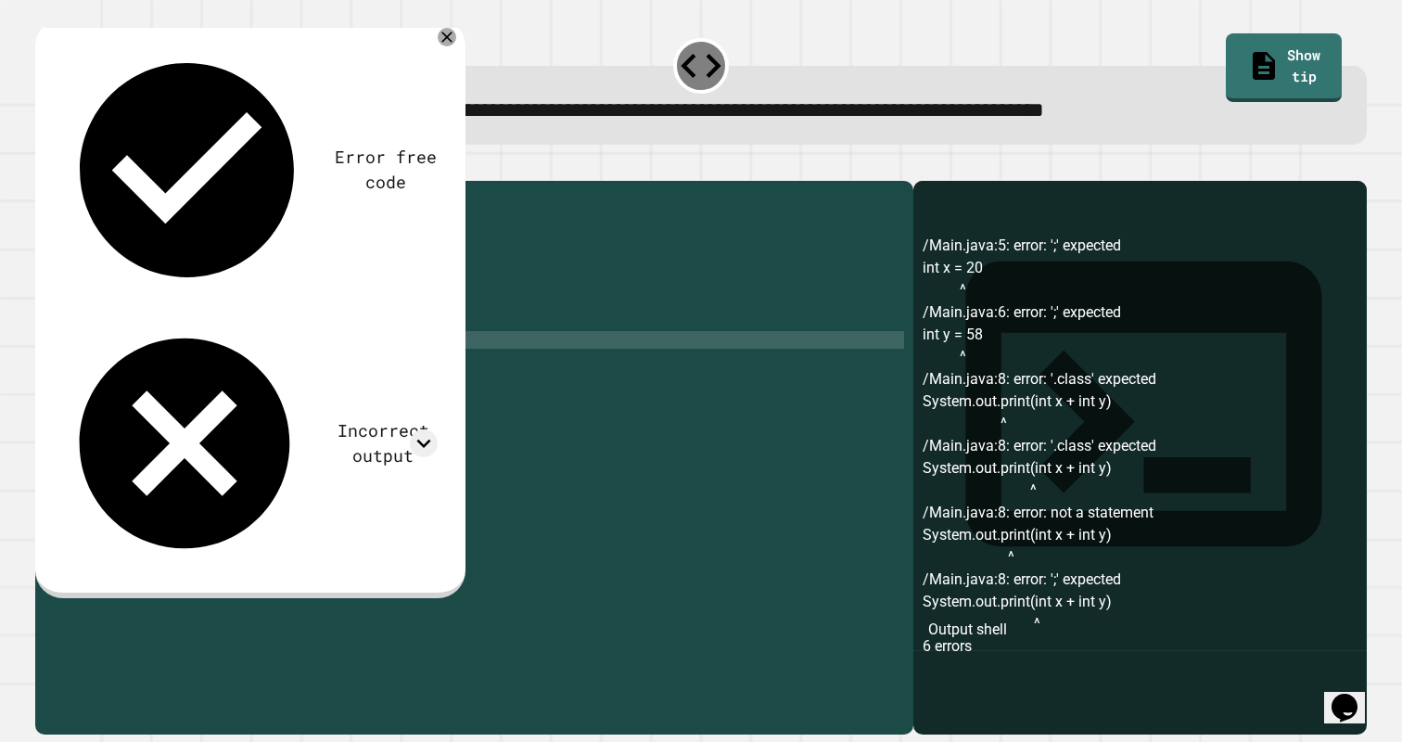
scroll to position [0, 2]
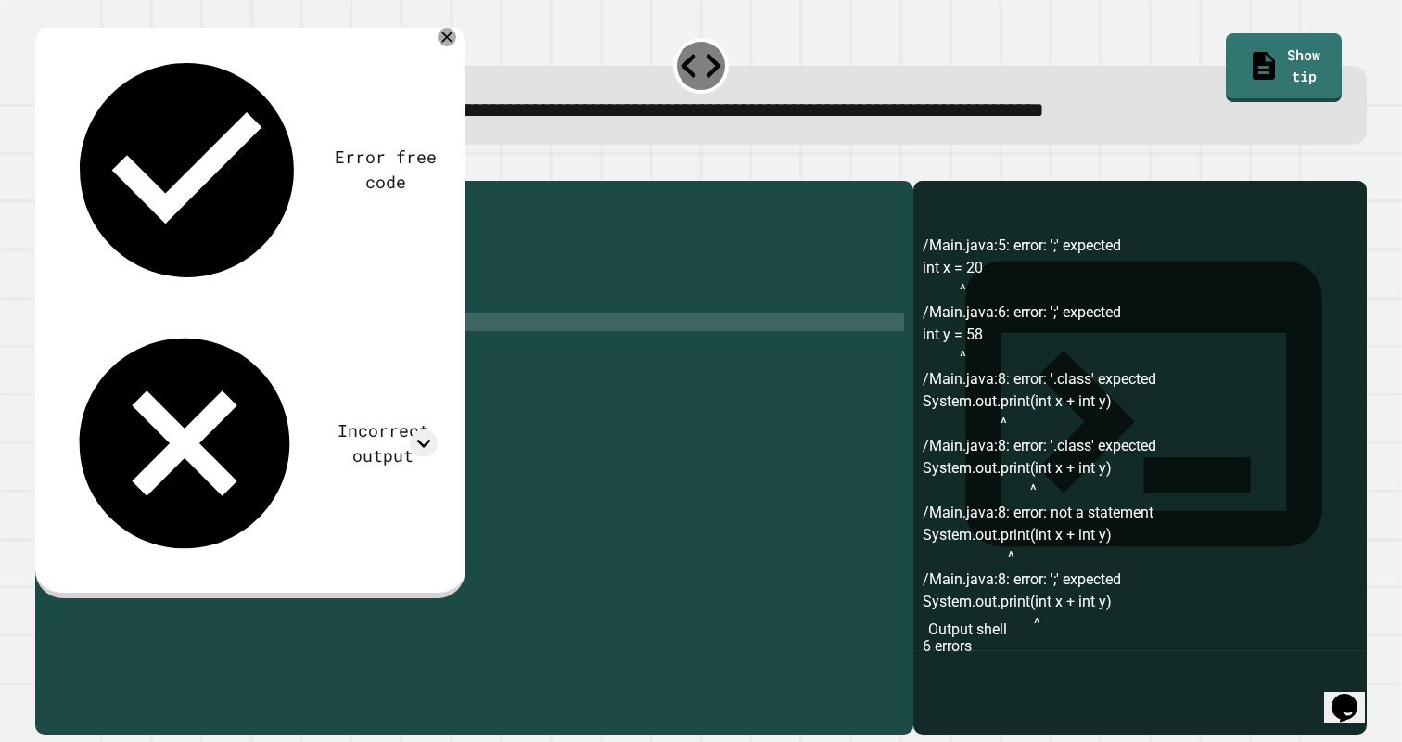
click at [339, 359] on div "public class Main { public static void main ( String [ ] args ) { // Fill in th…" at bounding box center [494, 454] width 824 height 529
click at [45, 166] on icon "button" at bounding box center [45, 166] width 0 height 0
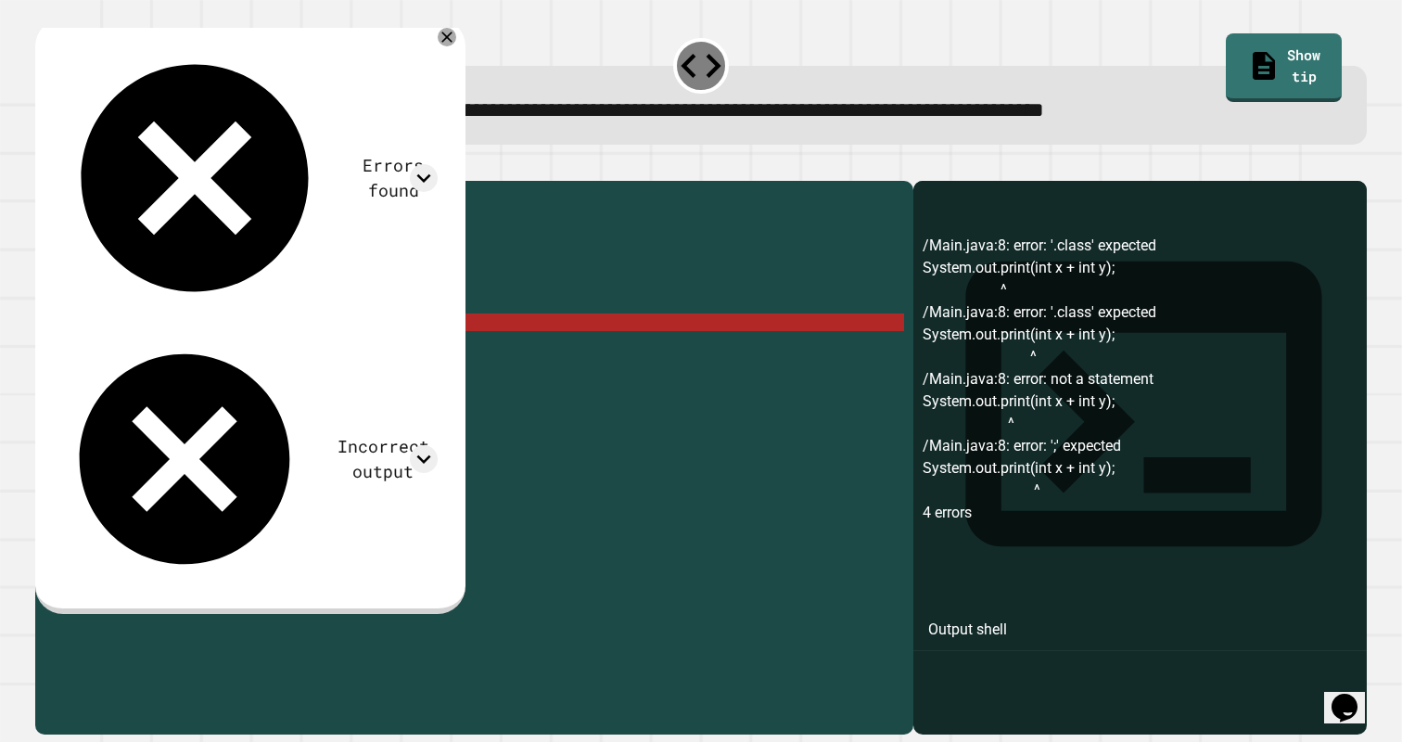
click at [281, 352] on div "public class Main { public static void main ( String [ ] args ) { // Fill in th…" at bounding box center [494, 454] width 824 height 529
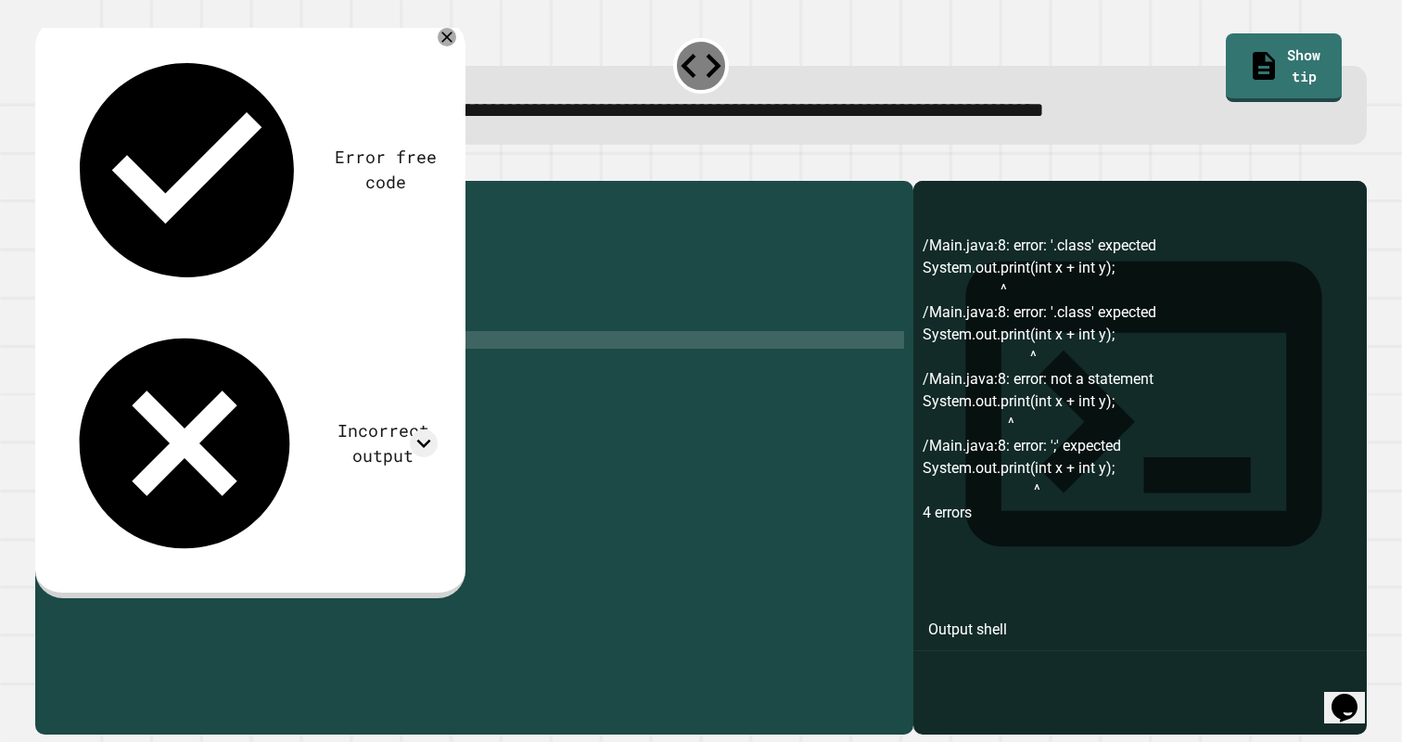
scroll to position [0, 0]
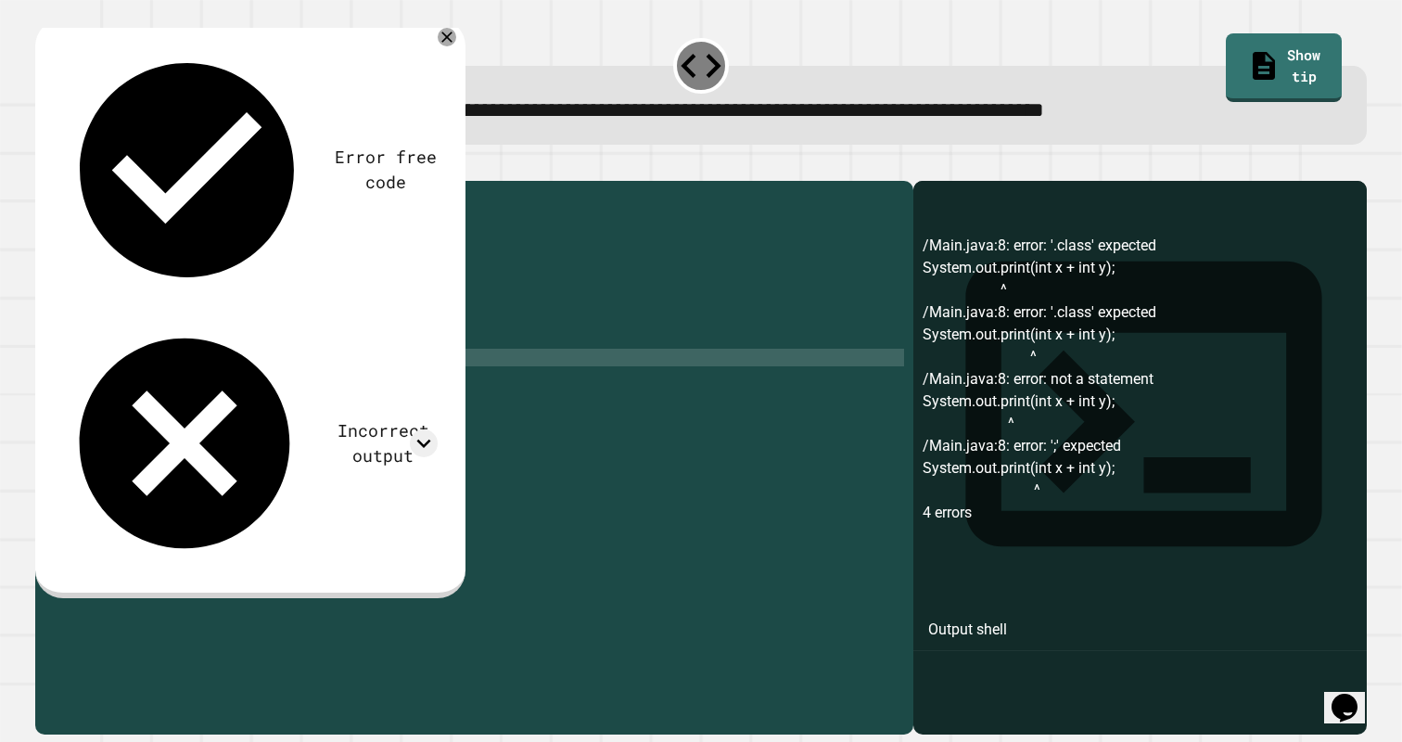
click at [242, 353] on div "public class Main { public static void main ( String [ ] args ) { // Fill in th…" at bounding box center [494, 454] width 824 height 529
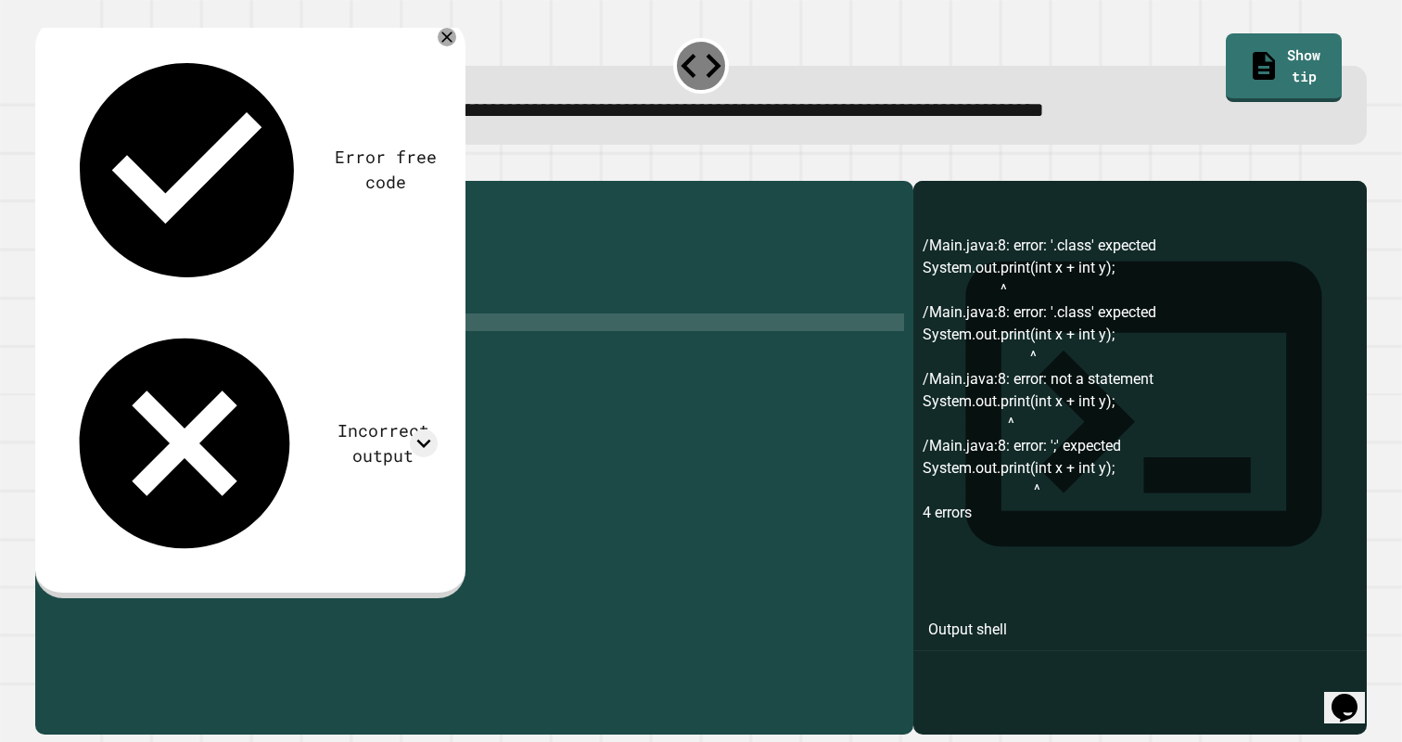
click at [227, 352] on div "public class Main { public static void main ( String [ ] args ) { // Fill in th…" at bounding box center [494, 454] width 824 height 529
type textarea "**********"
click at [45, 166] on icon "button" at bounding box center [45, 166] width 0 height 0
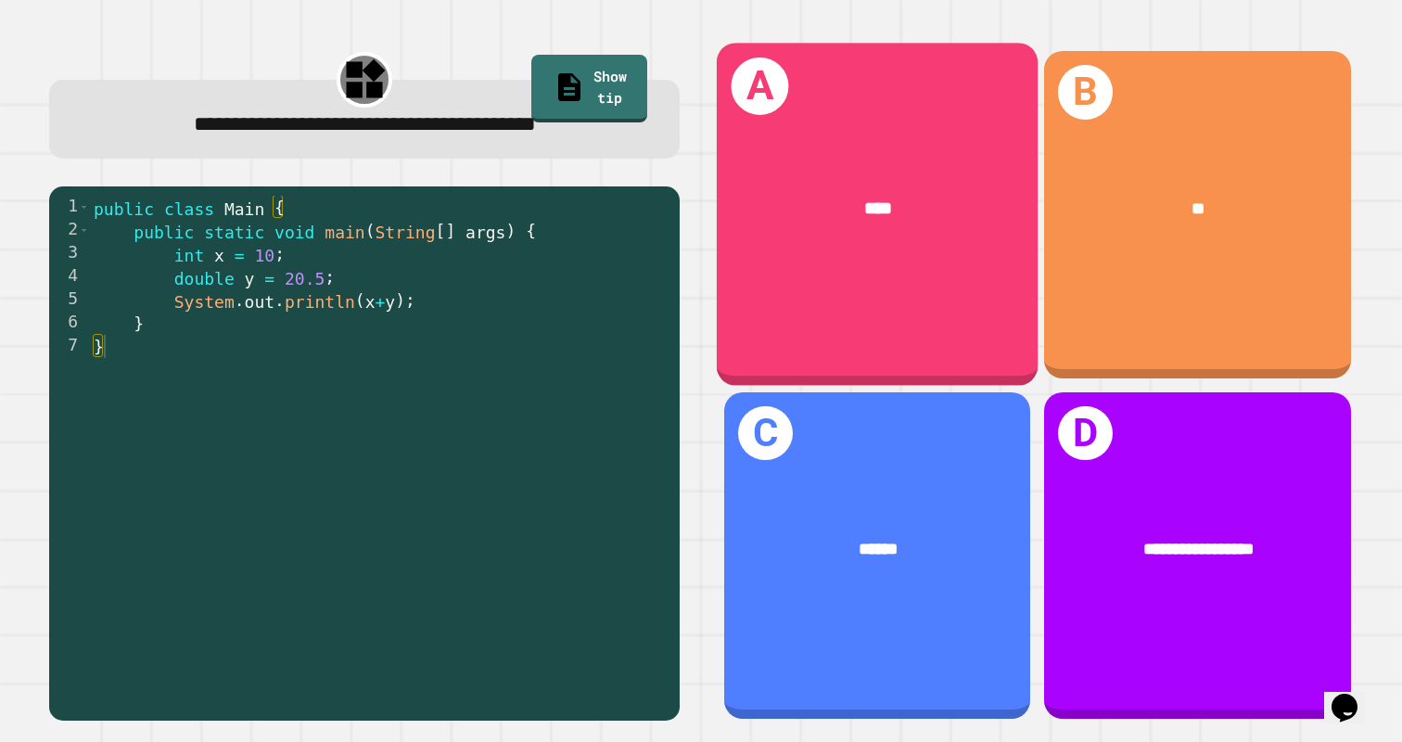
click at [926, 262] on div "A ****" at bounding box center [878, 215] width 322 height 343
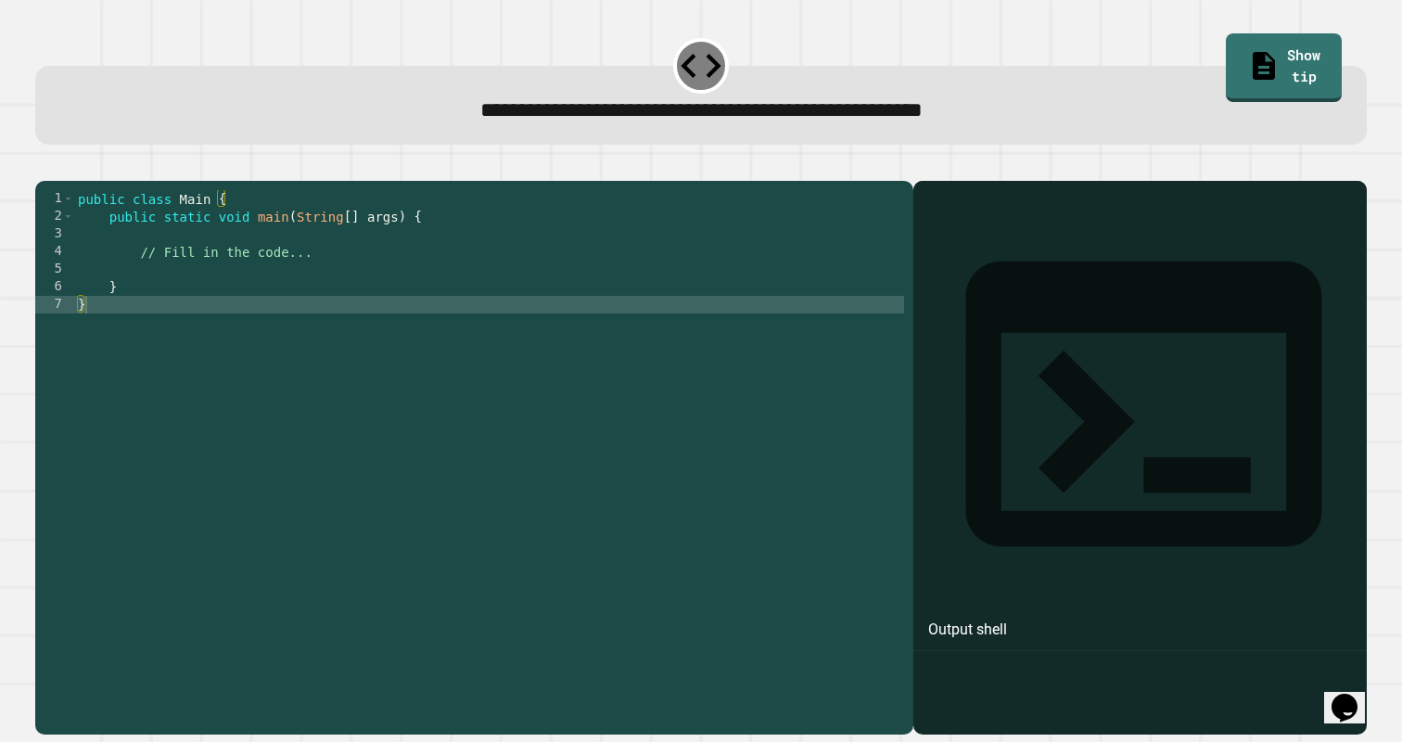
click at [181, 296] on div "public class Main { public static void main ( String [ ] args ) { // Fill in th…" at bounding box center [489, 454] width 831 height 529
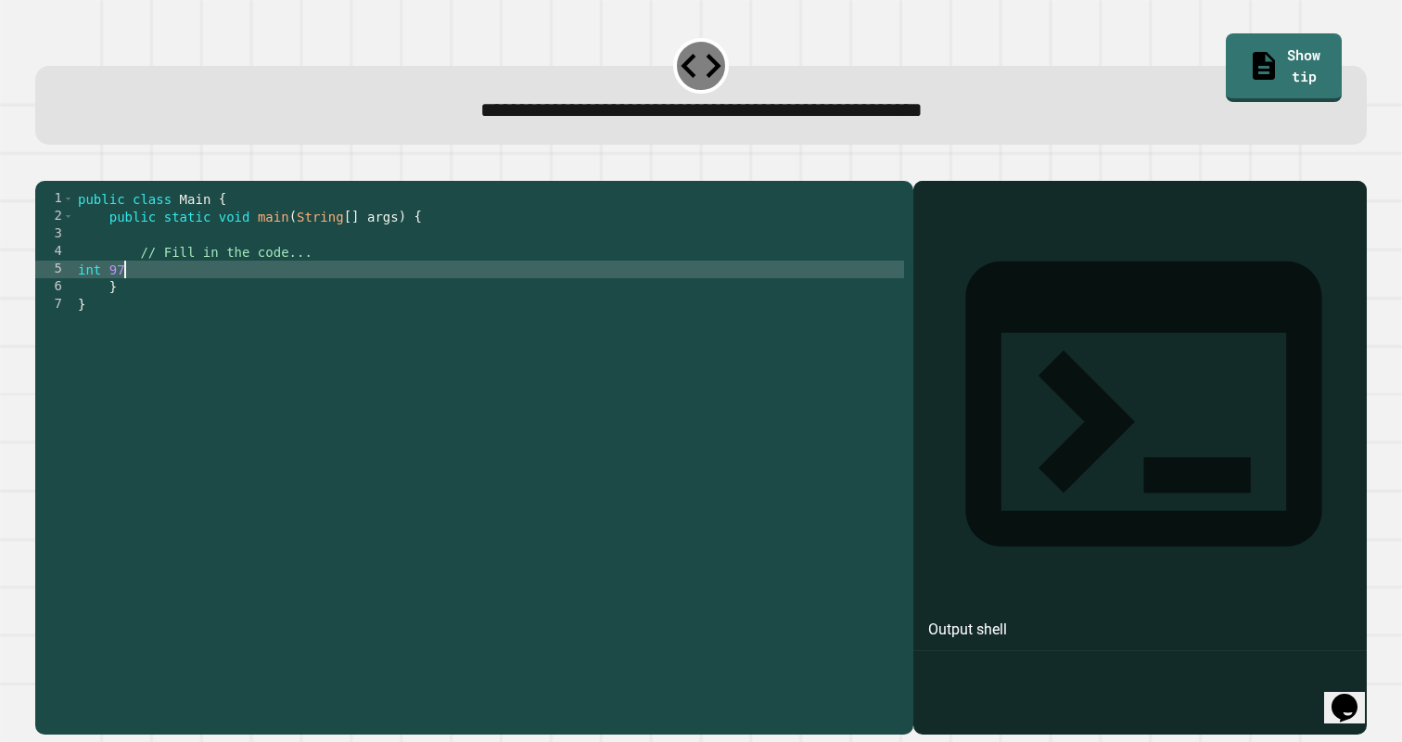
scroll to position [0, 3]
click at [105, 301] on div "public class Main { public static void main ( String [ ] args ) { // Fill in th…" at bounding box center [489, 454] width 831 height 529
click at [61, 178] on icon "button" at bounding box center [57, 177] width 10 height 13
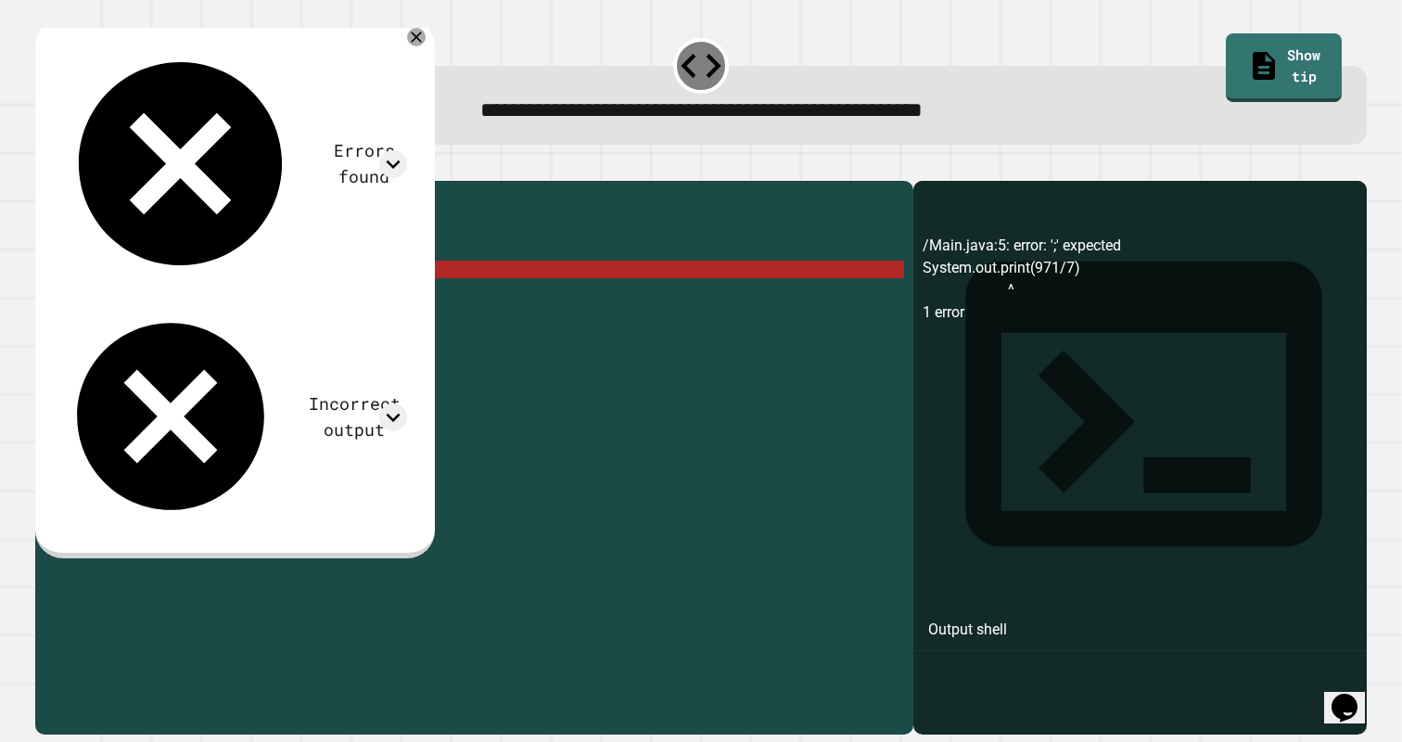
click at [271, 295] on div "public class Main { public static void main ( String [ ] args ) { // Fill in th…" at bounding box center [489, 454] width 831 height 529
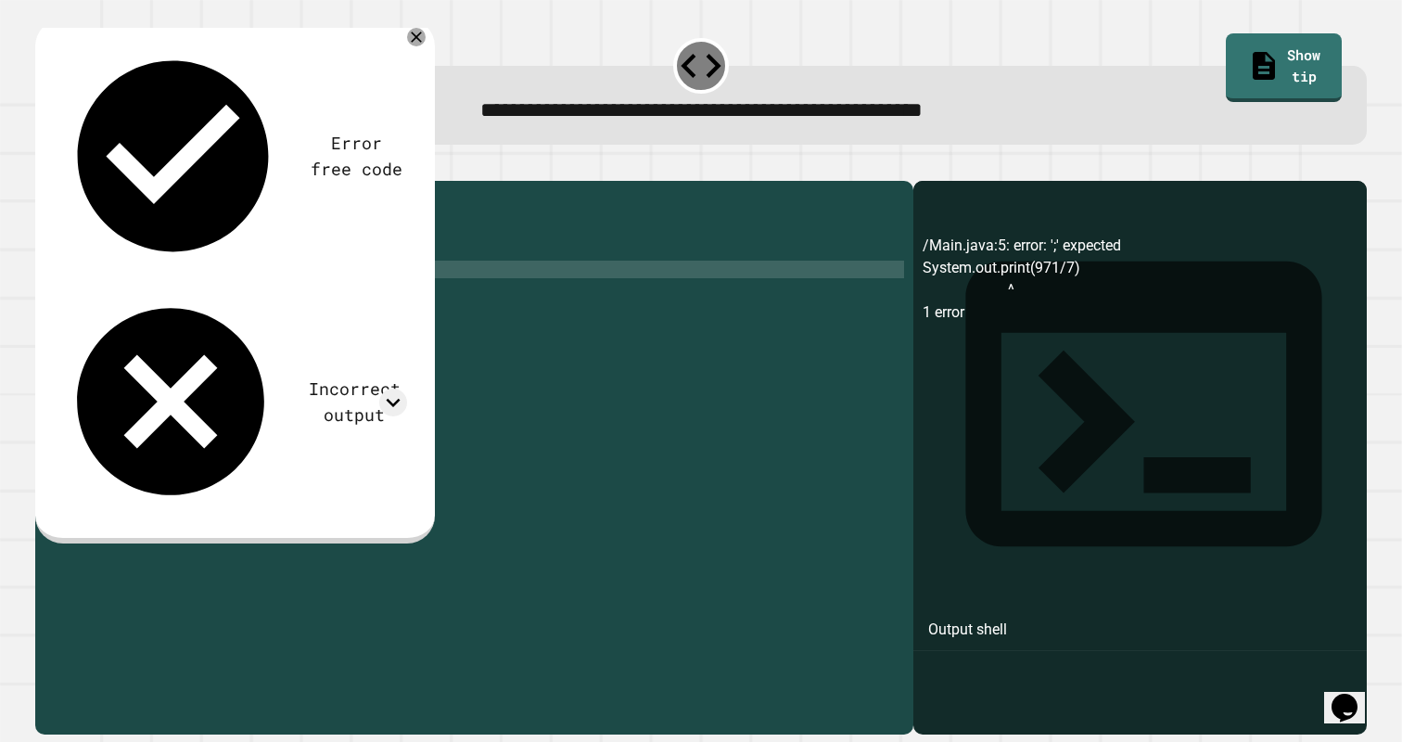
type textarea "**********"
click at [45, 166] on icon "button" at bounding box center [45, 166] width 0 height 0
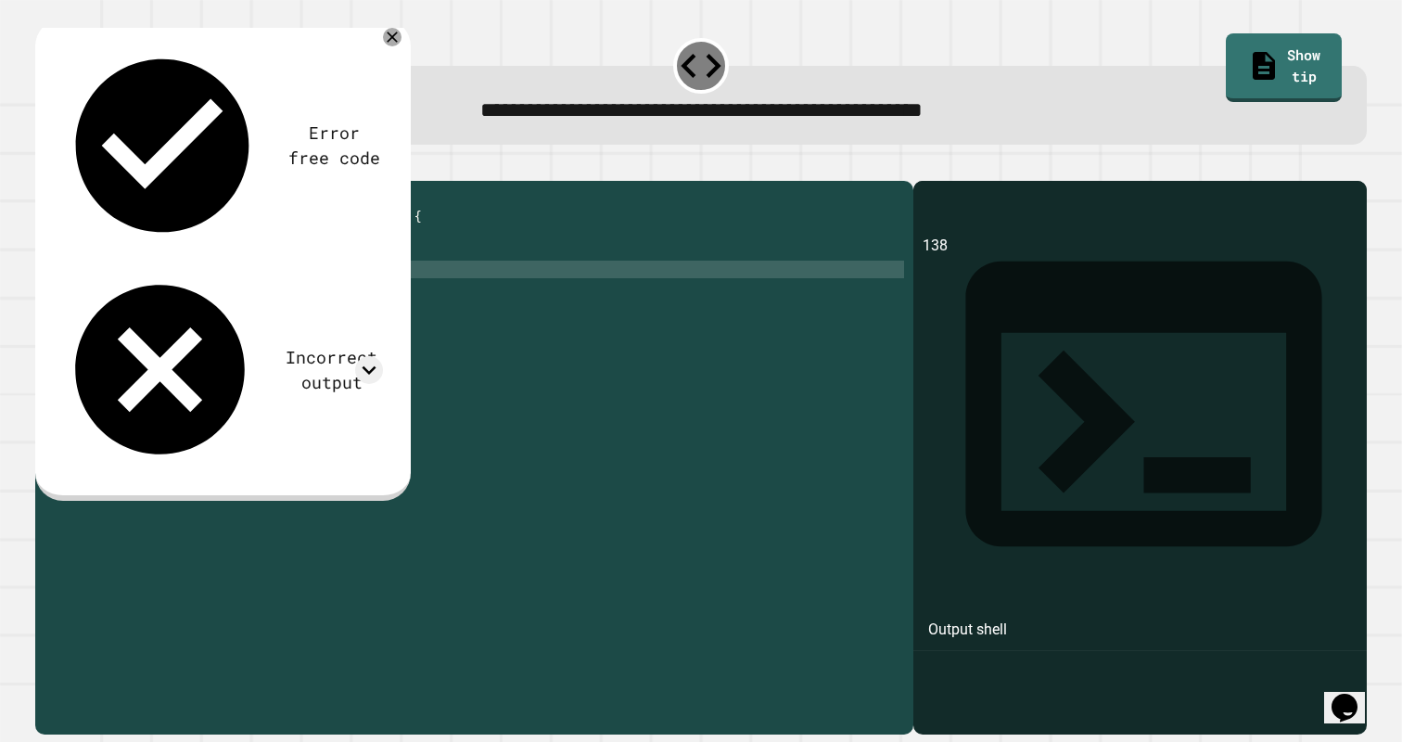
click at [298, 301] on div "public class Main { public static void main ( String [ ] args ) { // Fill in th…" at bounding box center [489, 454] width 831 height 529
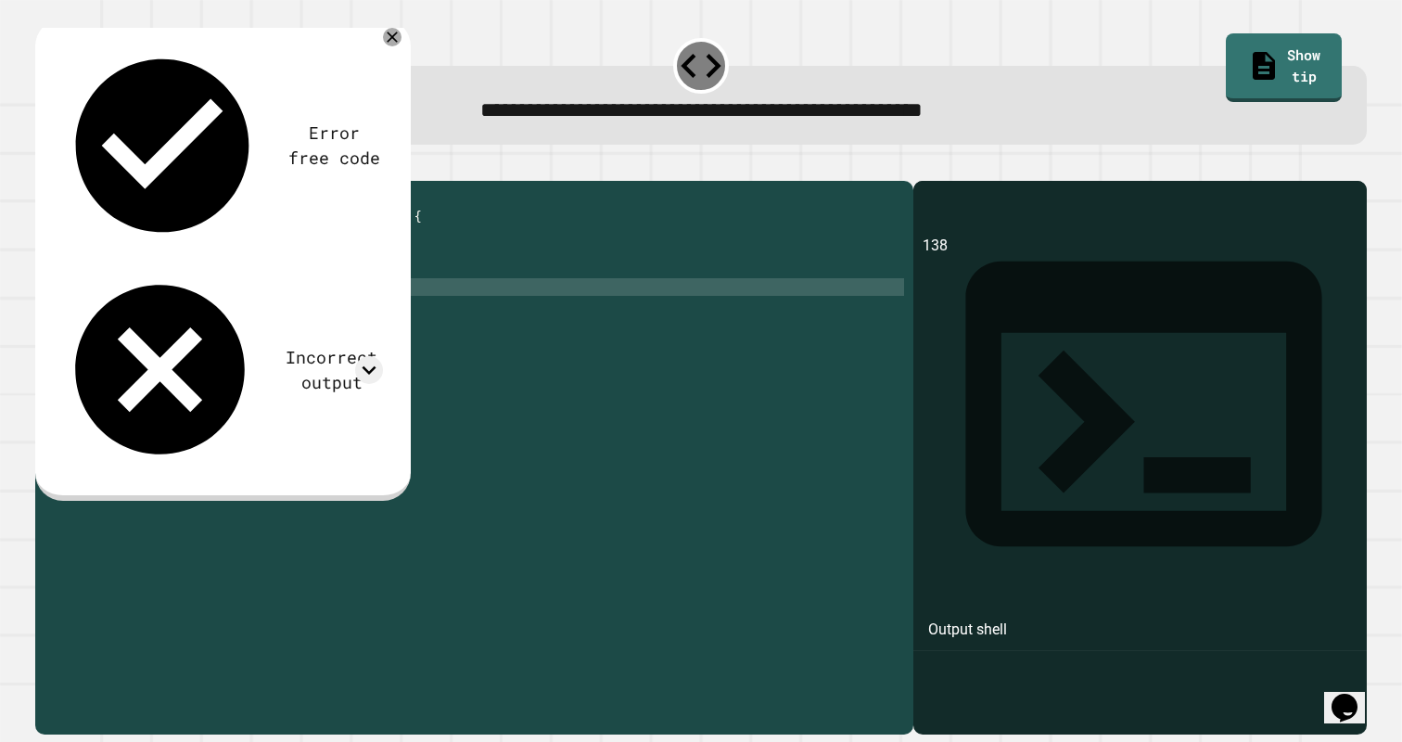
scroll to position [0, 0]
type textarea "*"
click at [45, 166] on icon "button" at bounding box center [45, 166] width 0 height 0
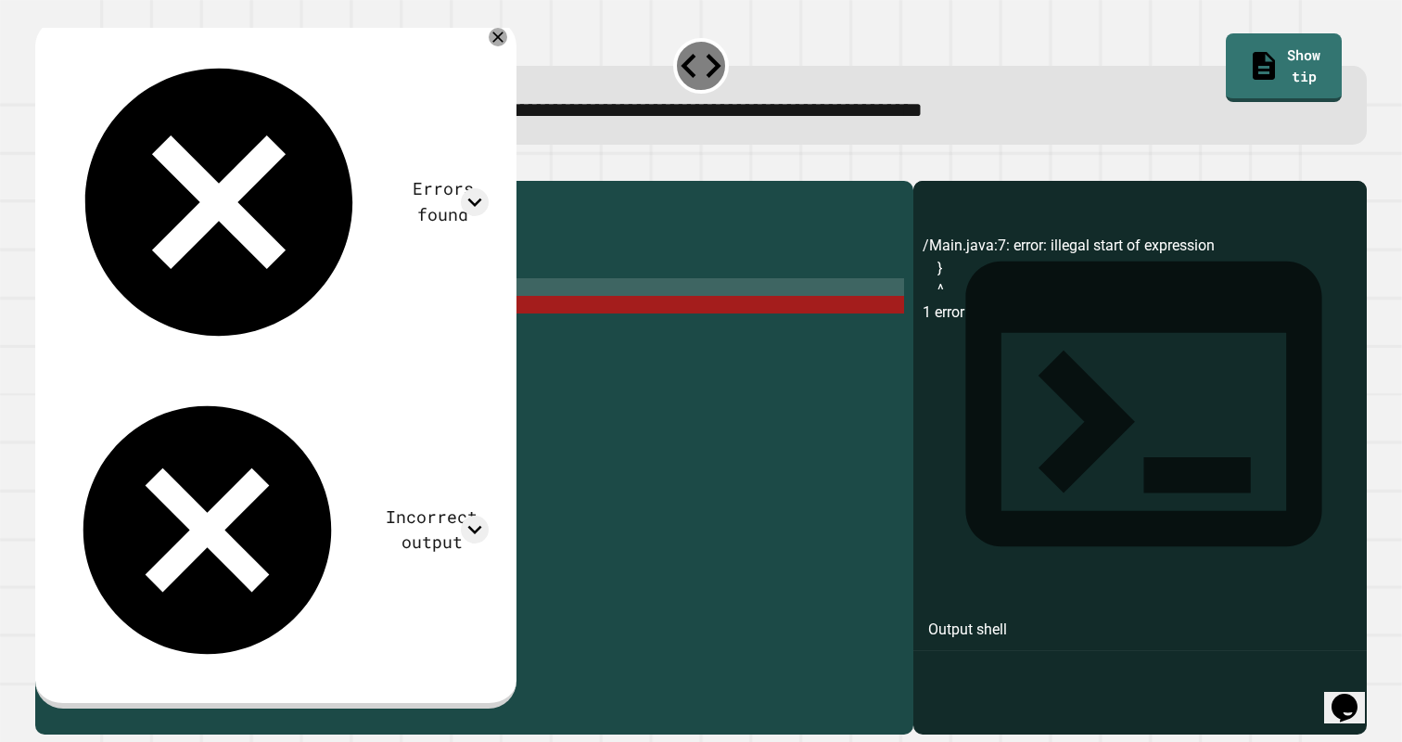
click at [175, 313] on div "public class Main { public static void main ( String [ ] args ) { // Fill in th…" at bounding box center [489, 454] width 831 height 529
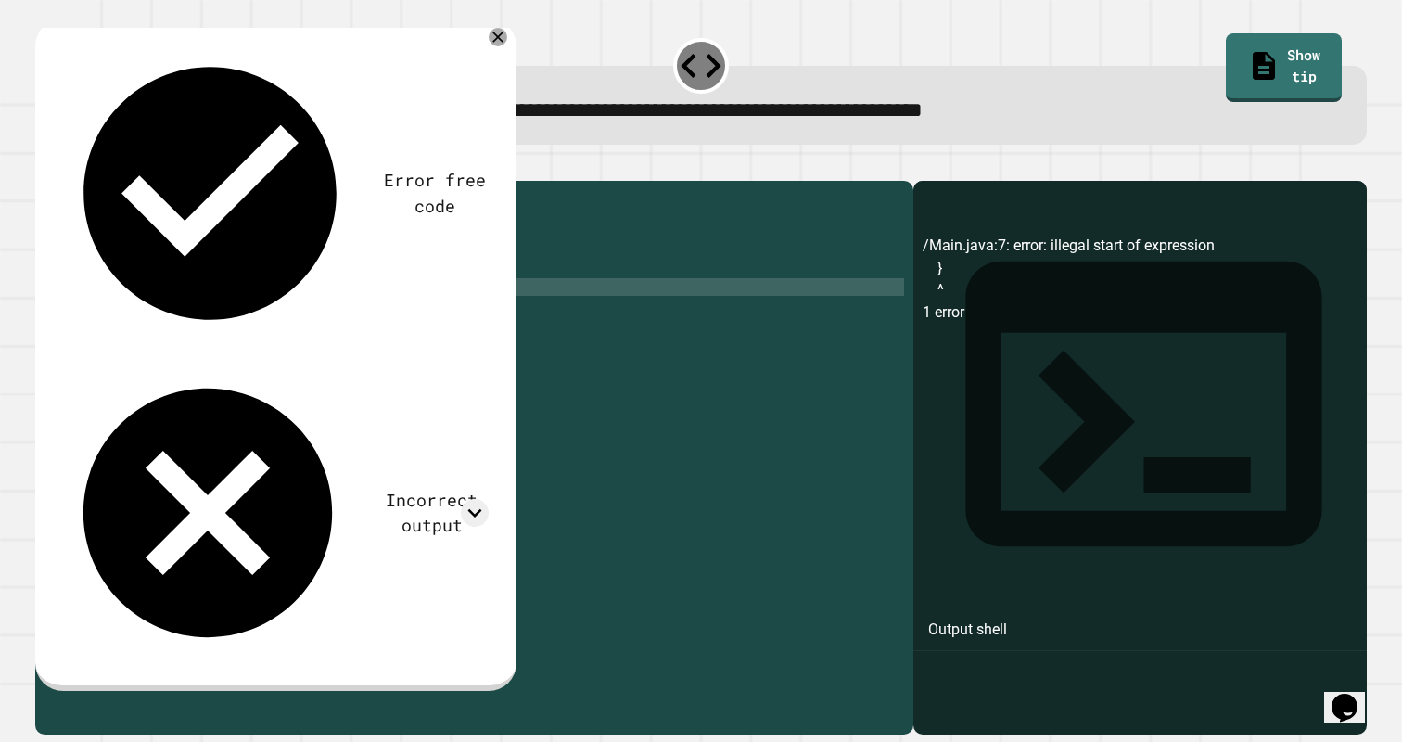
scroll to position [0, 0]
type textarea "*"
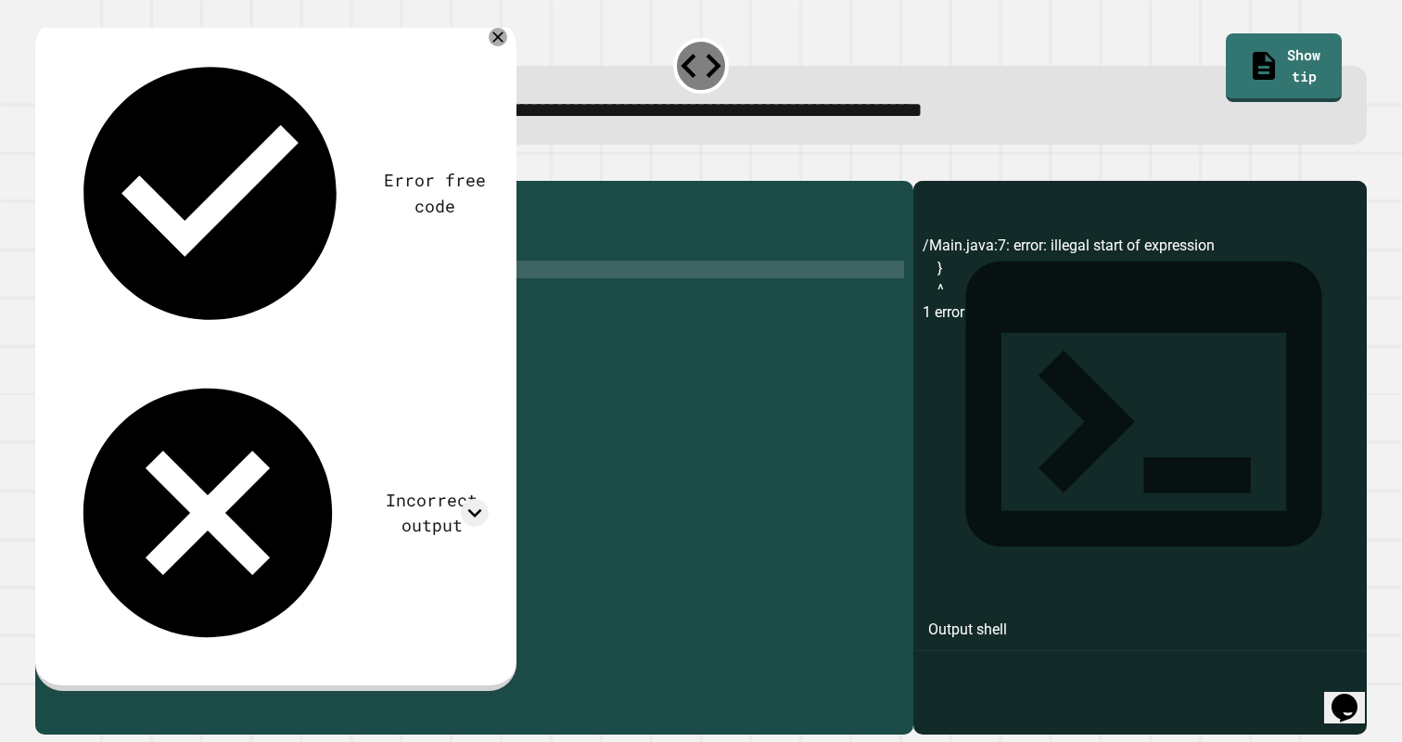
click at [45, 166] on button "button" at bounding box center [45, 166] width 0 height 0
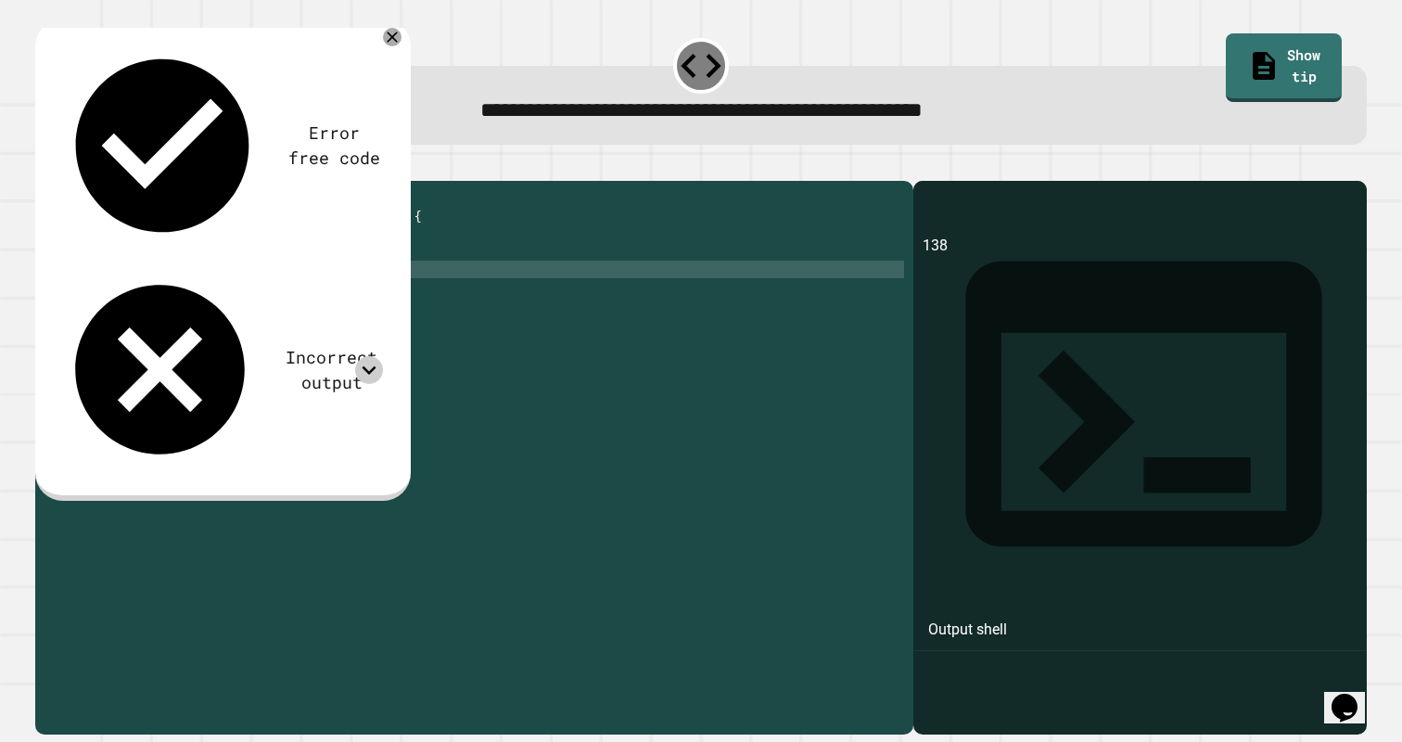
click at [358, 356] on icon at bounding box center [369, 370] width 28 height 28
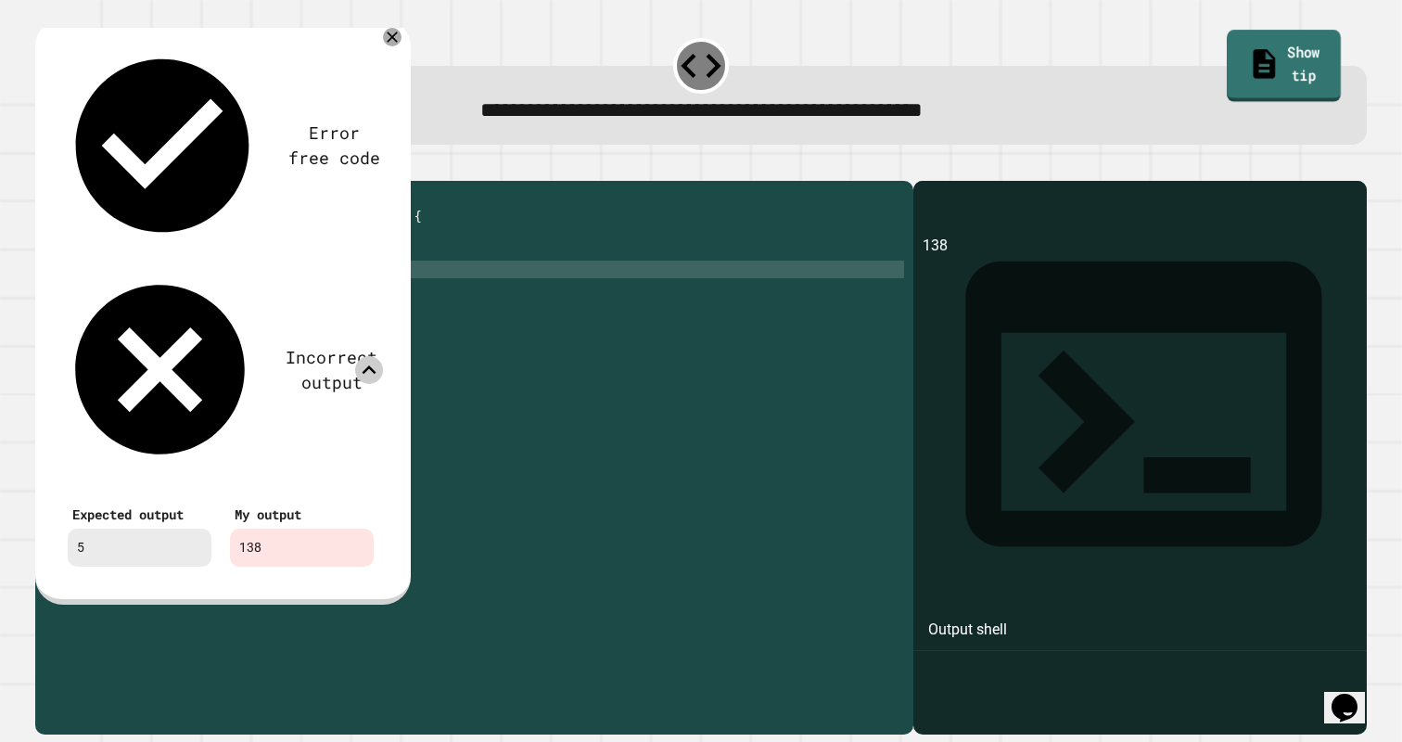
click at [1267, 46] on link "Show tip" at bounding box center [1284, 65] width 114 height 71
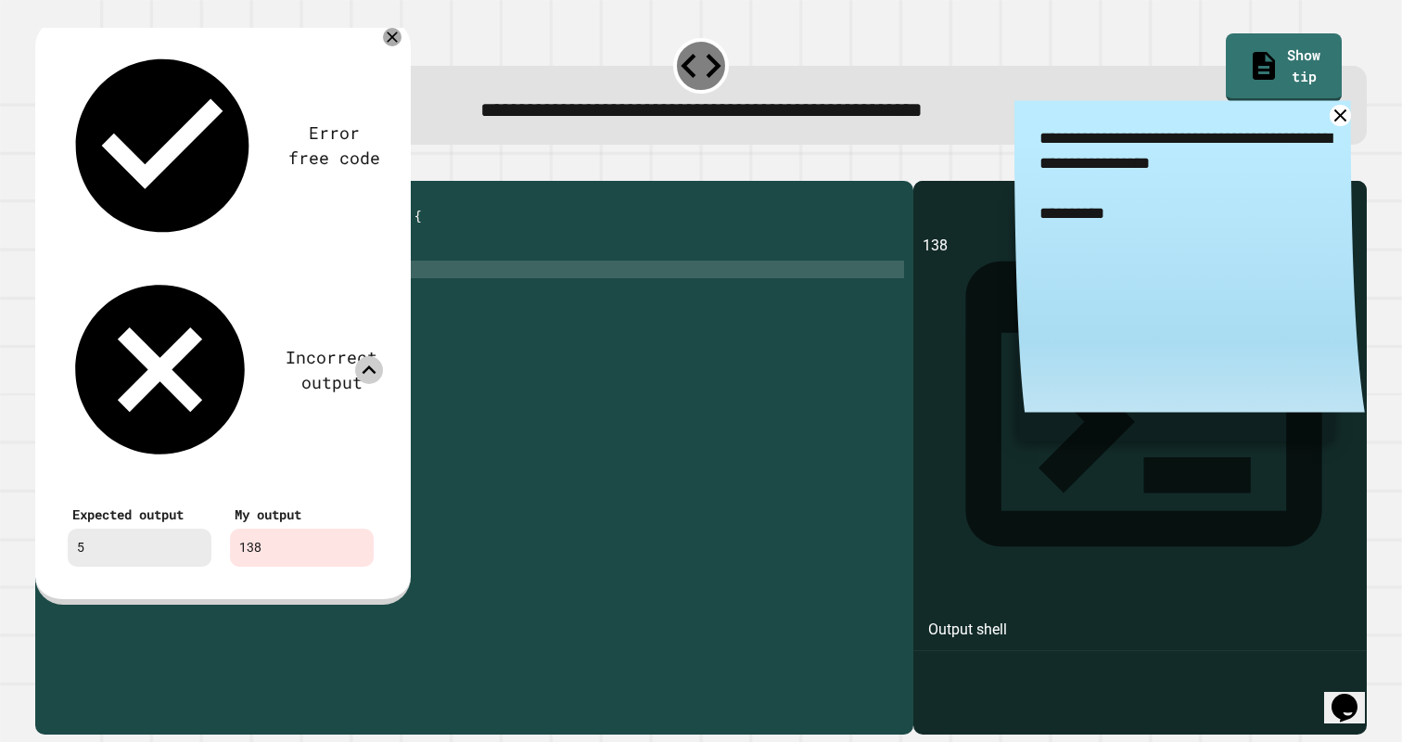
click at [238, 297] on div "public class Main { public static void main ( String [ ] args ) { // Fill in th…" at bounding box center [489, 454] width 831 height 529
type textarea "**********"
click at [393, 317] on div "public class Main { public static void main ( String [ ] args ) { // Fill in th…" at bounding box center [489, 454] width 831 height 529
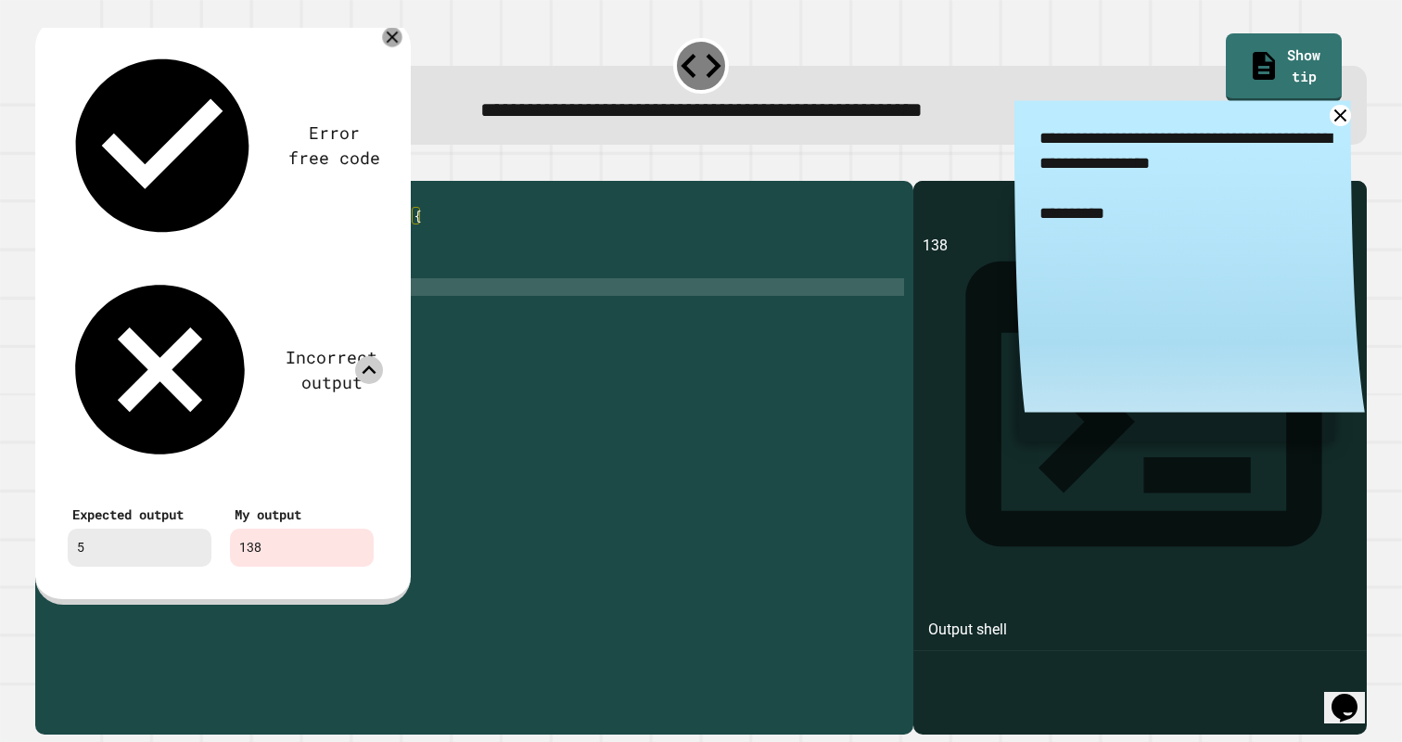
click at [390, 42] on icon at bounding box center [391, 36] width 19 height 19
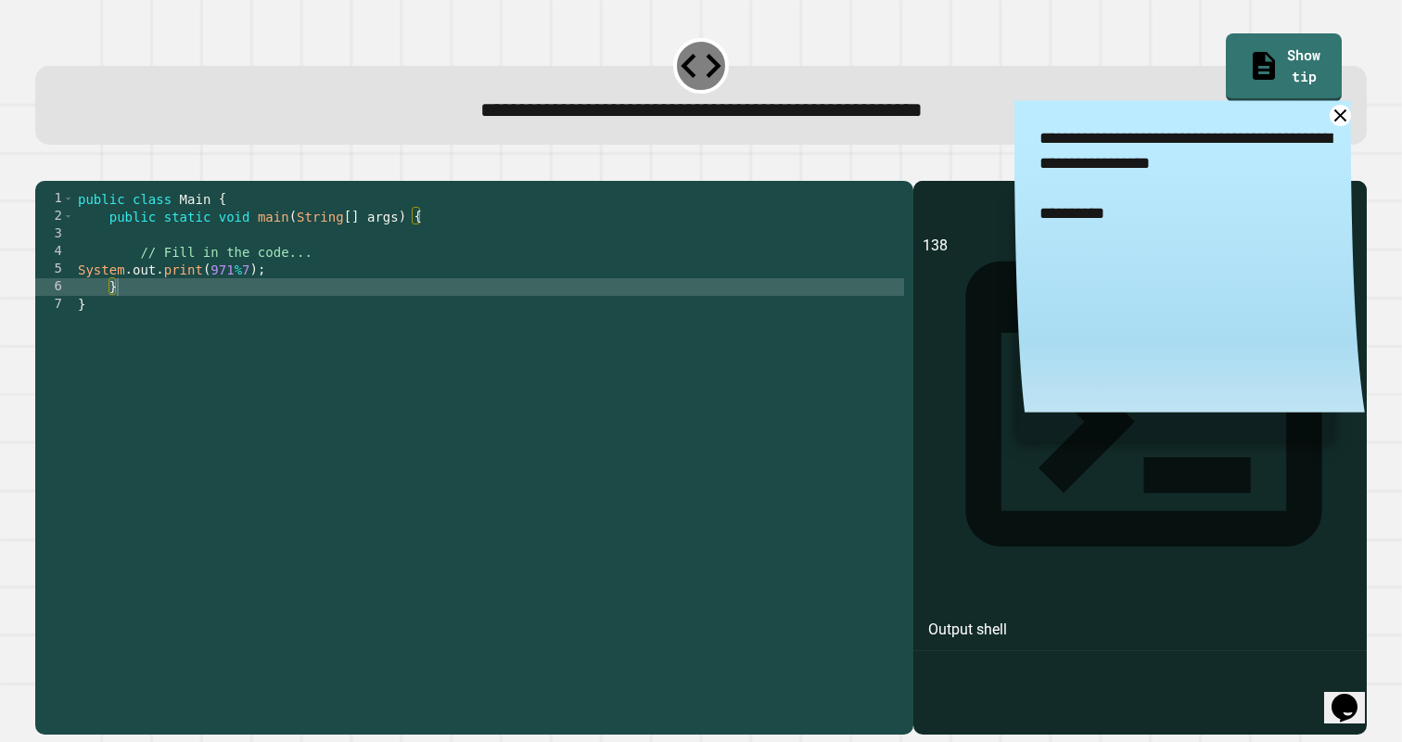
click at [45, 166] on icon "button" at bounding box center [45, 166] width 0 height 0
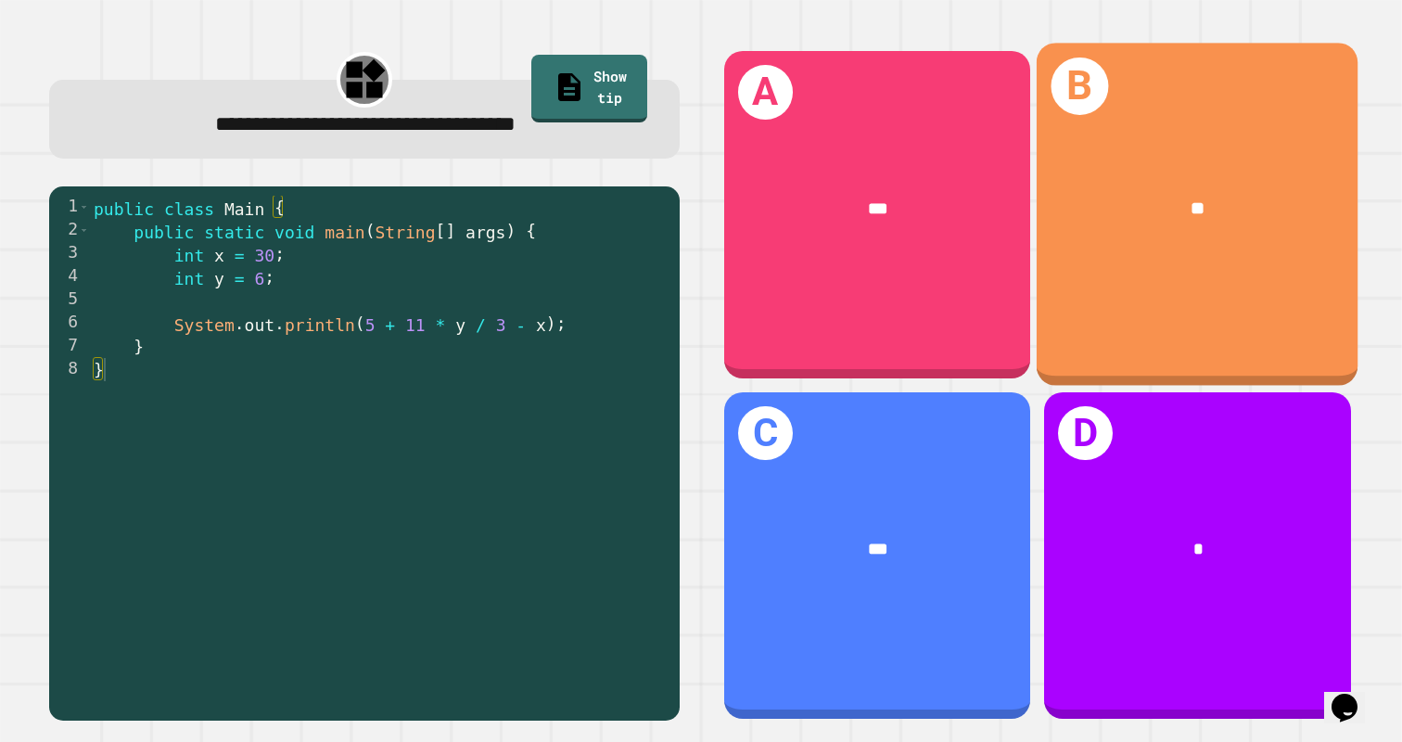
click at [1318, 183] on div "**" at bounding box center [1198, 209] width 322 height 99
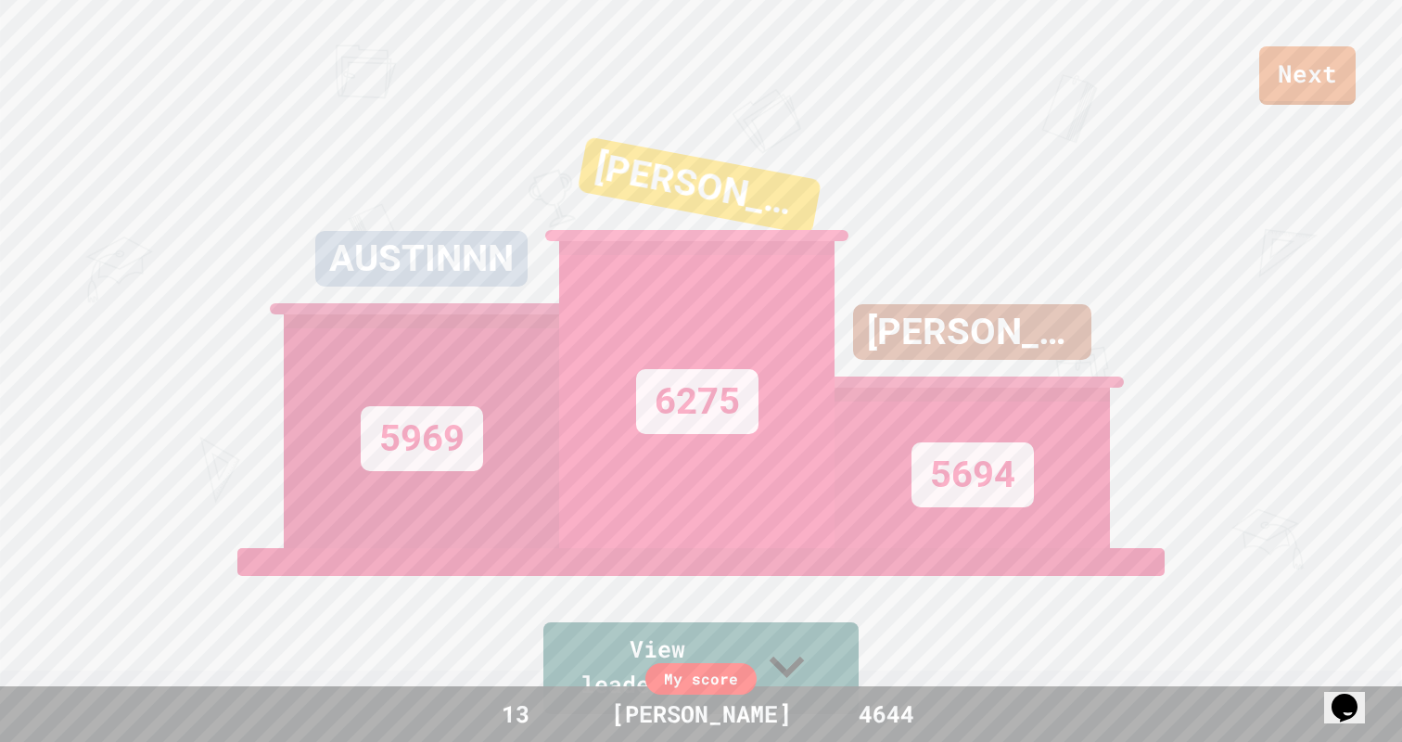
click at [1337, 58] on link "Next" at bounding box center [1308, 75] width 96 height 58
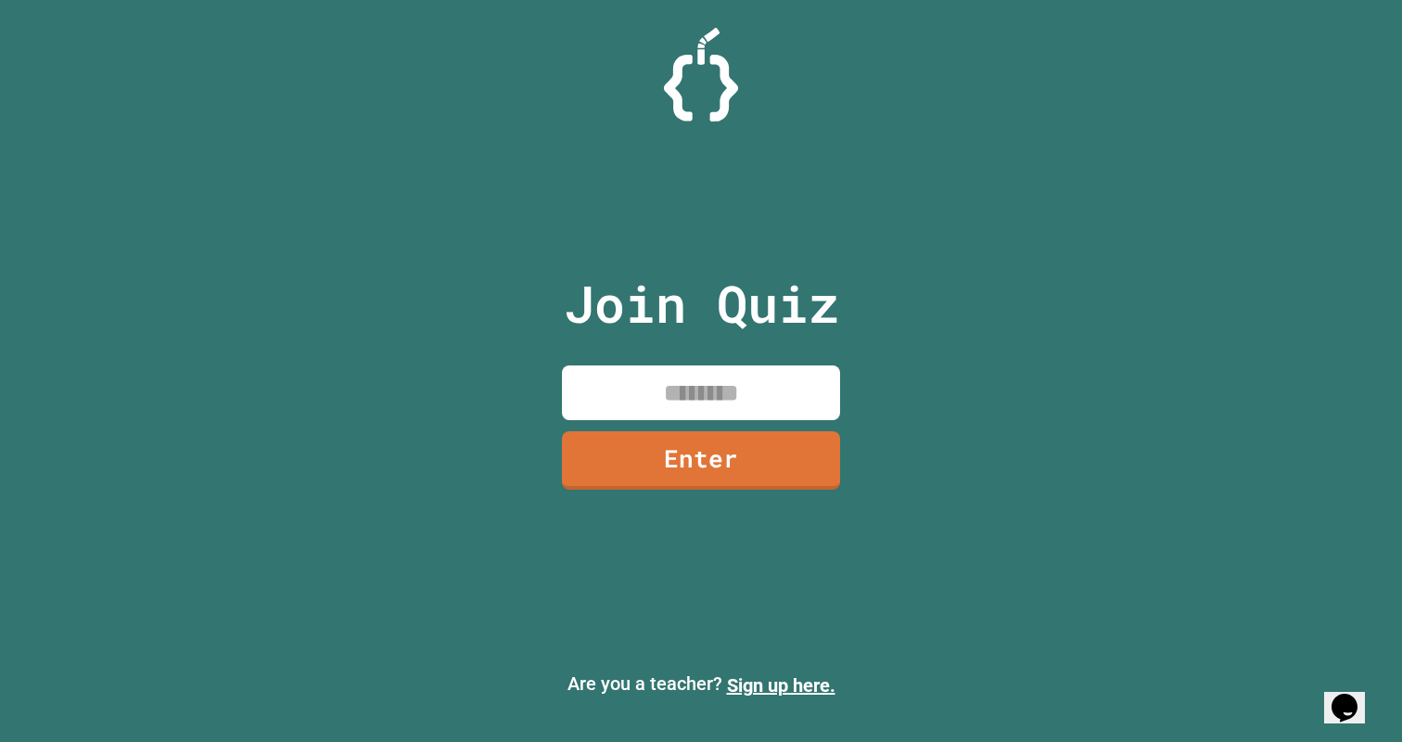
click at [788, 391] on input at bounding box center [701, 392] width 278 height 55
type input "********"
click at [726, 478] on link "Enter" at bounding box center [702, 457] width 248 height 61
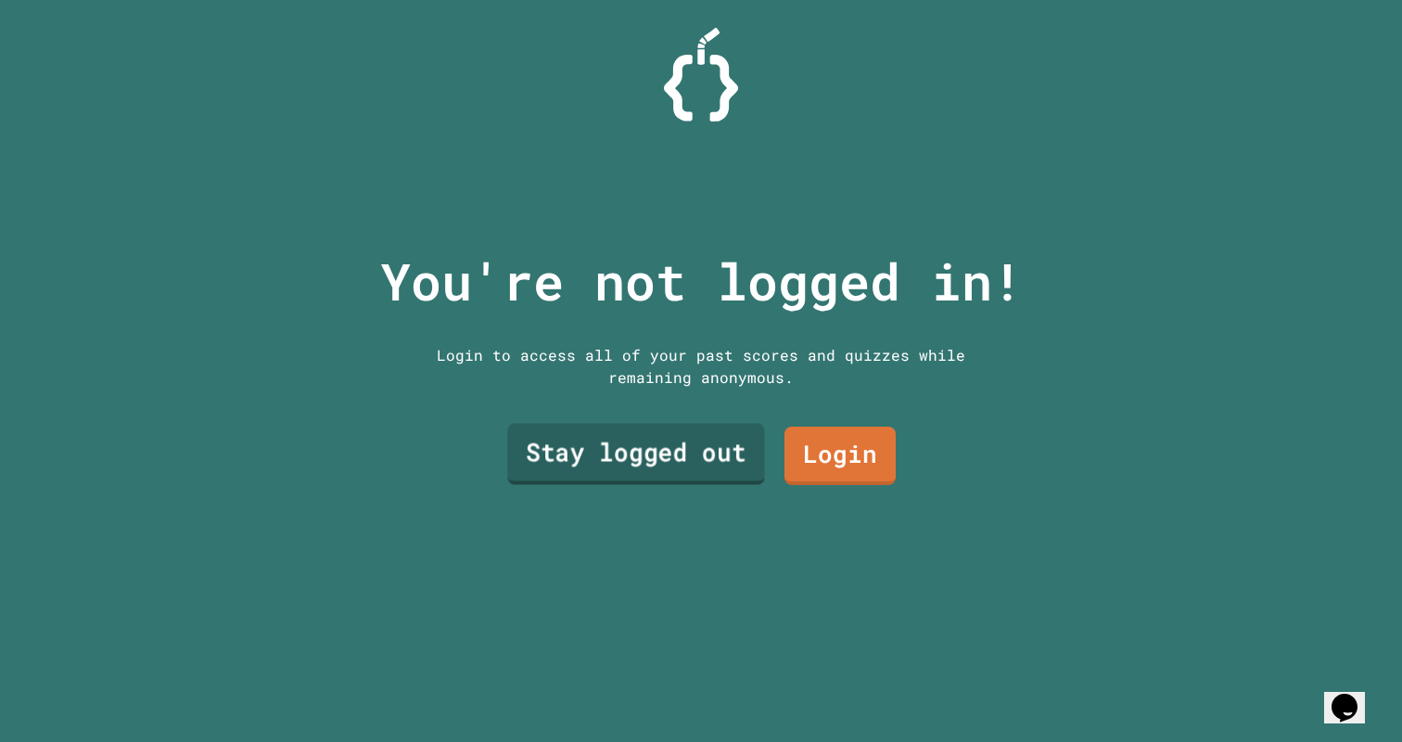
click at [704, 454] on link "Stay logged out" at bounding box center [635, 453] width 257 height 61
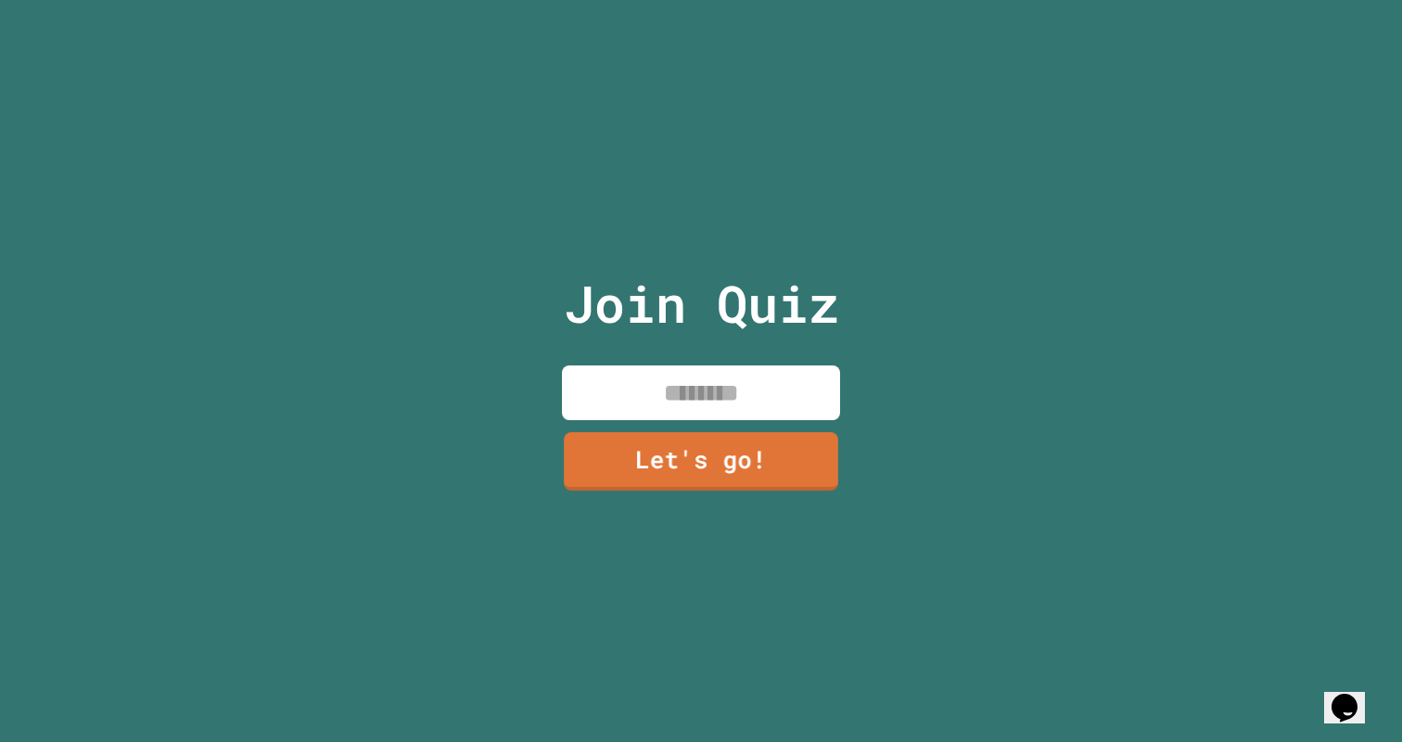
click at [737, 409] on input at bounding box center [701, 392] width 278 height 55
type input "******"
click at [634, 450] on link "Let's go!" at bounding box center [701, 459] width 280 height 60
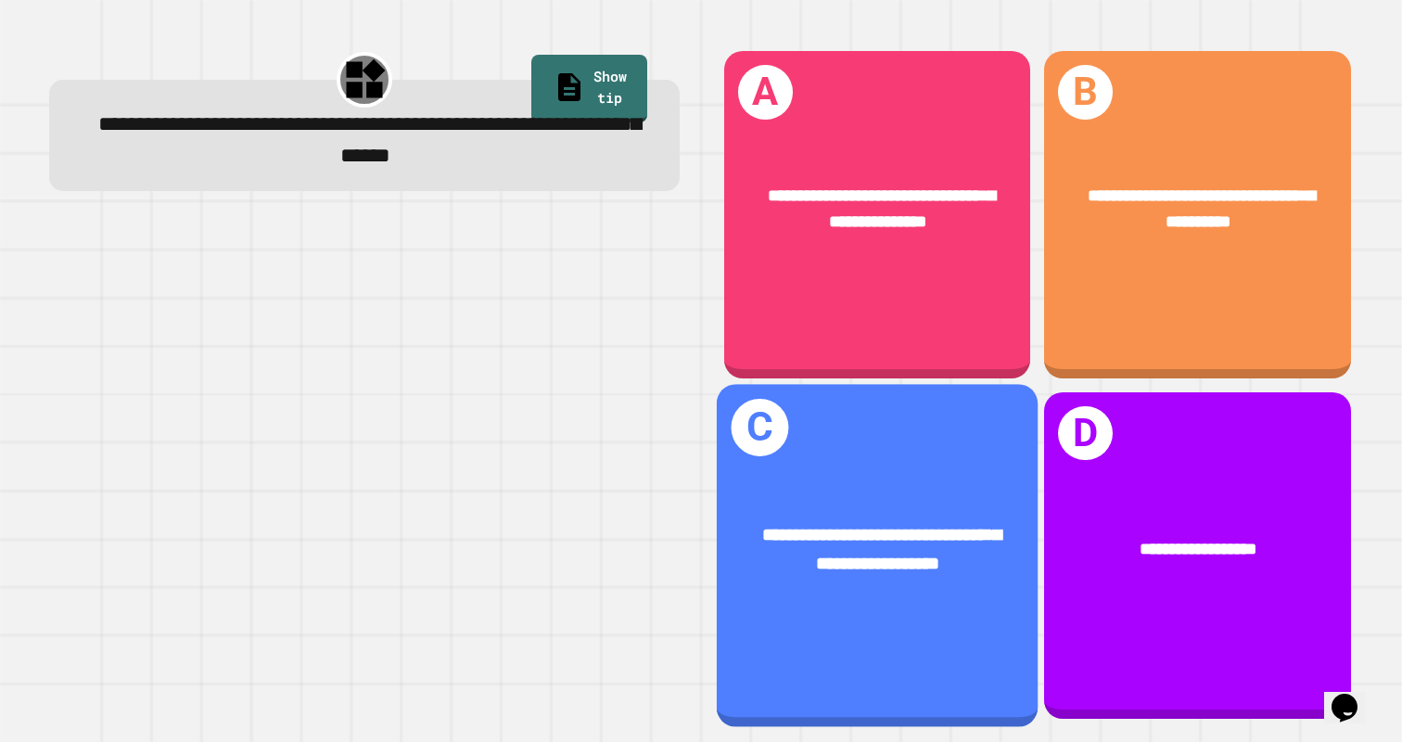
click at [933, 502] on div "**********" at bounding box center [878, 550] width 322 height 127
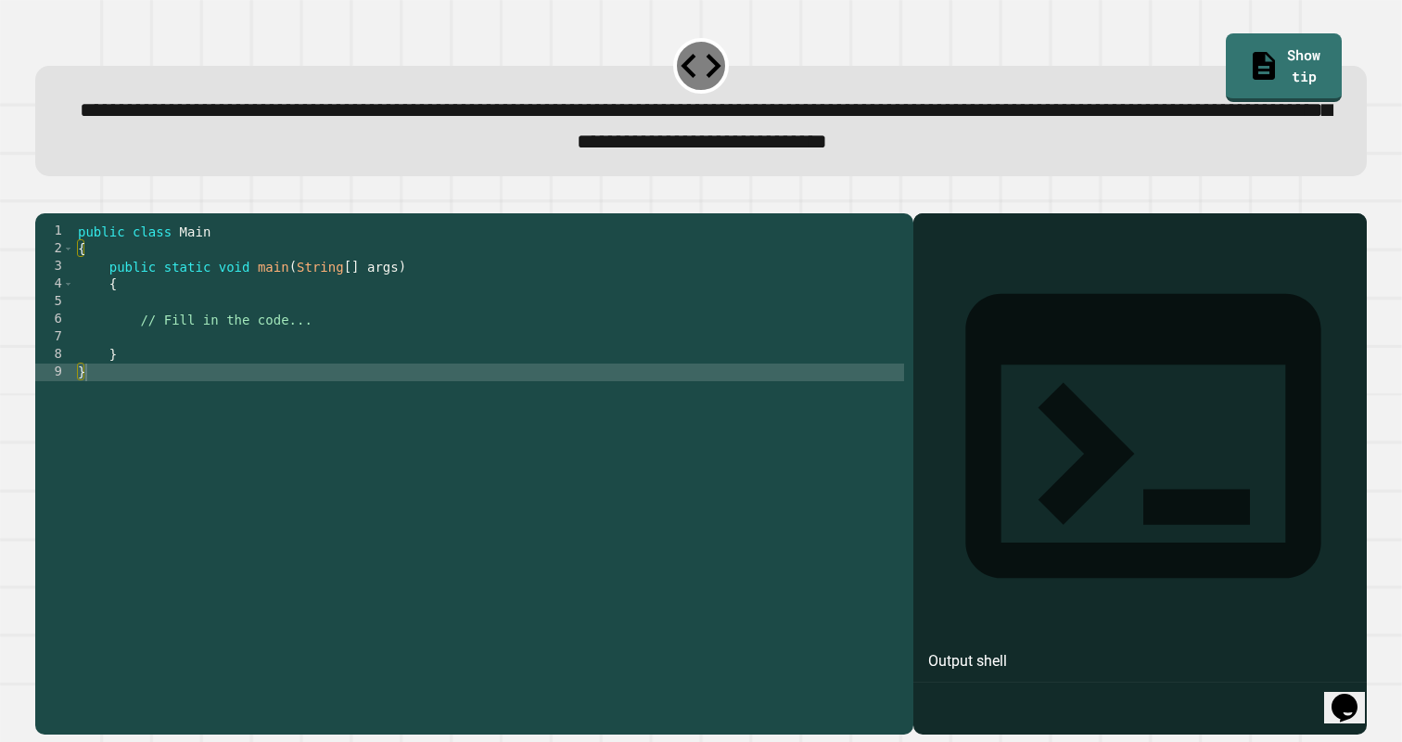
click at [225, 377] on div "public class Main { public static void main ( String [ ] args ) { // Fill in th…" at bounding box center [489, 469] width 831 height 493
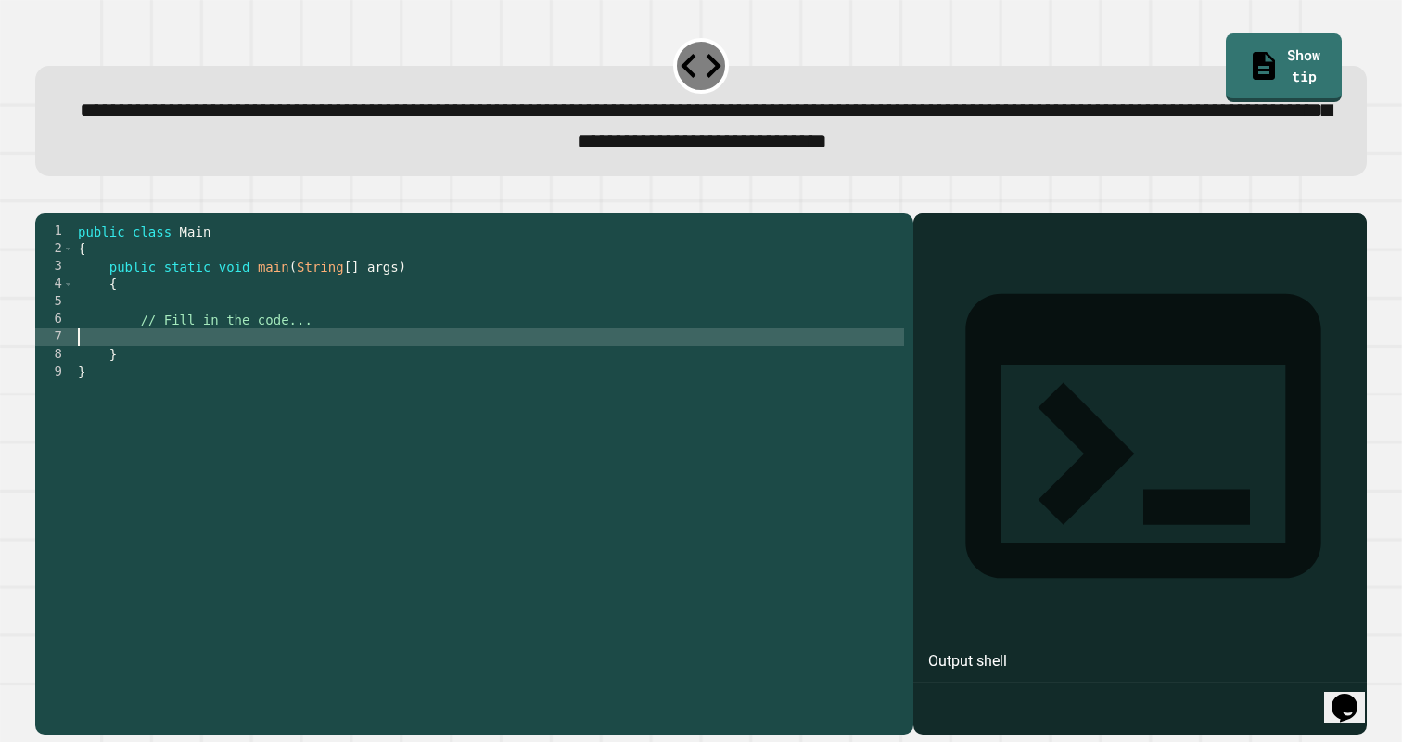
click at [1155, 122] on span "**********" at bounding box center [706, 125] width 1252 height 54
drag, startPoint x: 1151, startPoint y: 118, endPoint x: 293, endPoint y: 152, distance: 858.7
click at [293, 152] on span "**********" at bounding box center [706, 125] width 1252 height 54
copy span "**********"
click at [177, 364] on div "public class Main { public static void main ( String [ ] args ) { // Fill in th…" at bounding box center [489, 469] width 831 height 493
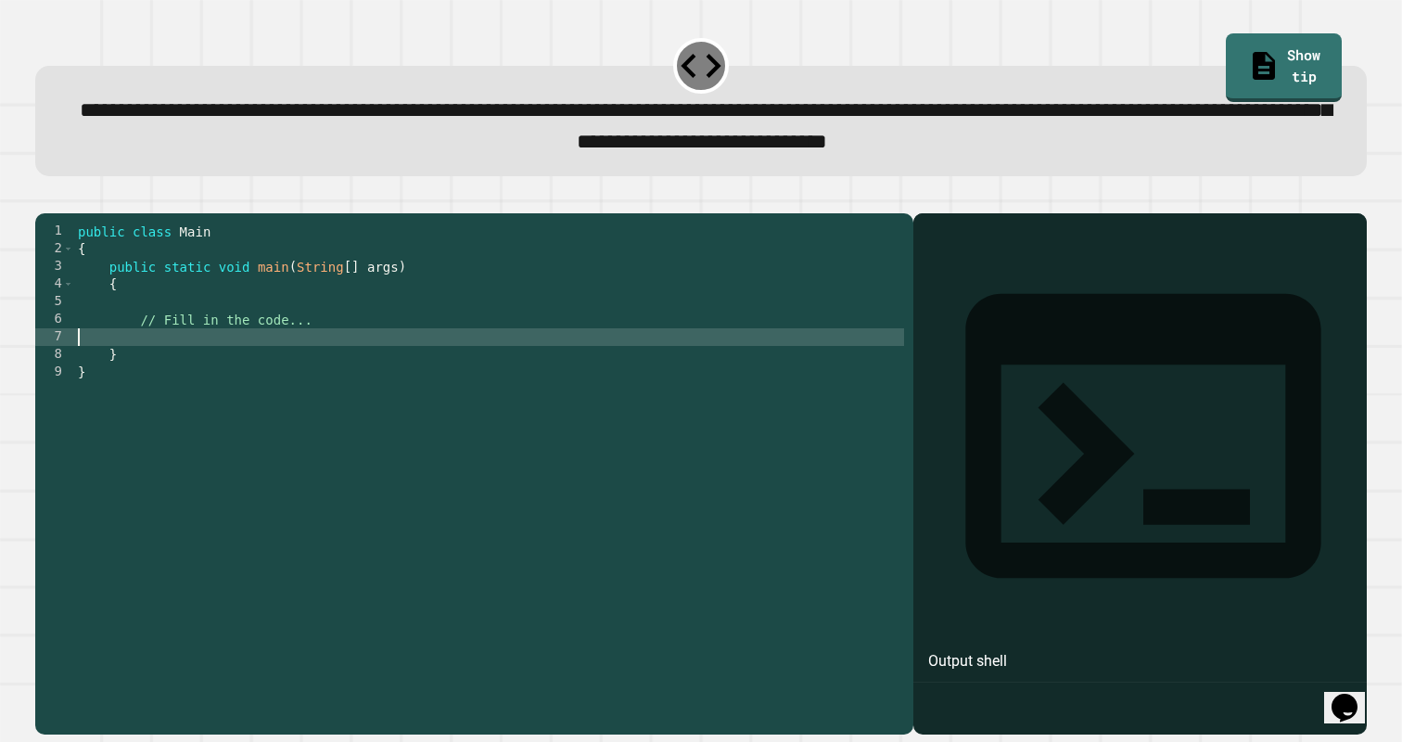
paste textarea "**********"
click at [224, 372] on div "public class Main { public static void main ( String [ ] args ) { // Fill in th…" at bounding box center [489, 469] width 831 height 493
click at [72, 346] on div "7" at bounding box center [54, 337] width 39 height 18
click at [77, 368] on div "public class Main { public static void main ( String [ ] args ) { // Fill in th…" at bounding box center [489, 469] width 831 height 493
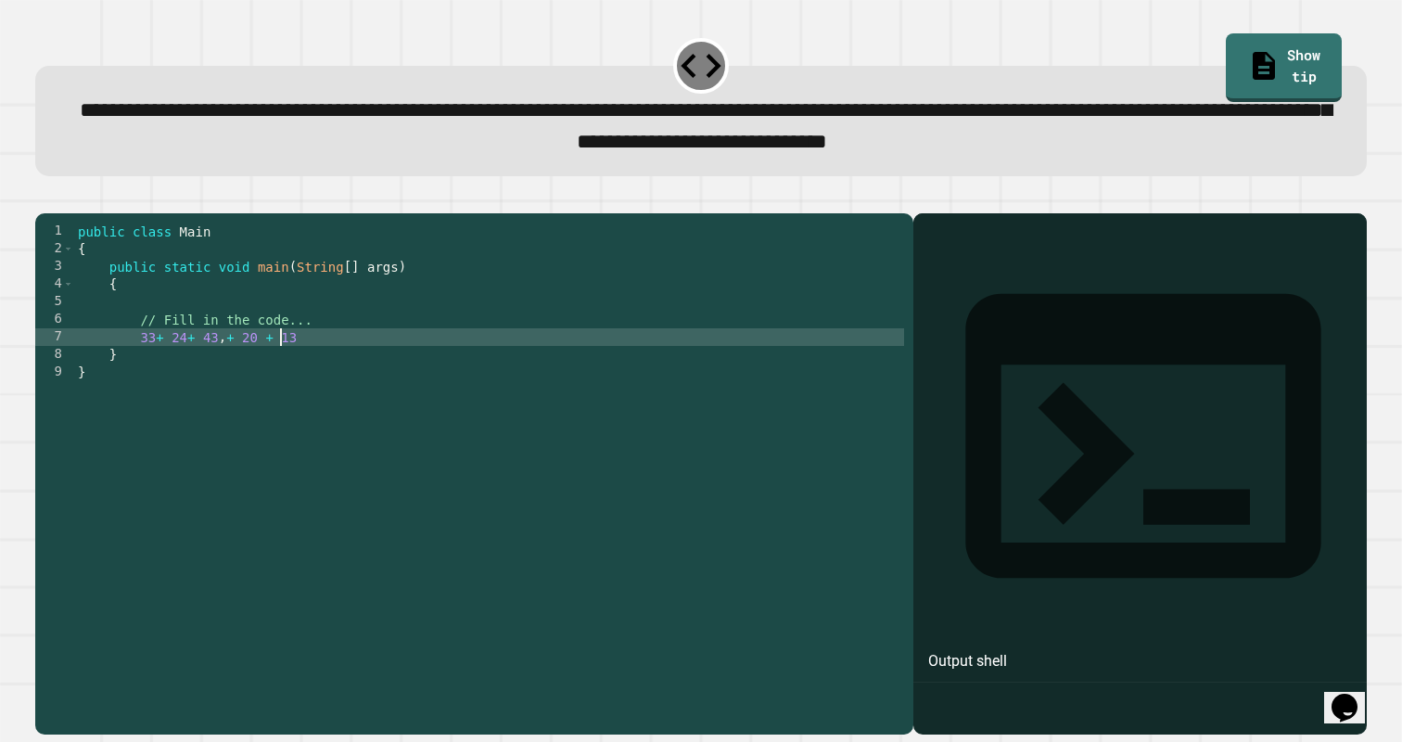
click at [193, 378] on div "public class Main { public static void main ( String [ ] args ) { // Fill in th…" at bounding box center [489, 469] width 831 height 493
click at [375, 374] on div "public class Main { public static void main ( String [ ] args ) { // Fill in th…" at bounding box center [489, 469] width 831 height 493
click at [135, 370] on div "public class Main { public static void main ( String [ ] args ) { // Fill in th…" at bounding box center [489, 469] width 831 height 493
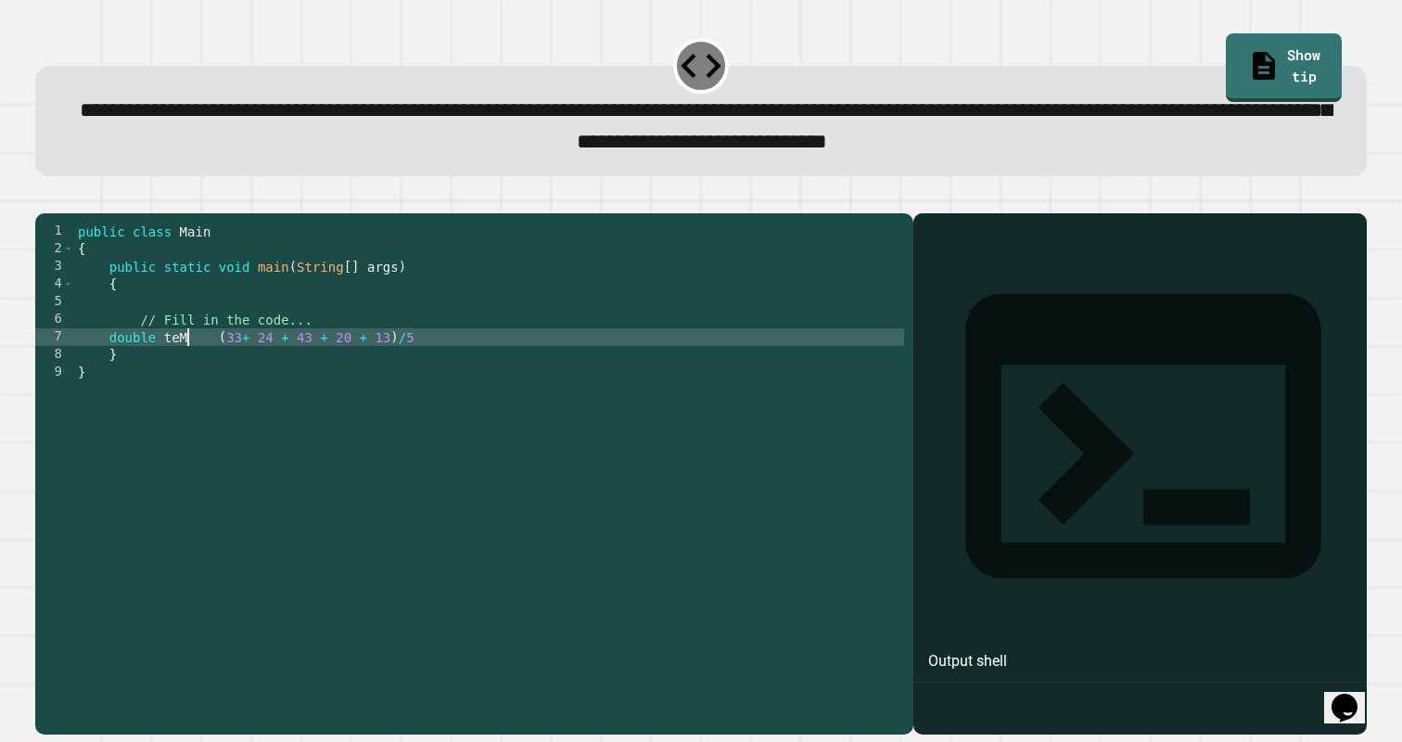
scroll to position [0, 7]
type textarea "**********"
click at [449, 372] on div "public class Main { public static void main ( String [ ] args ) { // Fill in th…" at bounding box center [489, 469] width 831 height 493
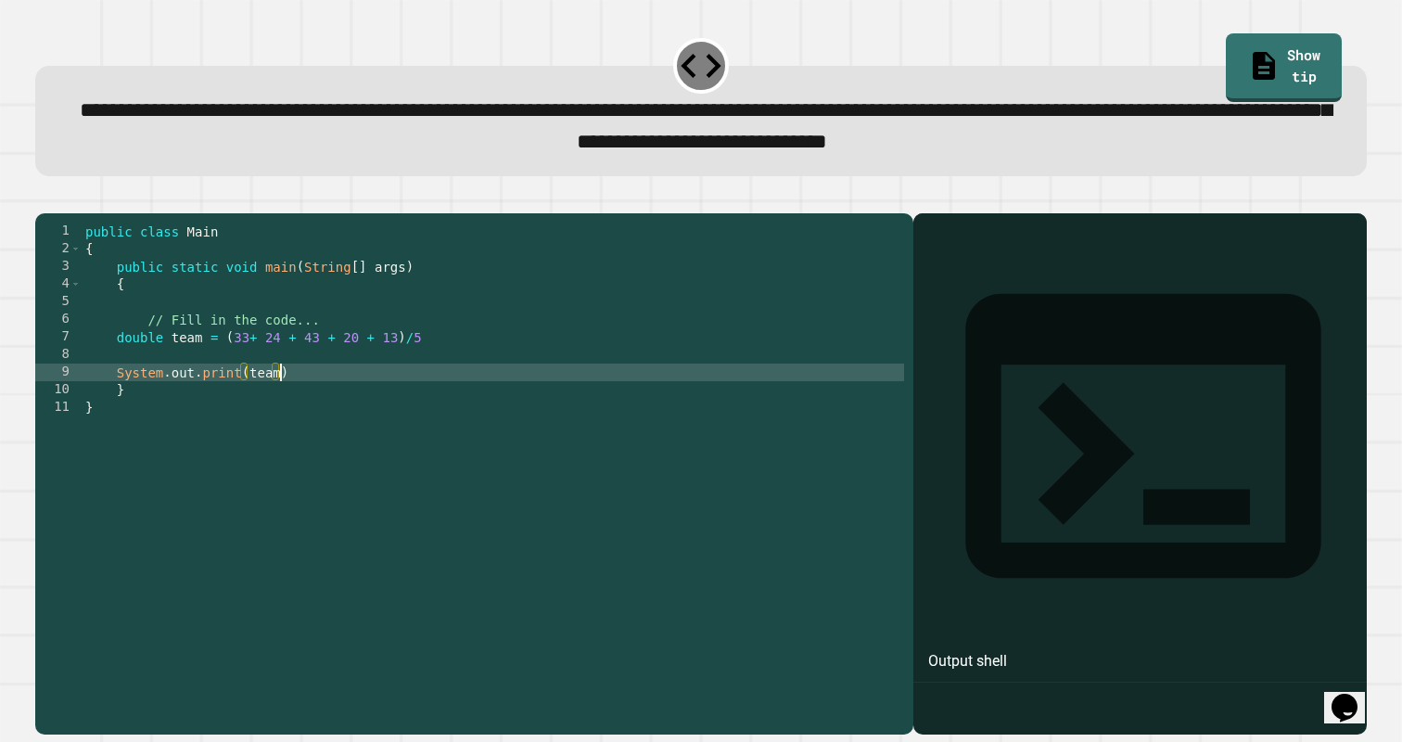
scroll to position [0, 13]
click at [45, 198] on button "button" at bounding box center [45, 198] width 0 height 0
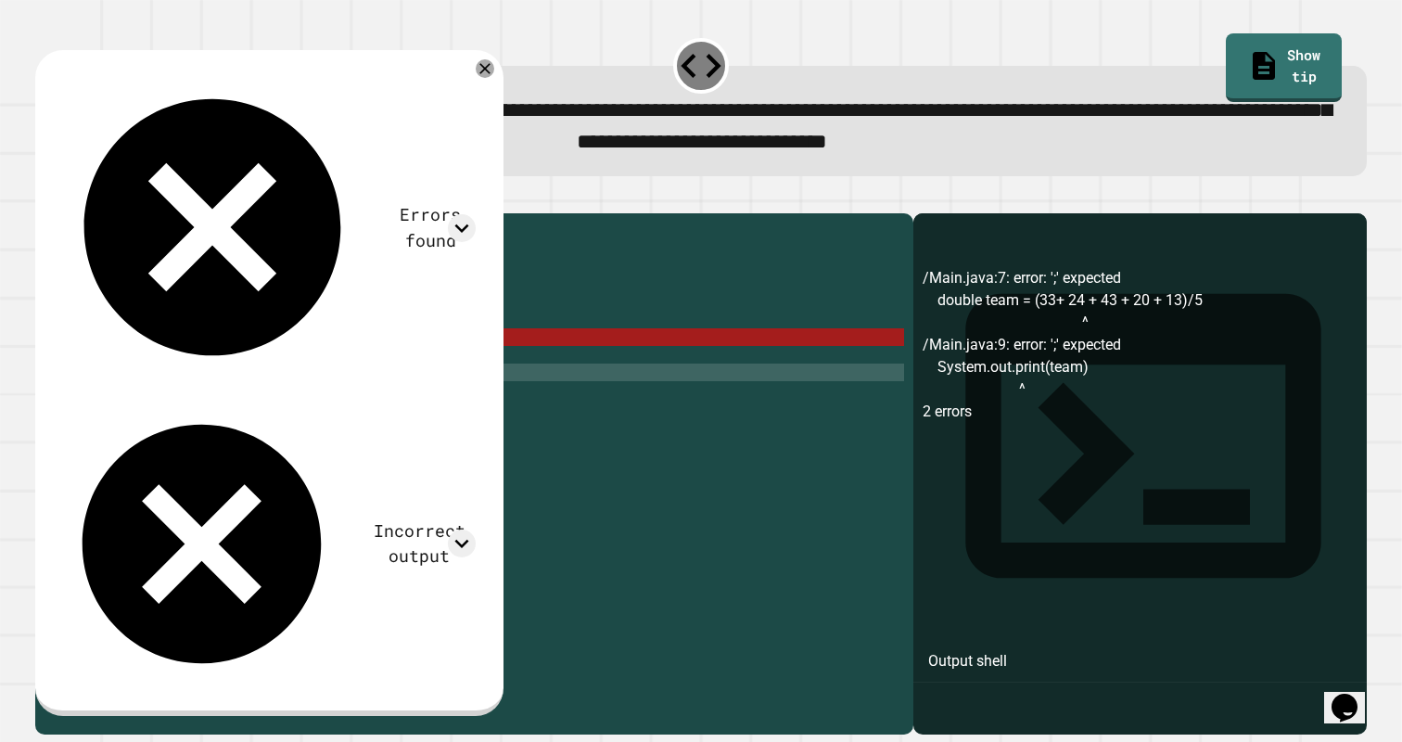
click at [440, 378] on div "public class Main { public static void main ( String [ ] args ) { // Fill in th…" at bounding box center [494, 469] width 824 height 493
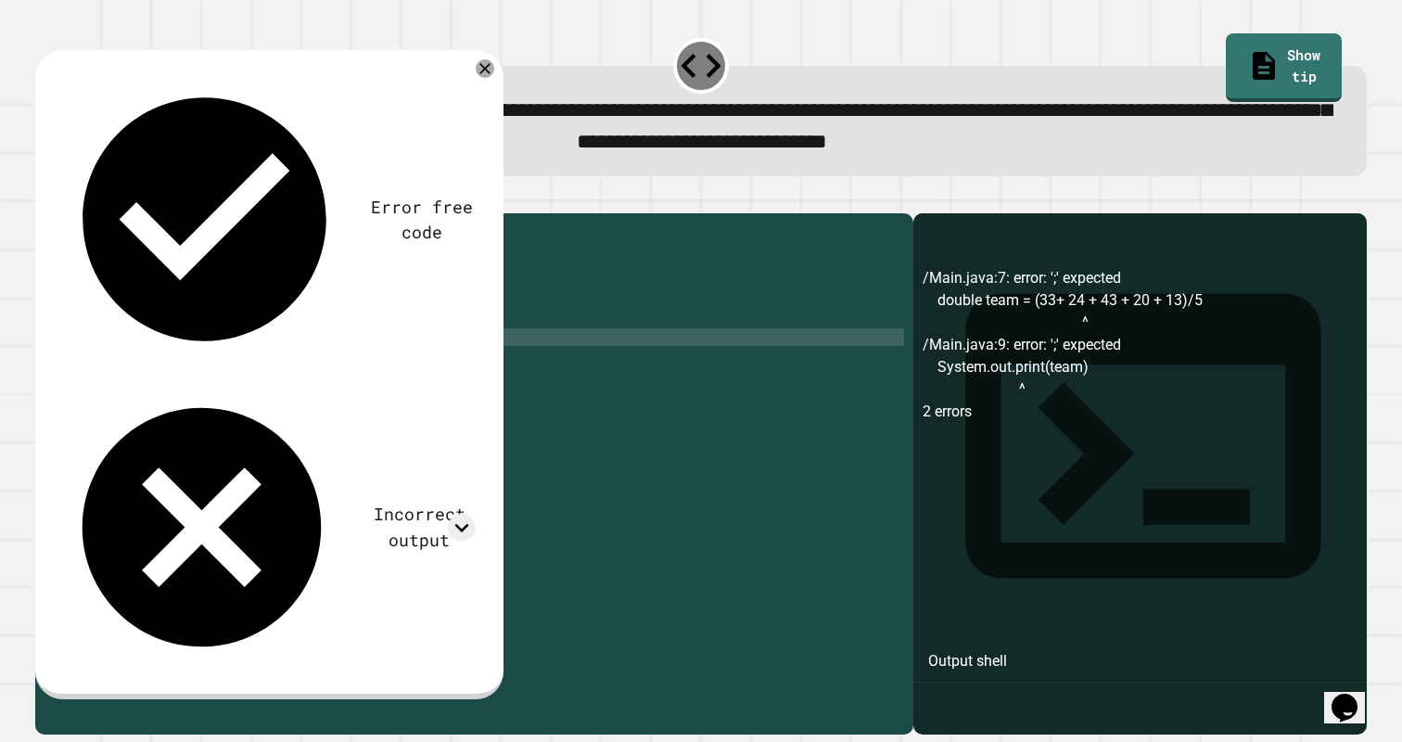
scroll to position [0, 0]
click at [382, 405] on div "public class Main { public static void main ( String [ ] args ) { // Fill in th…" at bounding box center [494, 469] width 824 height 493
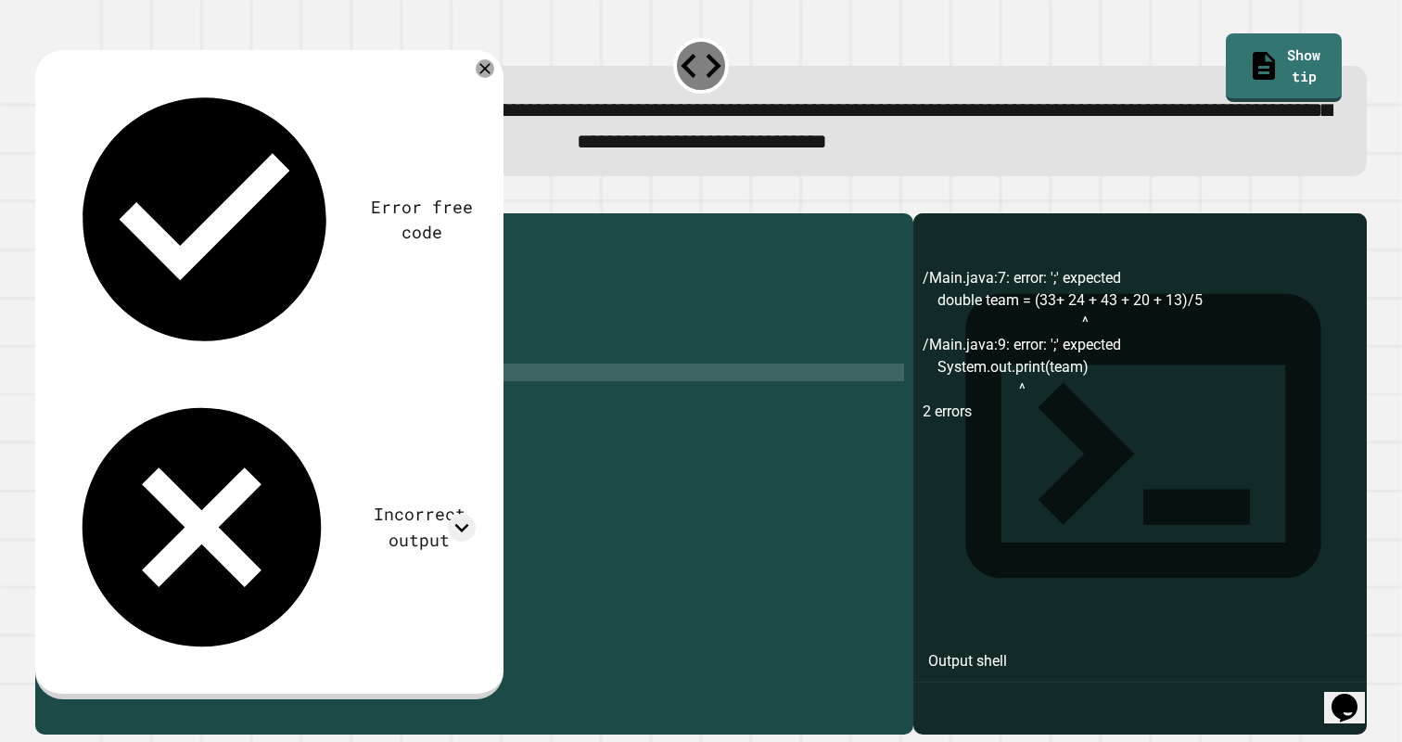
scroll to position [0, 14]
click at [45, 198] on icon "button" at bounding box center [45, 198] width 0 height 0
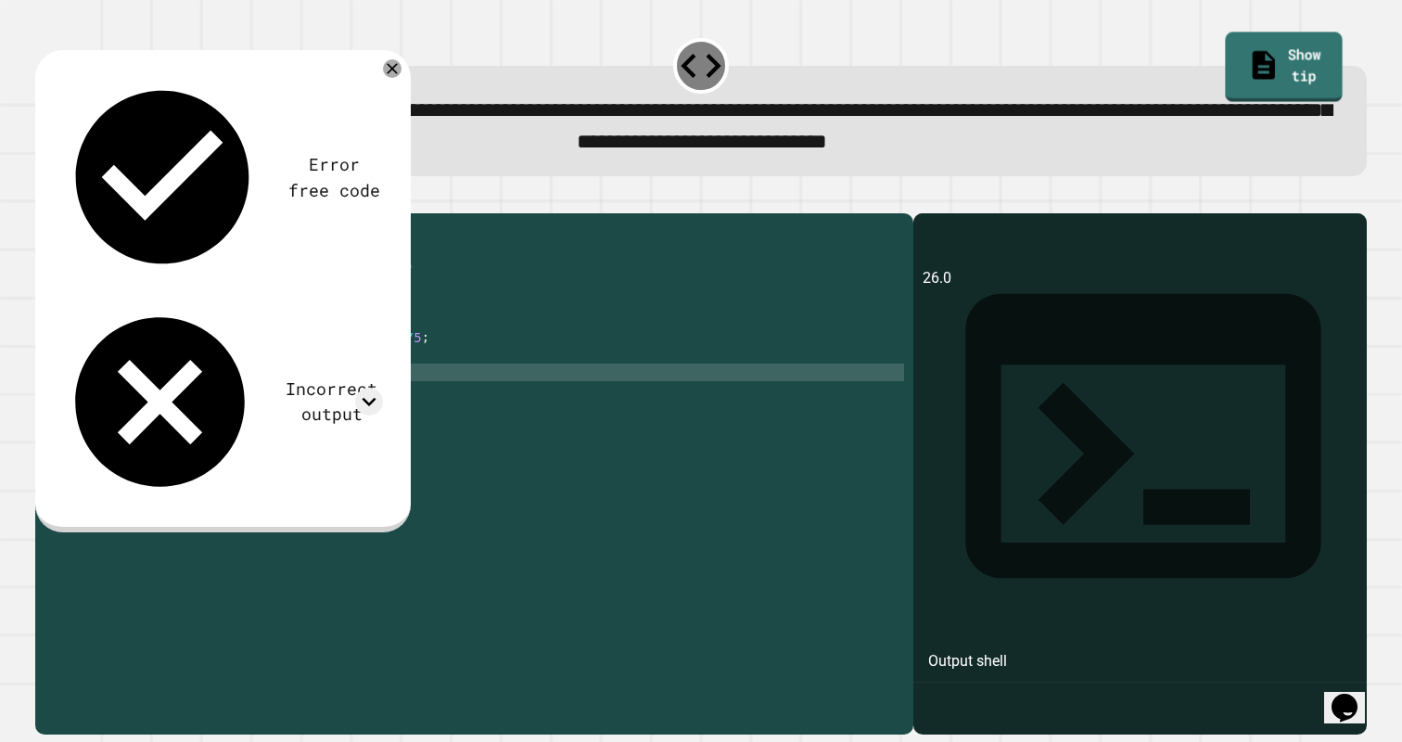
click at [1250, 43] on link "Show tip" at bounding box center [1283, 67] width 117 height 70
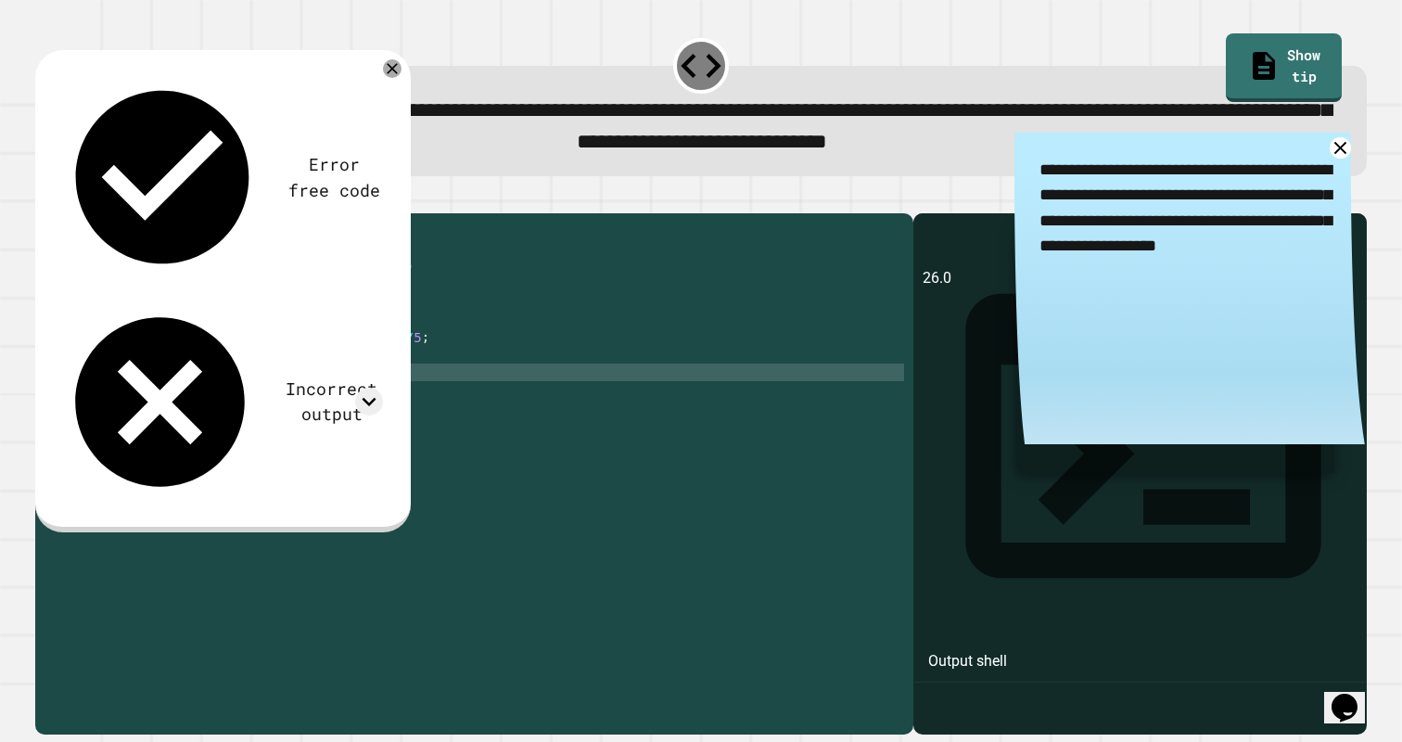
click at [448, 373] on div "public class Main { public static void main ( String [ ] args ) { // Fill in th…" at bounding box center [494, 469] width 824 height 493
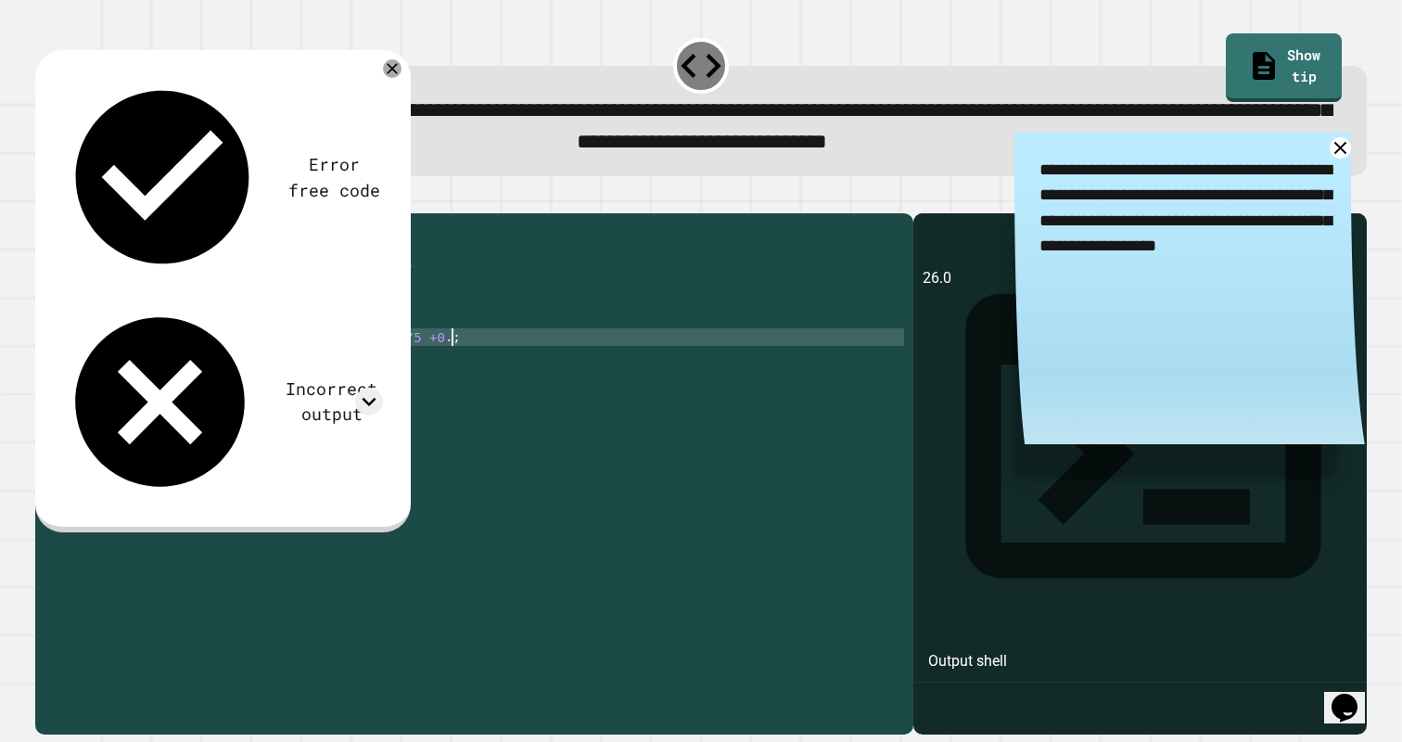
scroll to position [0, 26]
click at [45, 198] on icon "button" at bounding box center [45, 198] width 0 height 0
click at [457, 372] on div "public class Main { public static void main ( String [ ] args ) { // Fill in th…" at bounding box center [494, 469] width 824 height 493
type textarea "**********"
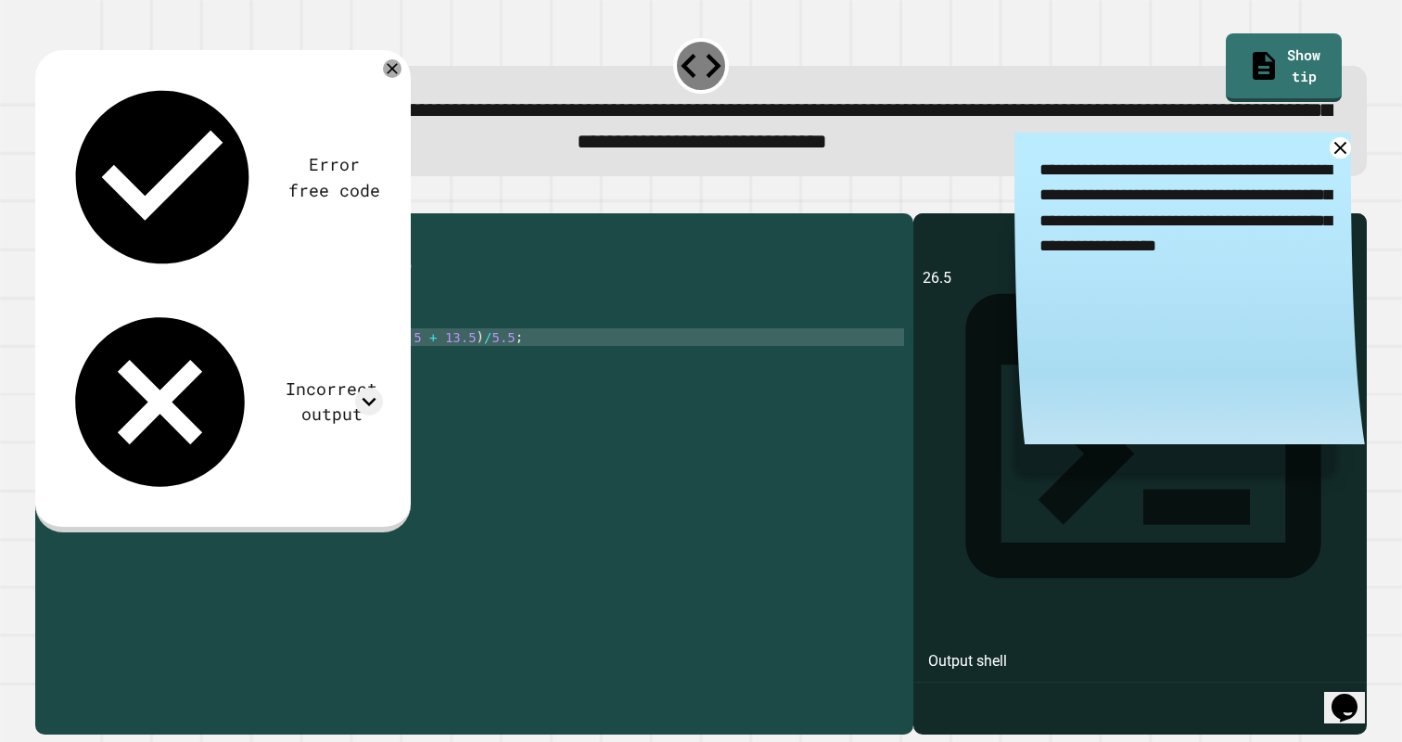
click at [62, 215] on icon "button" at bounding box center [57, 208] width 10 height 13
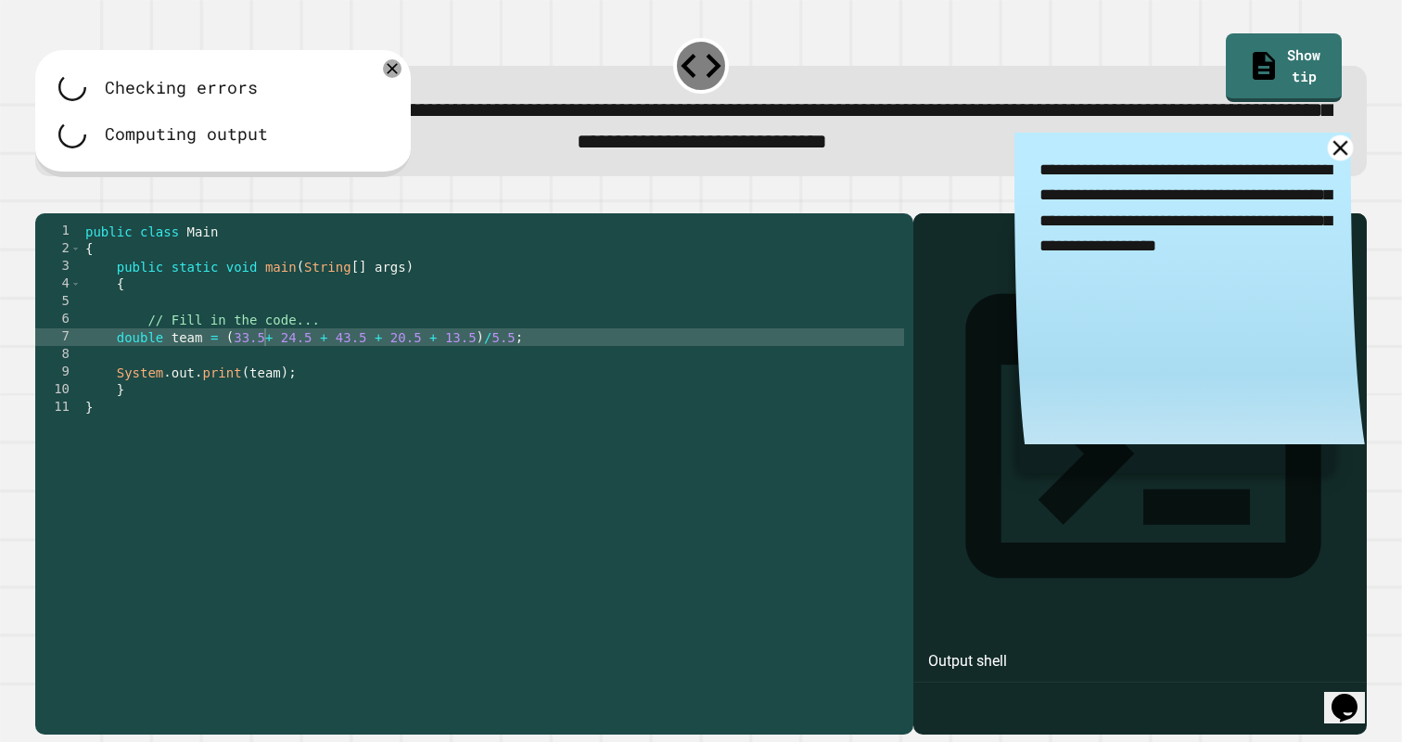
click at [1336, 157] on icon at bounding box center [1340, 147] width 25 height 25
